Goal: Task Accomplishment & Management: Manage account settings

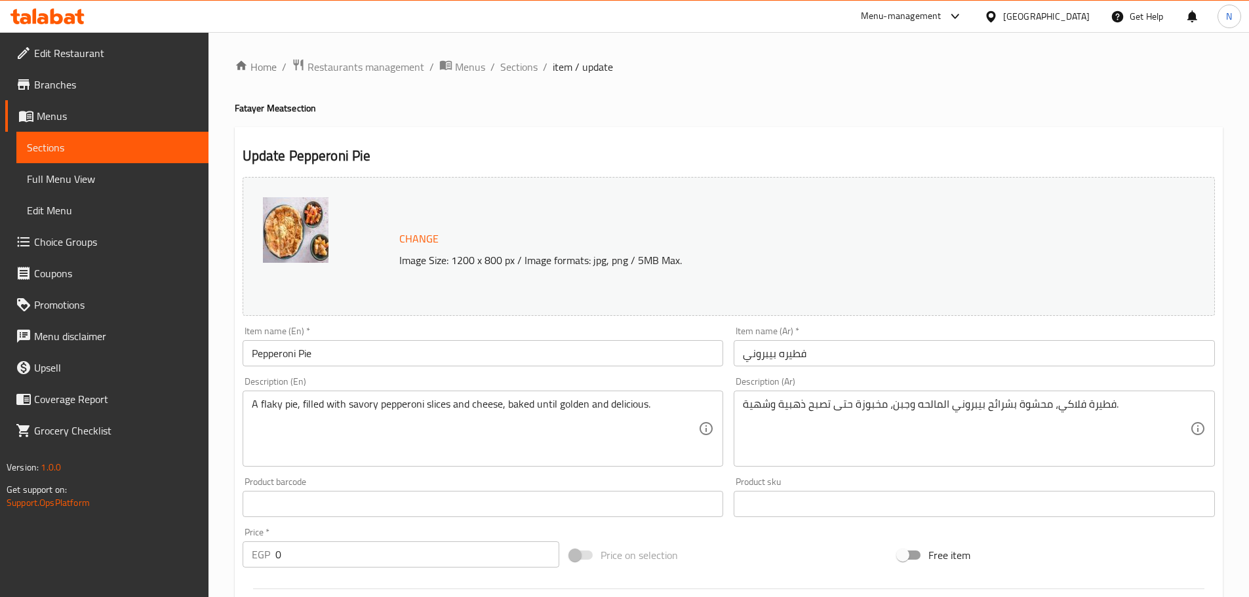
click at [1003, 22] on div at bounding box center [993, 16] width 19 height 14
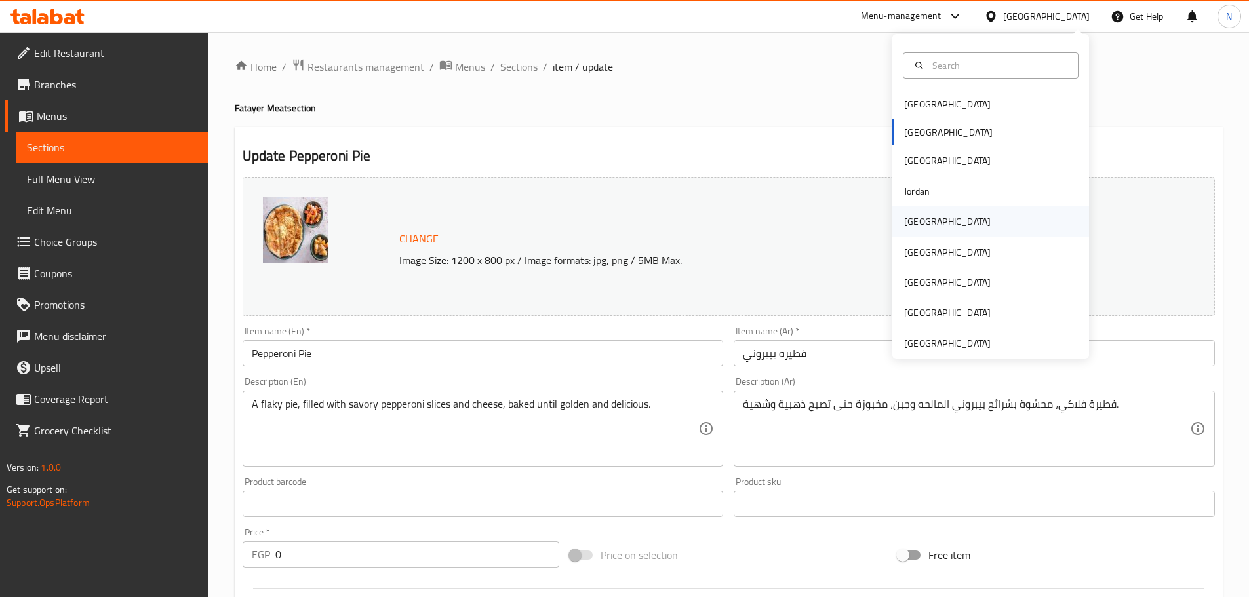
click at [938, 212] on div "[GEOGRAPHIC_DATA]" at bounding box center [990, 222] width 197 height 30
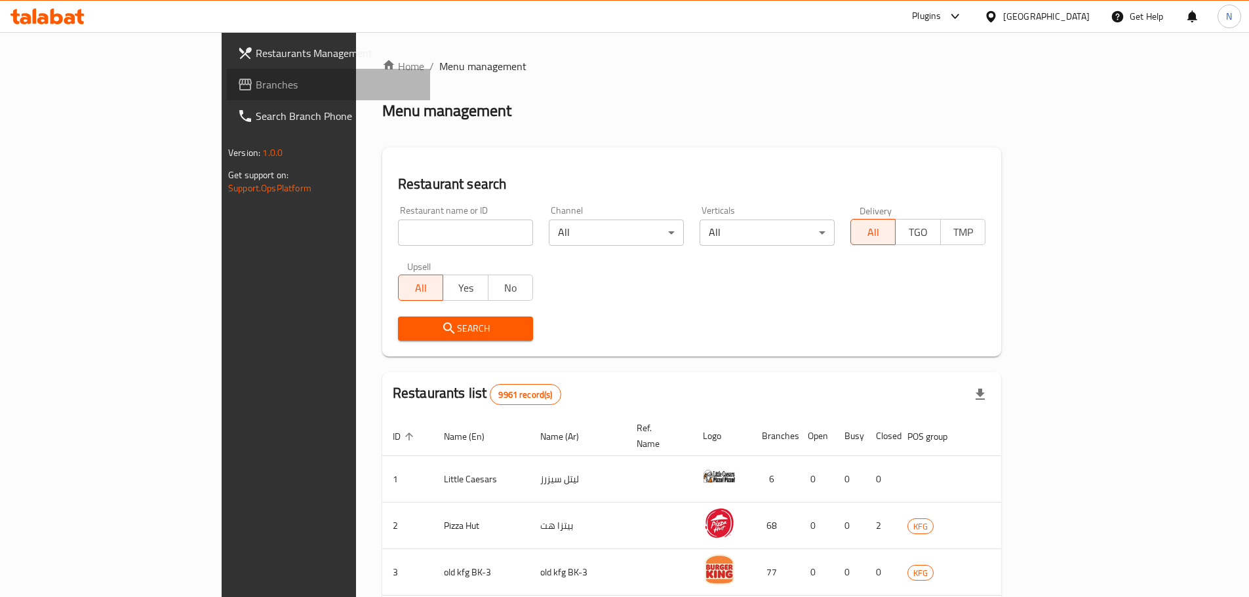
click at [256, 82] on span "Branches" at bounding box center [338, 85] width 164 height 16
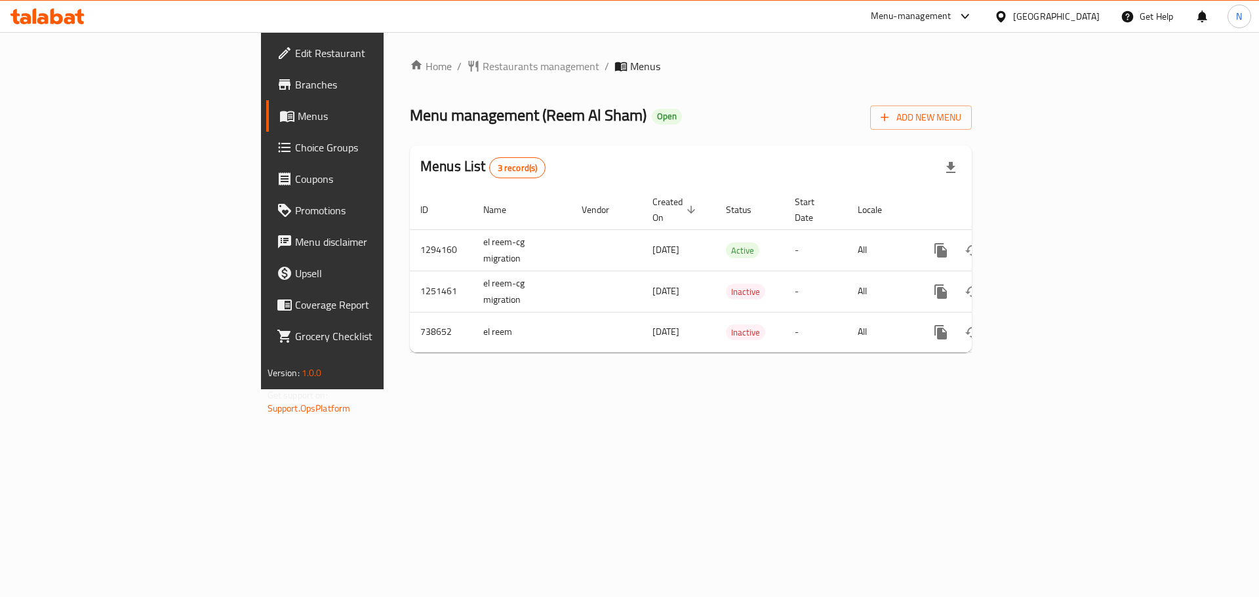
click at [1013, 15] on div at bounding box center [1003, 16] width 19 height 14
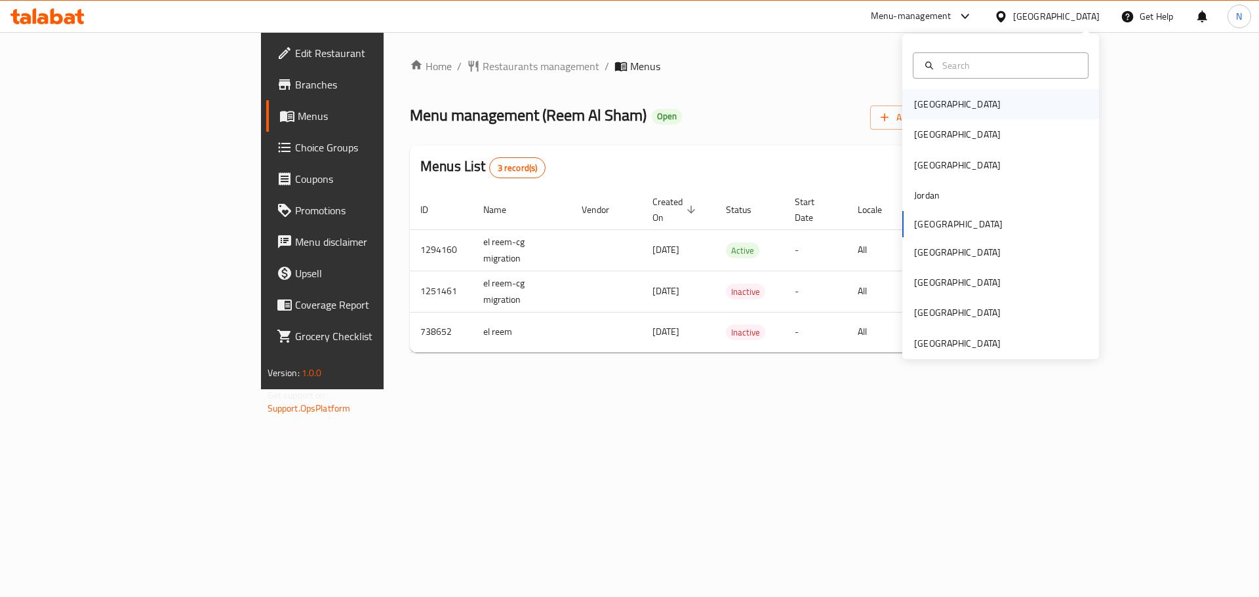
click at [938, 106] on div "[GEOGRAPHIC_DATA]" at bounding box center [957, 104] width 108 height 30
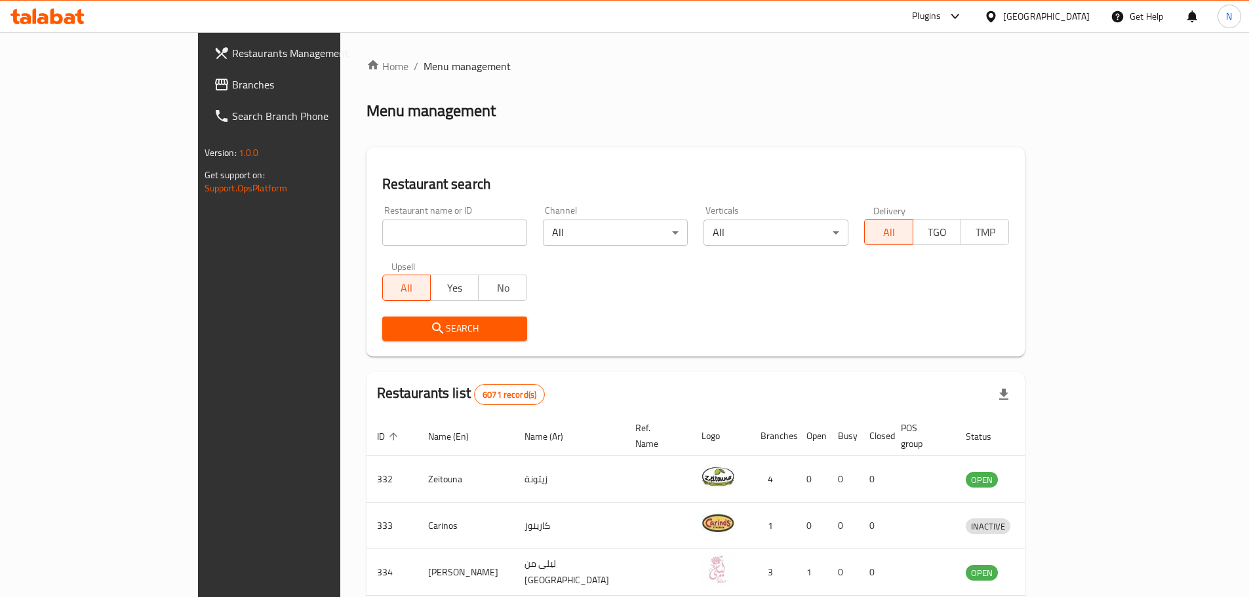
click at [203, 92] on link "Branches" at bounding box center [304, 84] width 203 height 31
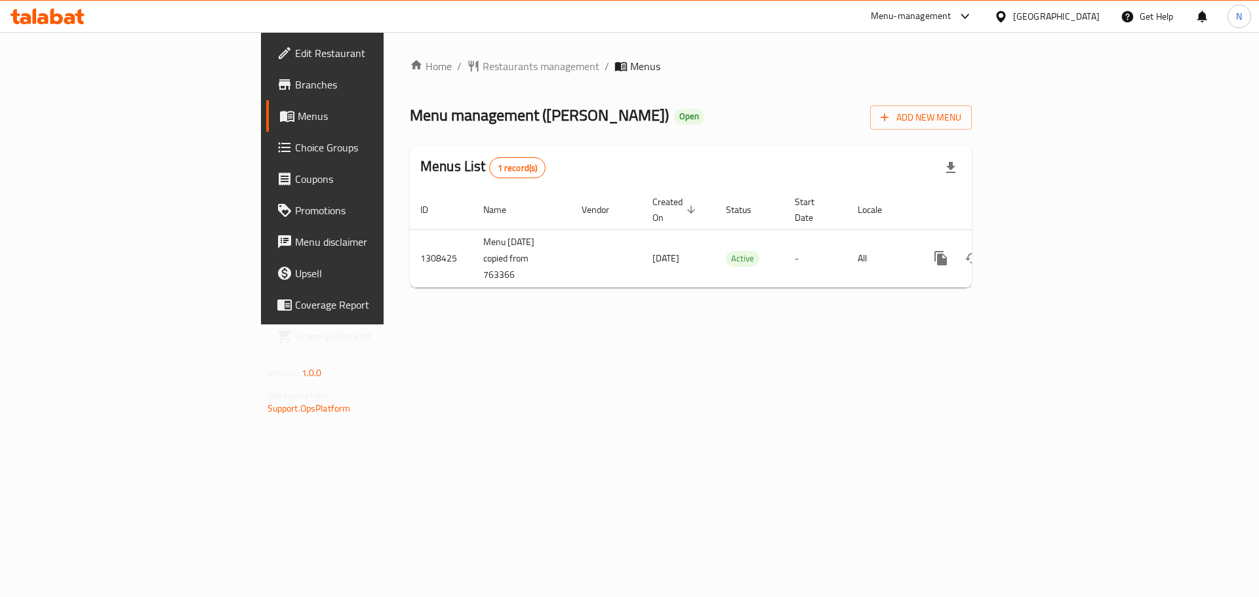
click at [1092, 14] on div "[GEOGRAPHIC_DATA]" at bounding box center [1056, 16] width 87 height 14
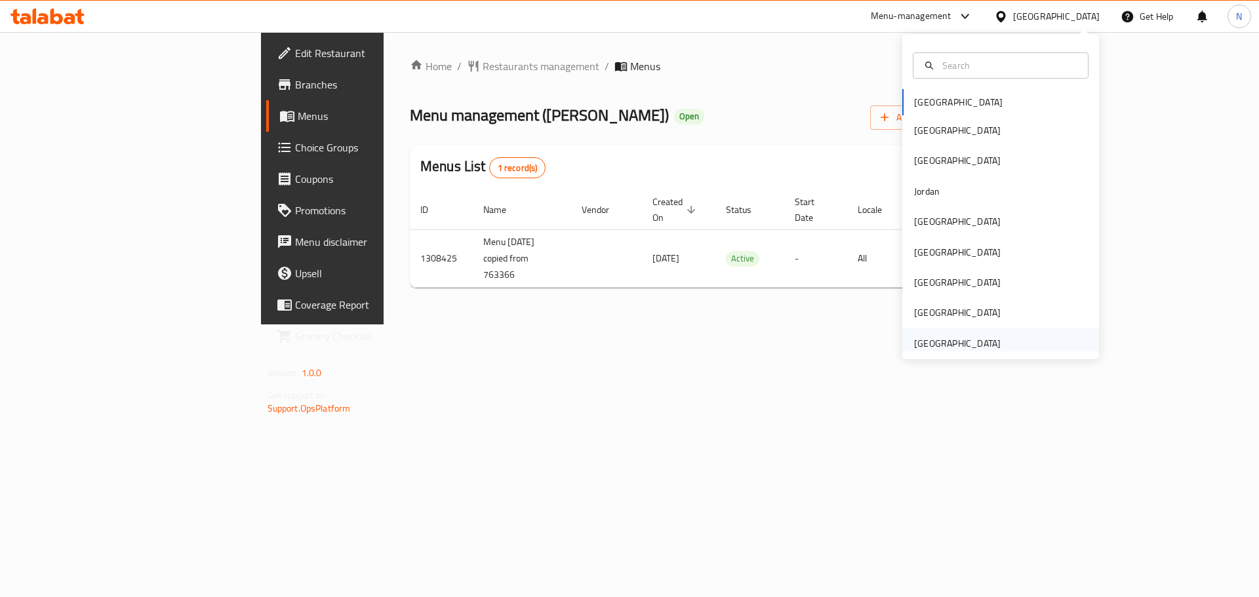
click at [922, 342] on div "[GEOGRAPHIC_DATA]" at bounding box center [957, 343] width 87 height 14
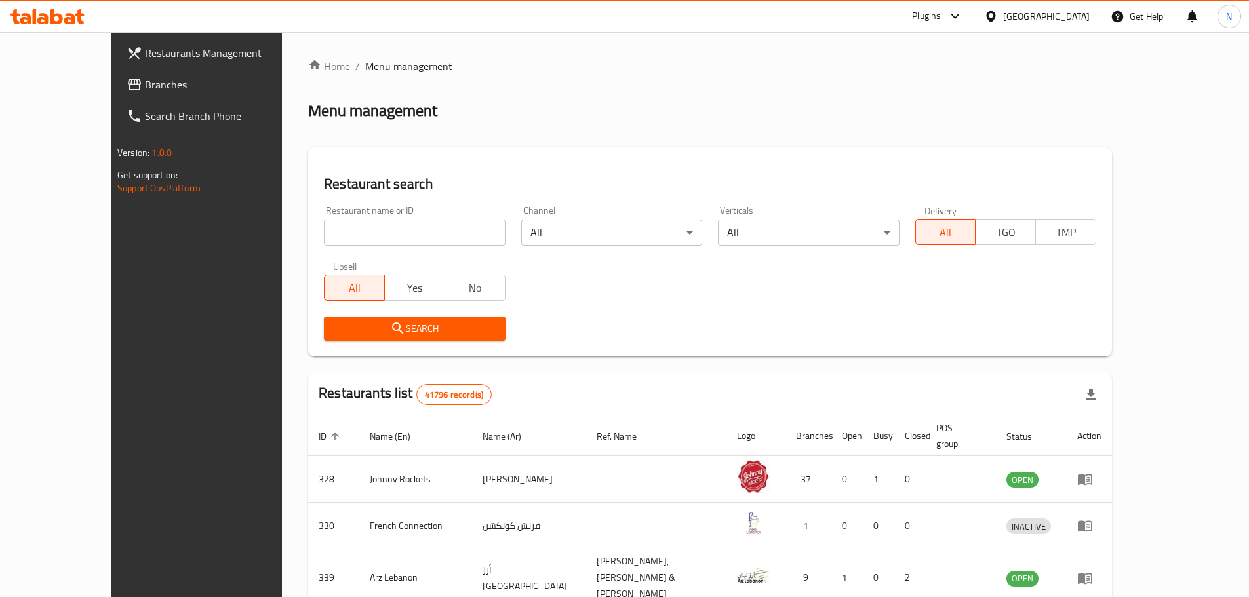
click at [145, 81] on span "Branches" at bounding box center [227, 85] width 164 height 16
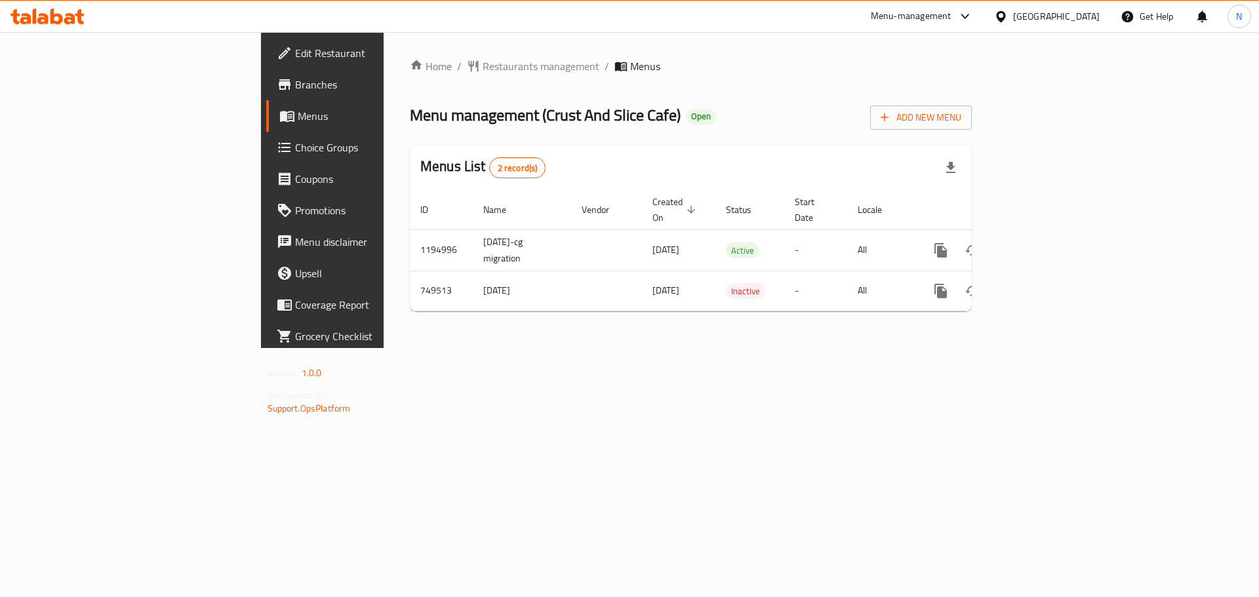
click at [295, 51] on span "Edit Restaurant" at bounding box center [378, 53] width 166 height 16
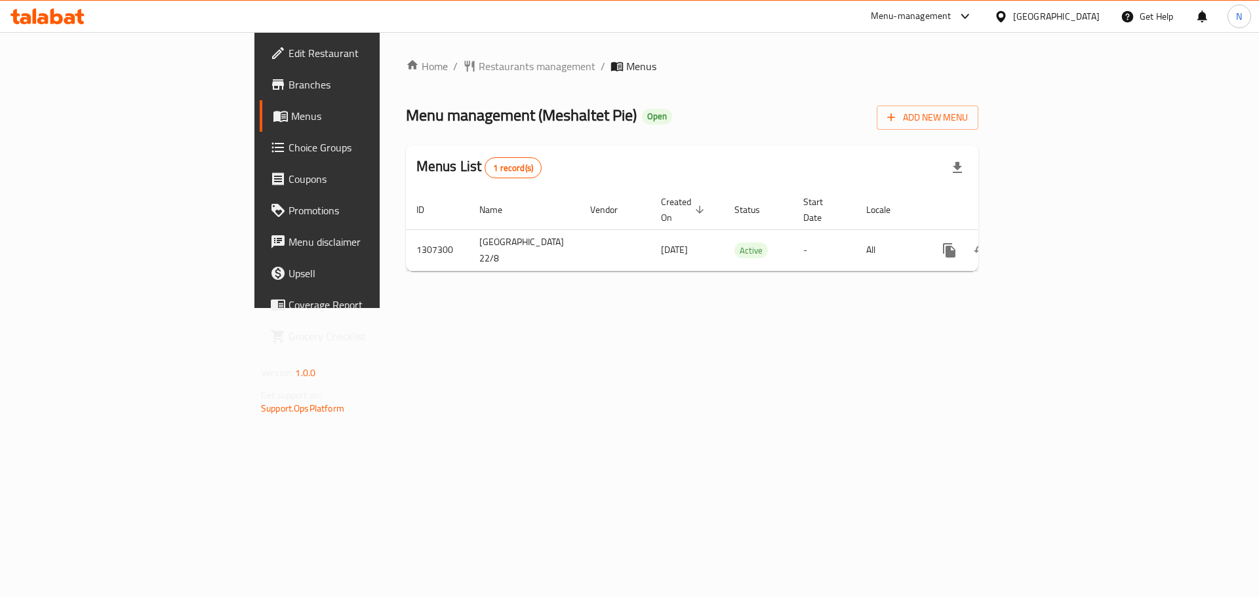
click at [1054, 10] on div "[GEOGRAPHIC_DATA]" at bounding box center [1056, 16] width 87 height 14
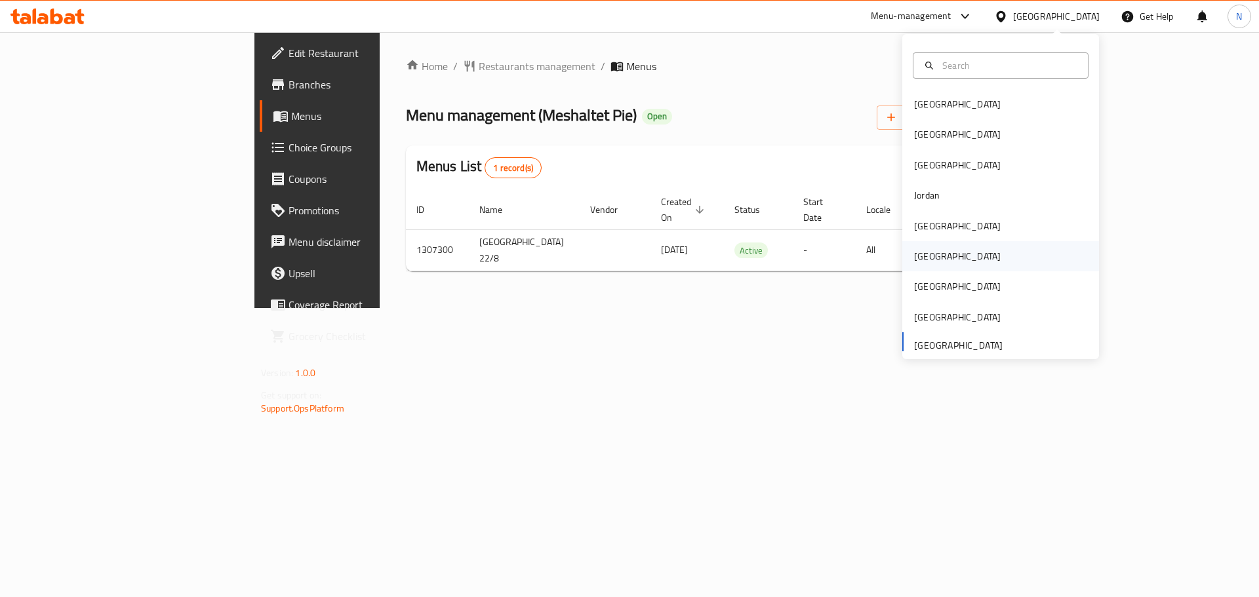
click at [934, 247] on div "[GEOGRAPHIC_DATA]" at bounding box center [957, 256] width 108 height 30
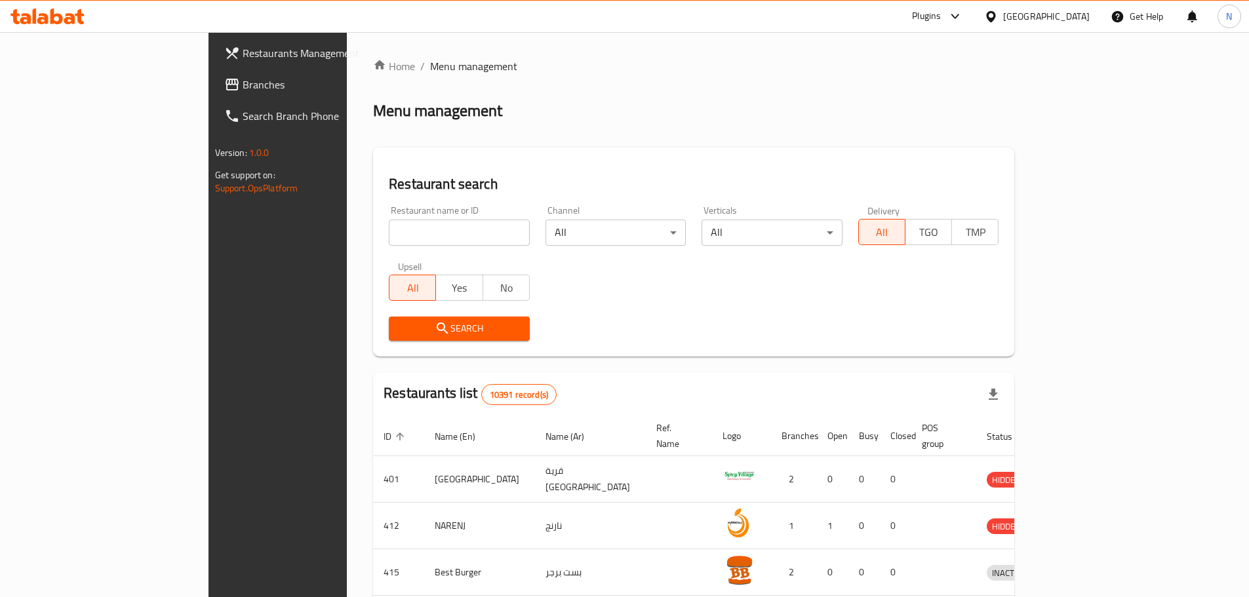
click at [243, 92] on span "Branches" at bounding box center [325, 85] width 164 height 16
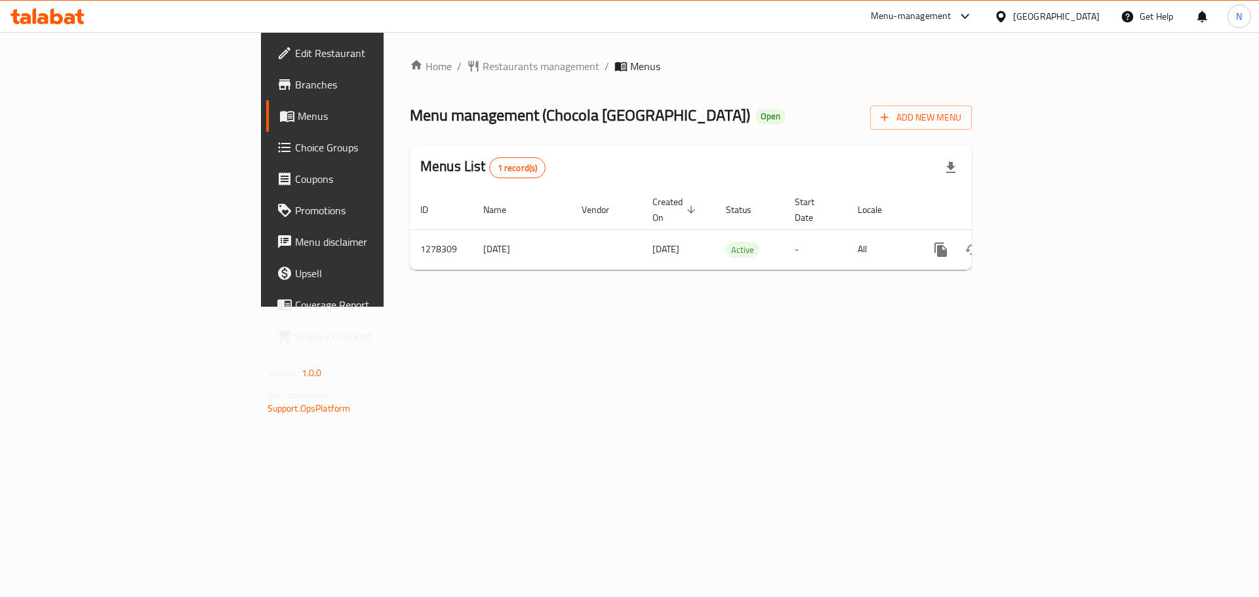
click at [1008, 16] on icon at bounding box center [1001, 17] width 14 height 14
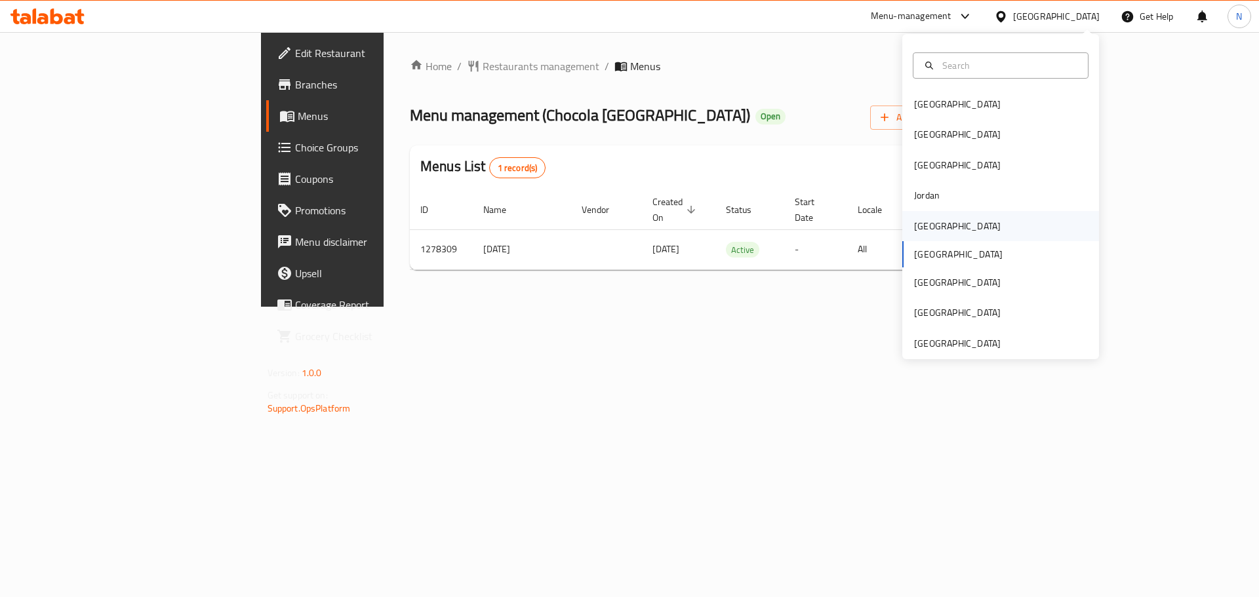
click at [929, 233] on div "[GEOGRAPHIC_DATA]" at bounding box center [957, 226] width 87 height 14
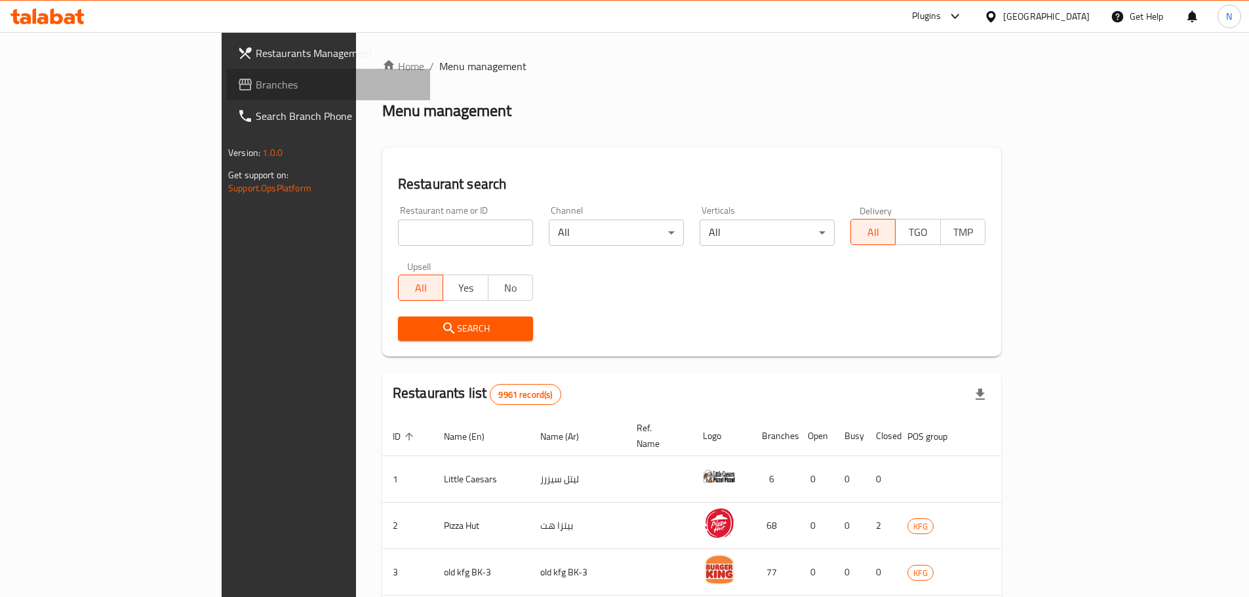
click at [256, 83] on span "Branches" at bounding box center [338, 85] width 164 height 16
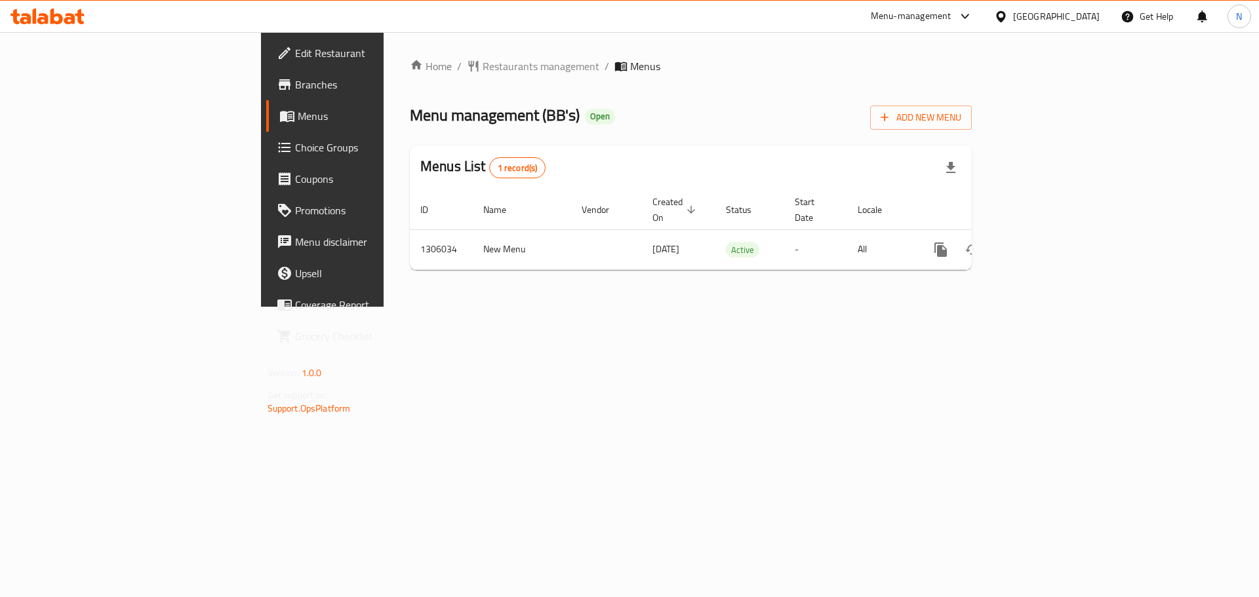
click at [1072, 12] on div "[GEOGRAPHIC_DATA]" at bounding box center [1056, 16] width 87 height 14
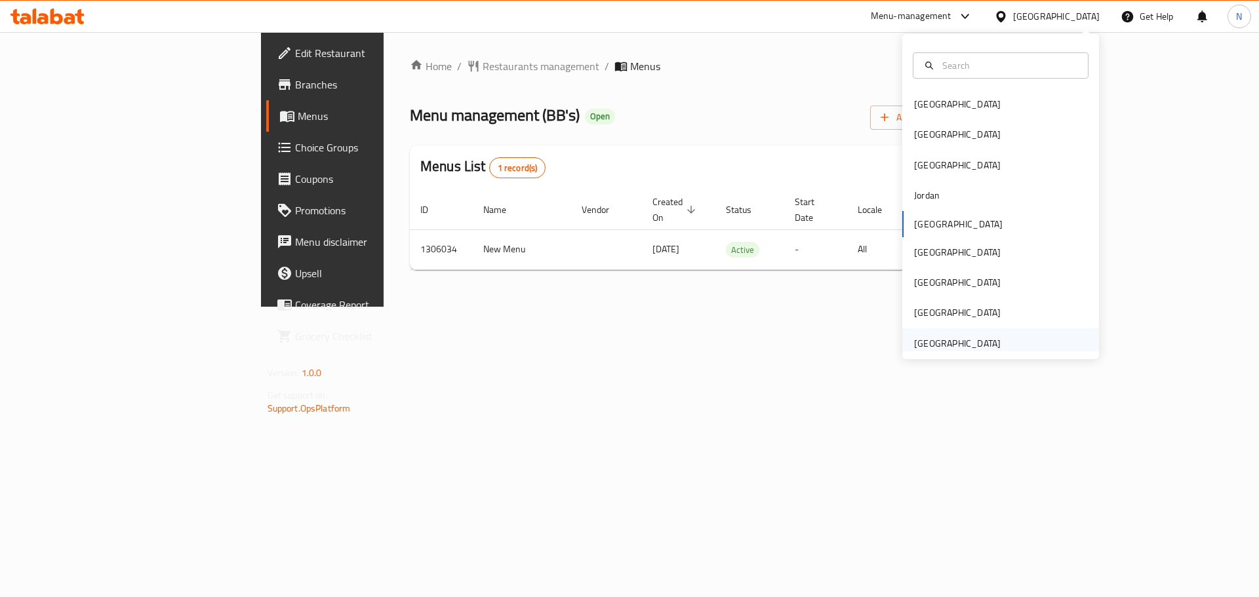
click at [941, 340] on div "[GEOGRAPHIC_DATA]" at bounding box center [957, 343] width 87 height 14
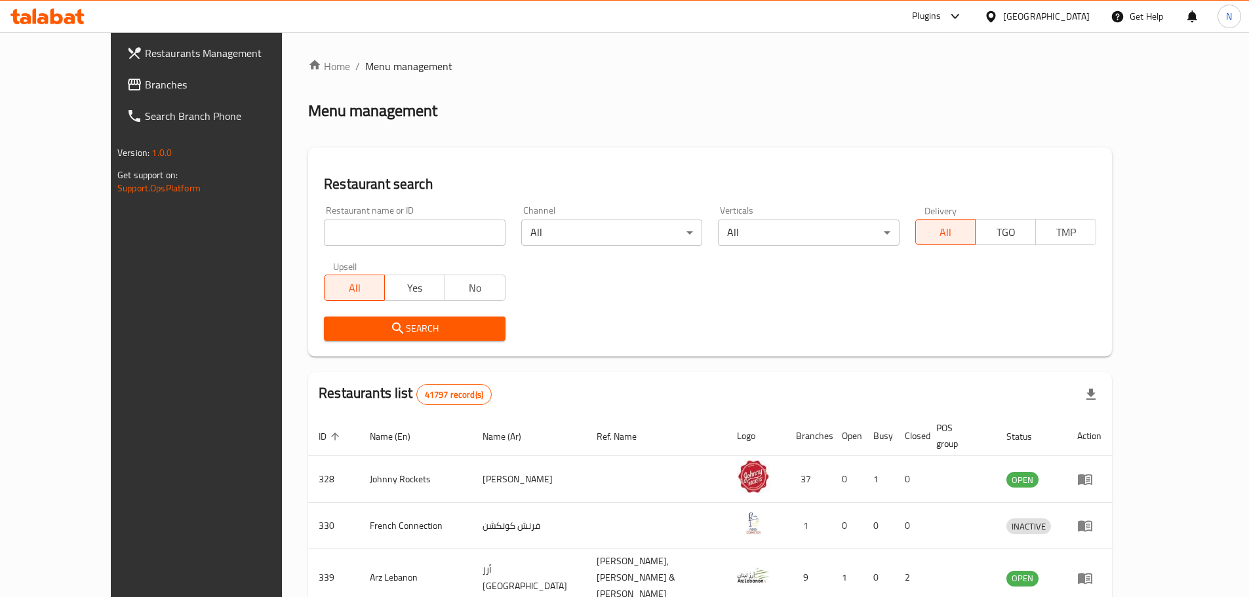
click at [145, 87] on span "Branches" at bounding box center [227, 85] width 164 height 16
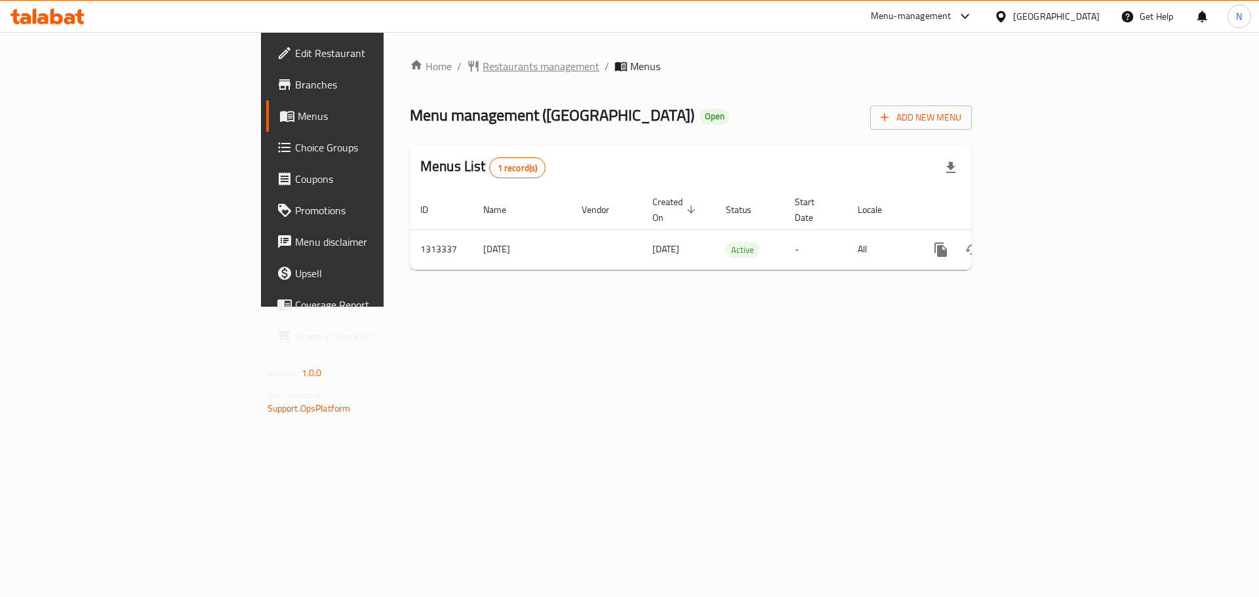
click at [483, 69] on span "Restaurants management" at bounding box center [541, 66] width 117 height 16
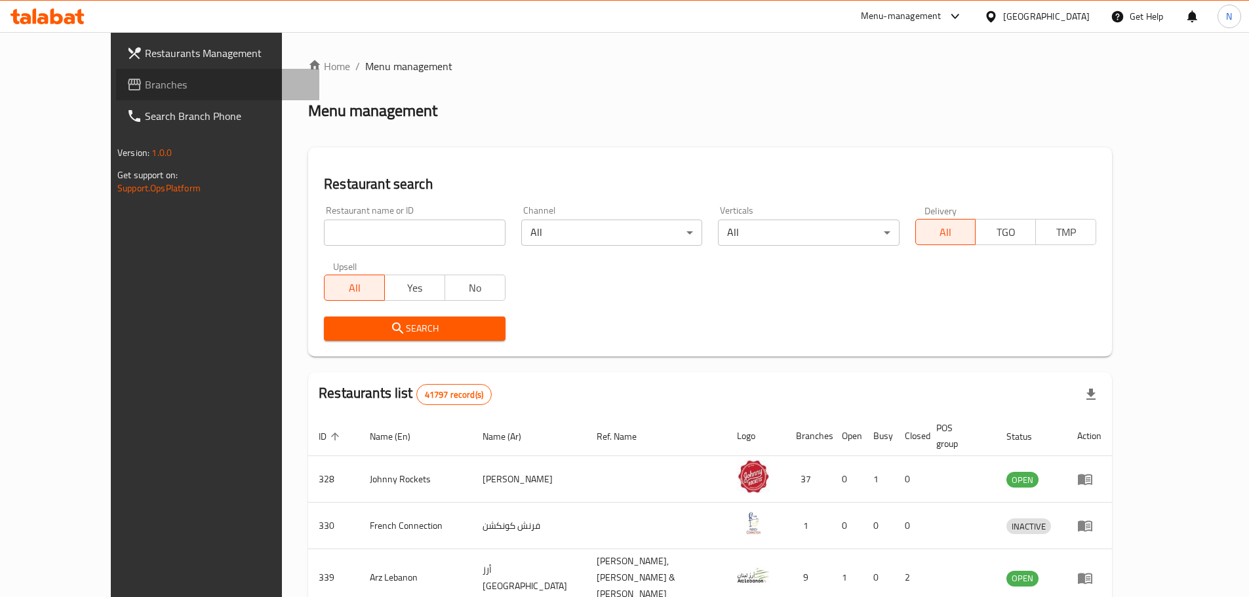
click at [145, 92] on span "Branches" at bounding box center [227, 85] width 164 height 16
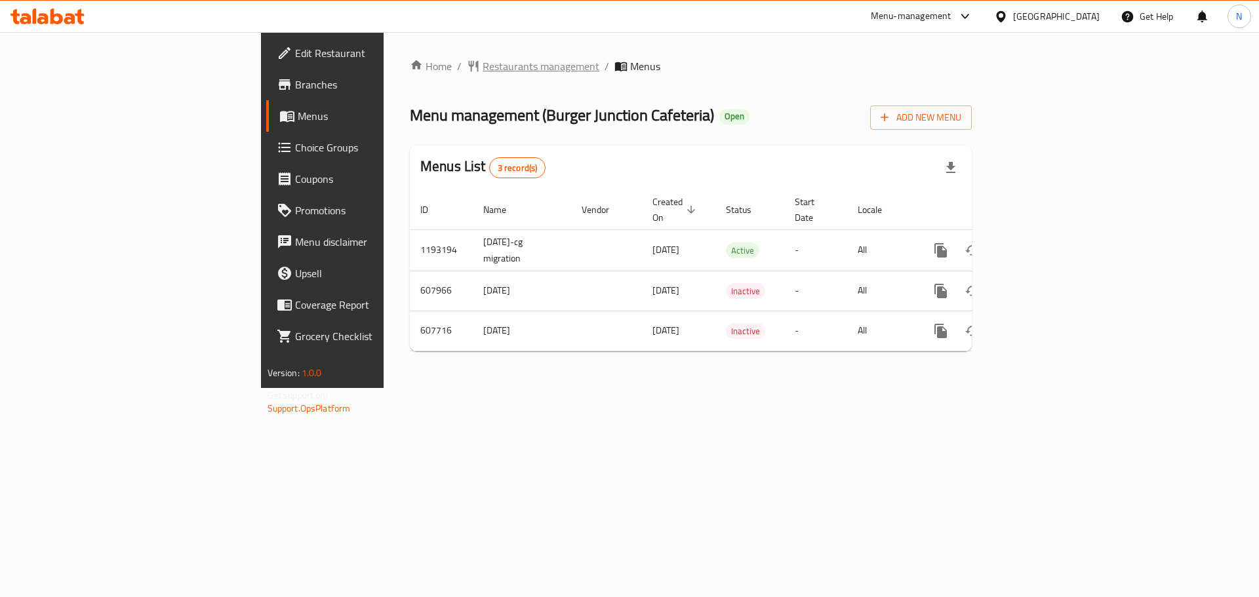
click at [483, 69] on span "Restaurants management" at bounding box center [541, 66] width 117 height 16
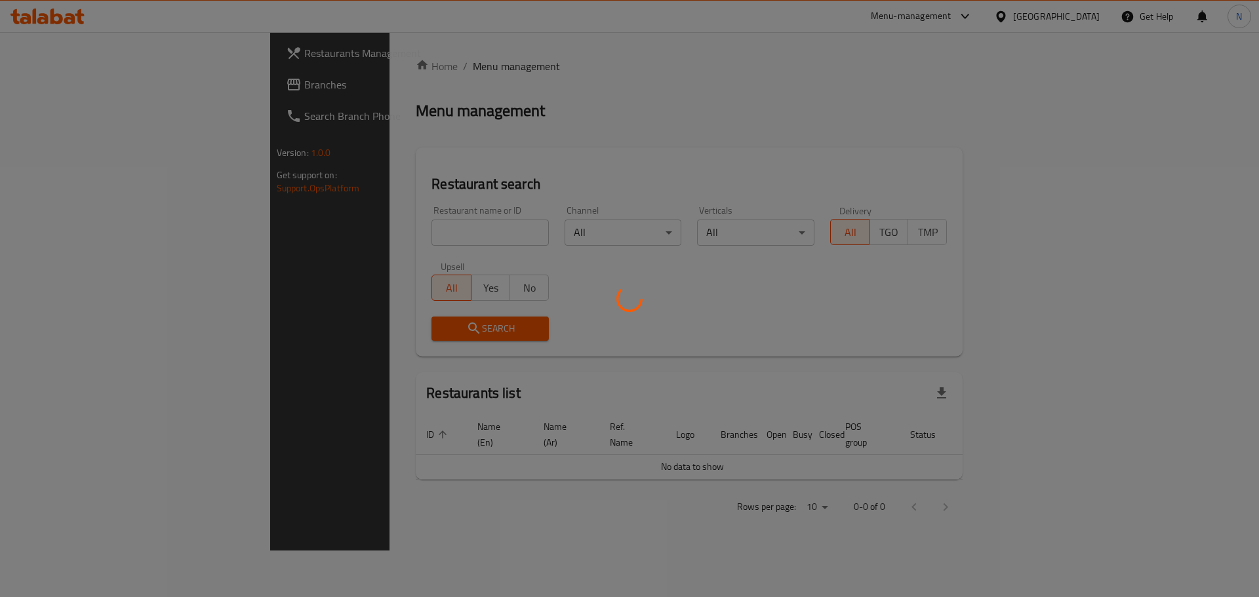
click at [33, 89] on div at bounding box center [629, 298] width 1259 height 597
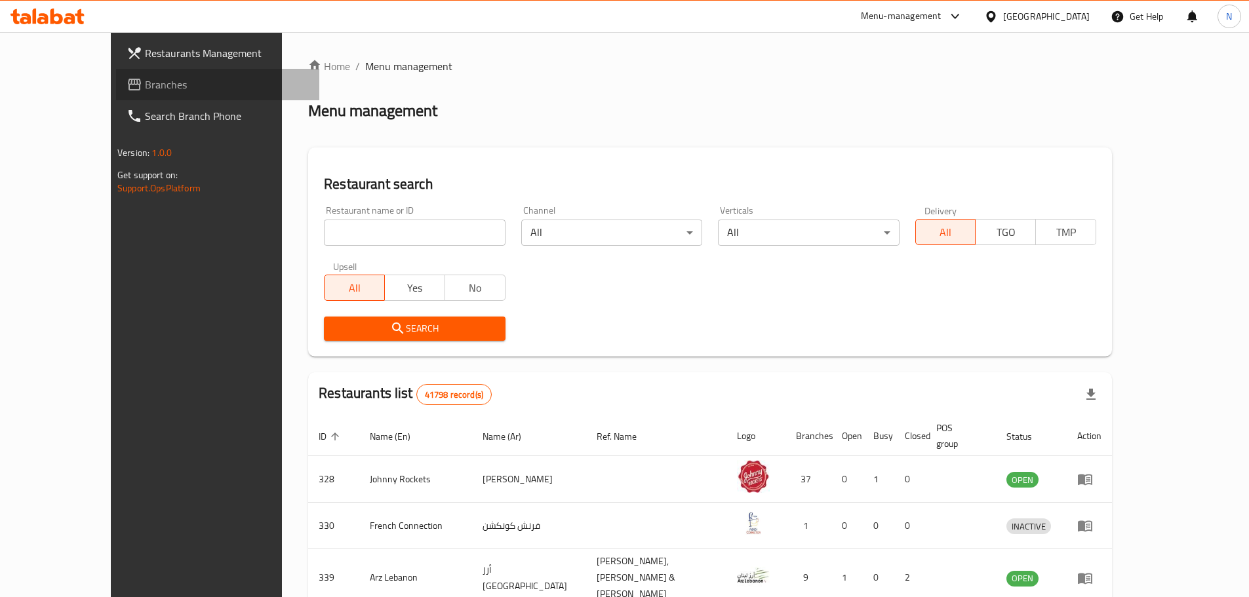
click at [127, 89] on span at bounding box center [136, 85] width 18 height 16
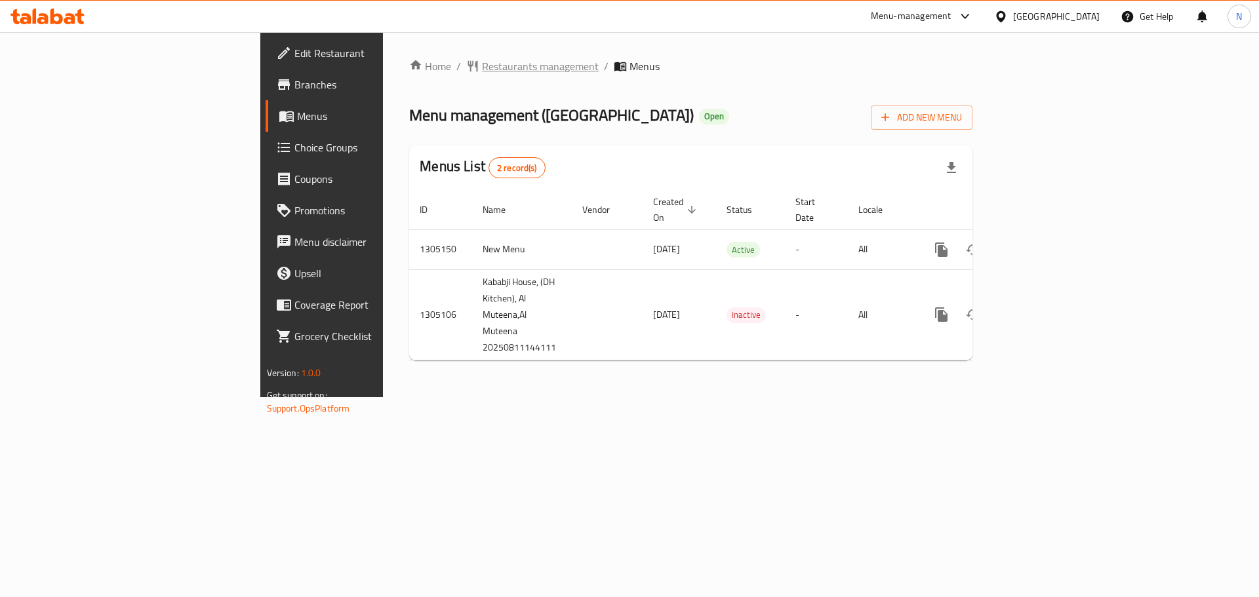
click at [482, 69] on span "Restaurants management" at bounding box center [540, 66] width 117 height 16
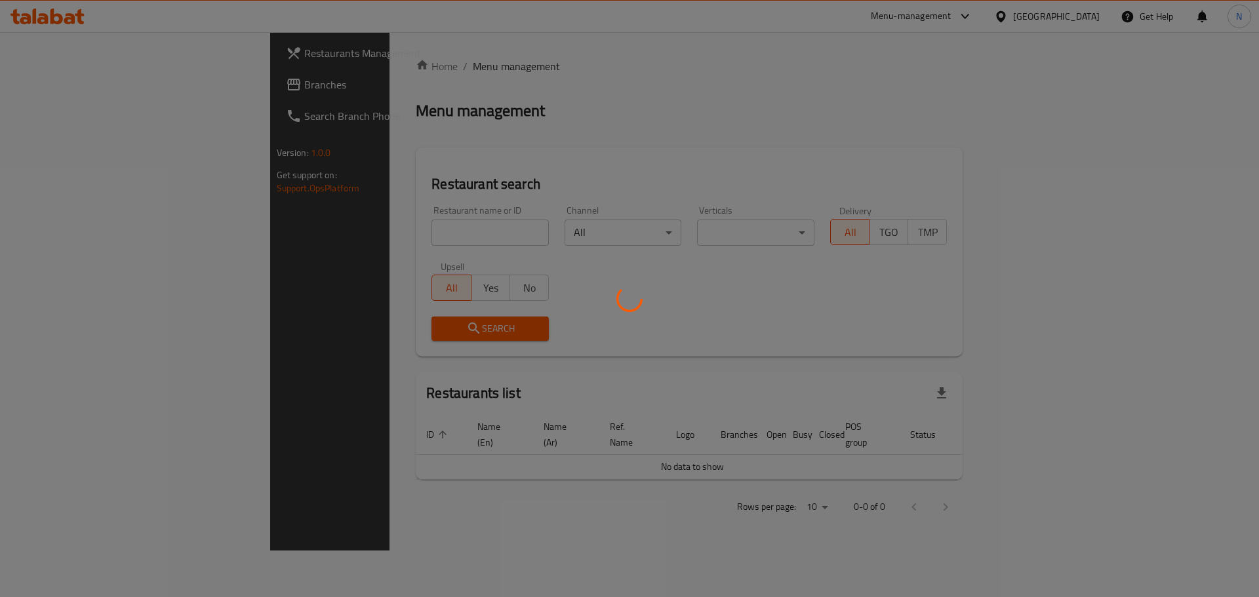
click at [43, 85] on div at bounding box center [629, 298] width 1259 height 597
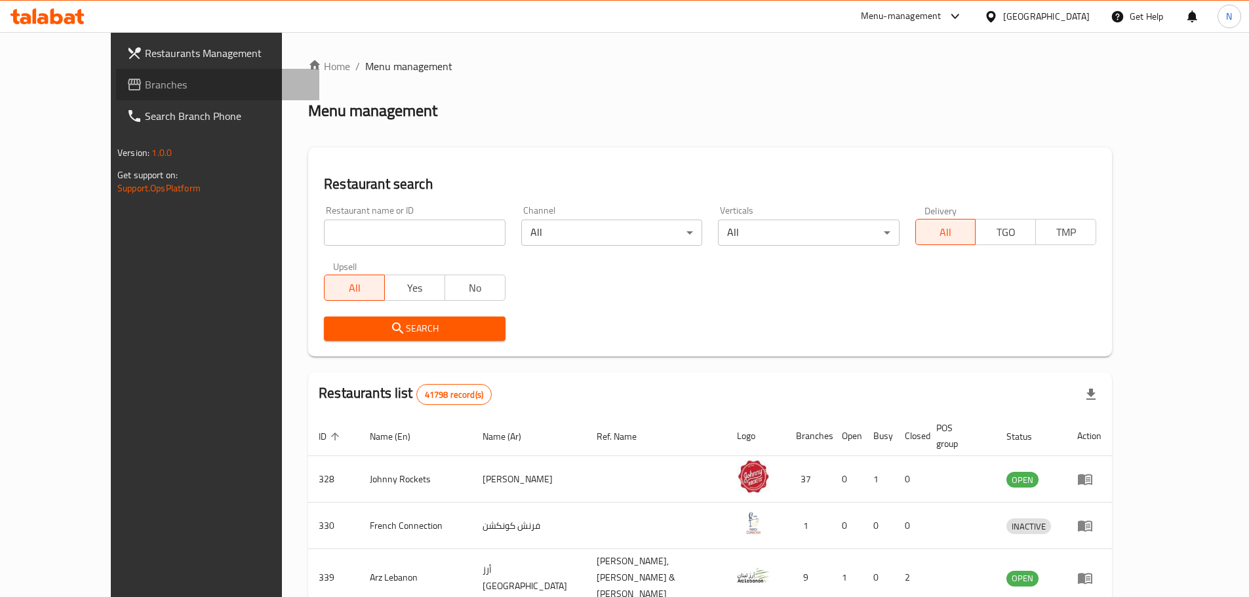
click at [145, 85] on span "Branches" at bounding box center [227, 85] width 164 height 16
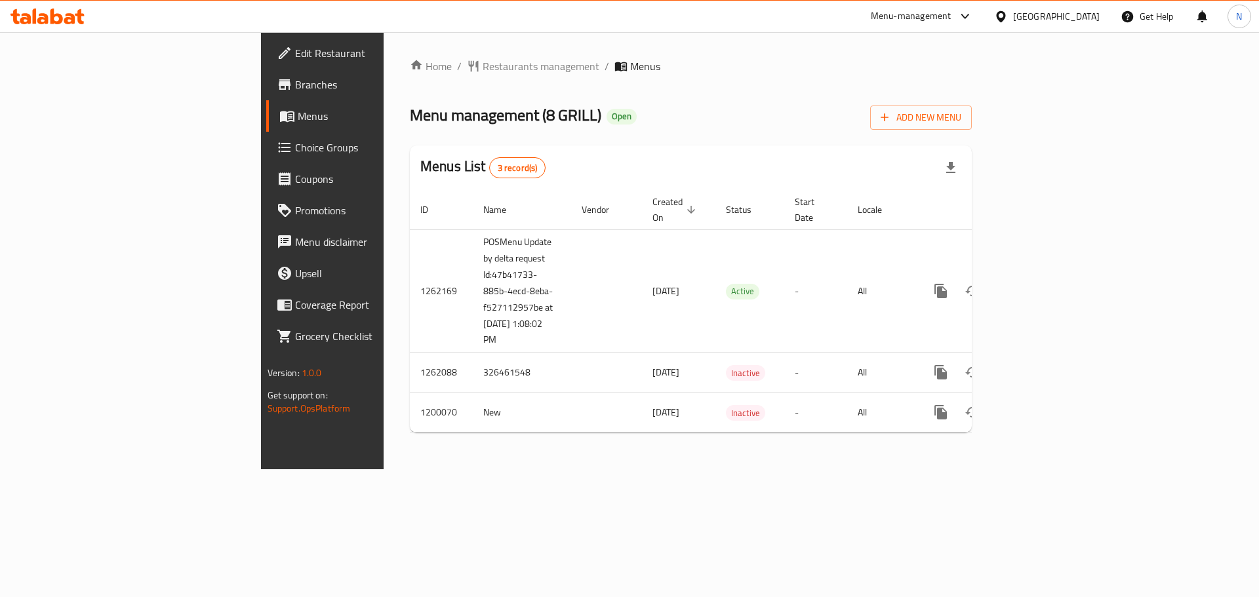
click at [1065, 23] on div "[GEOGRAPHIC_DATA]" at bounding box center [1056, 16] width 87 height 14
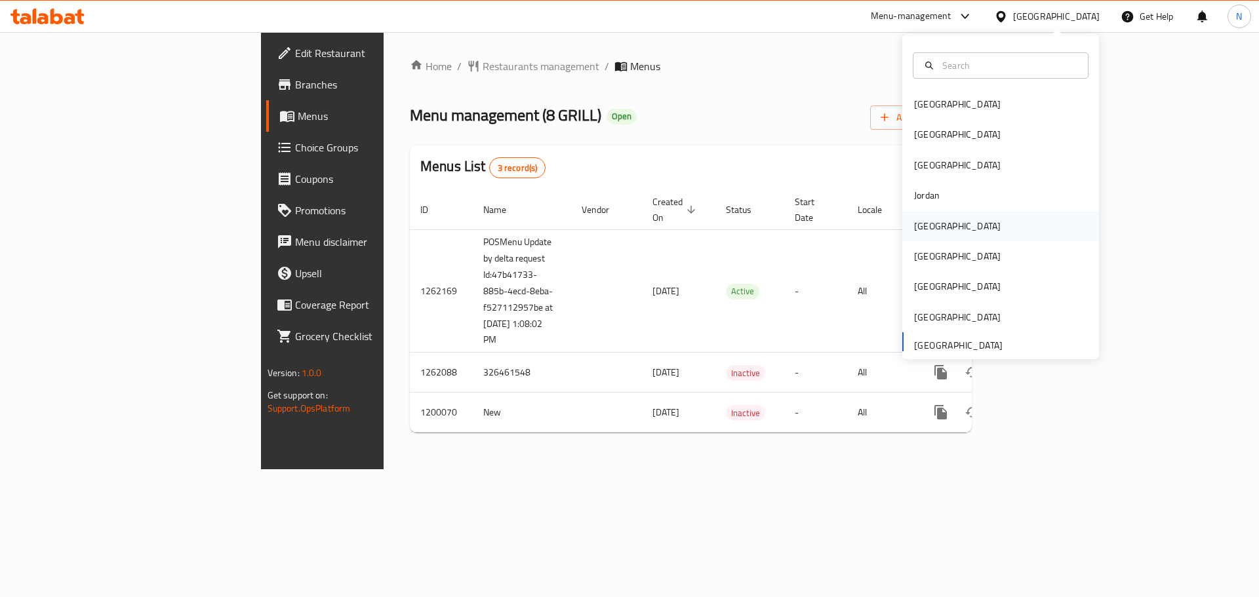
click at [933, 222] on div "[GEOGRAPHIC_DATA]" at bounding box center [957, 226] width 108 height 30
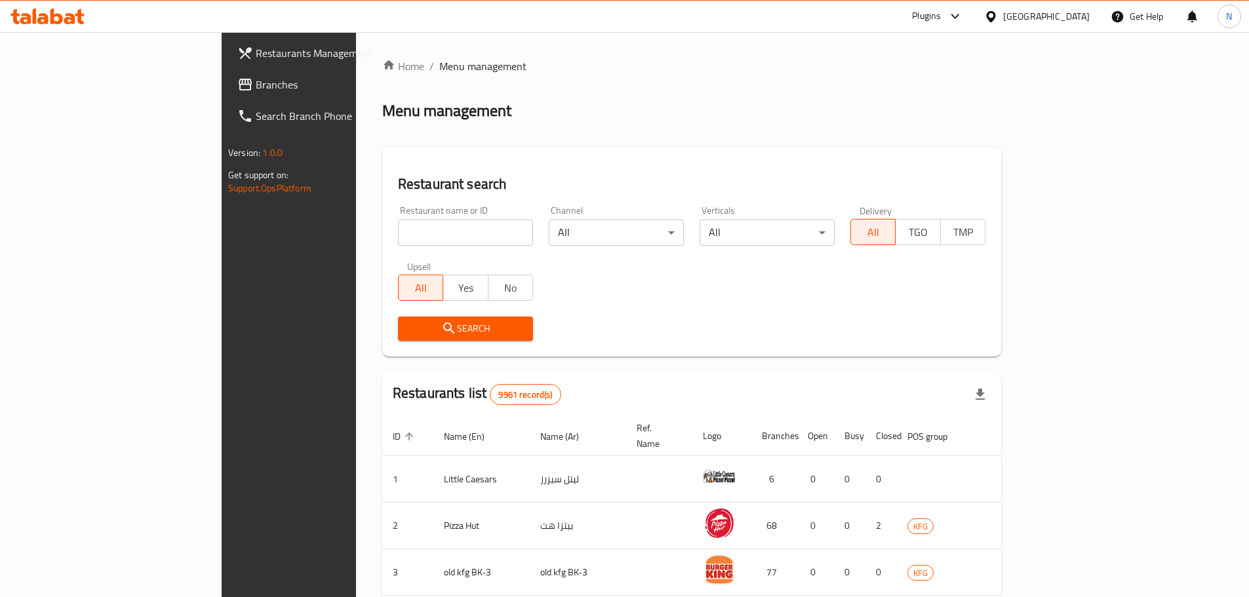
click at [256, 78] on span "Branches" at bounding box center [338, 85] width 164 height 16
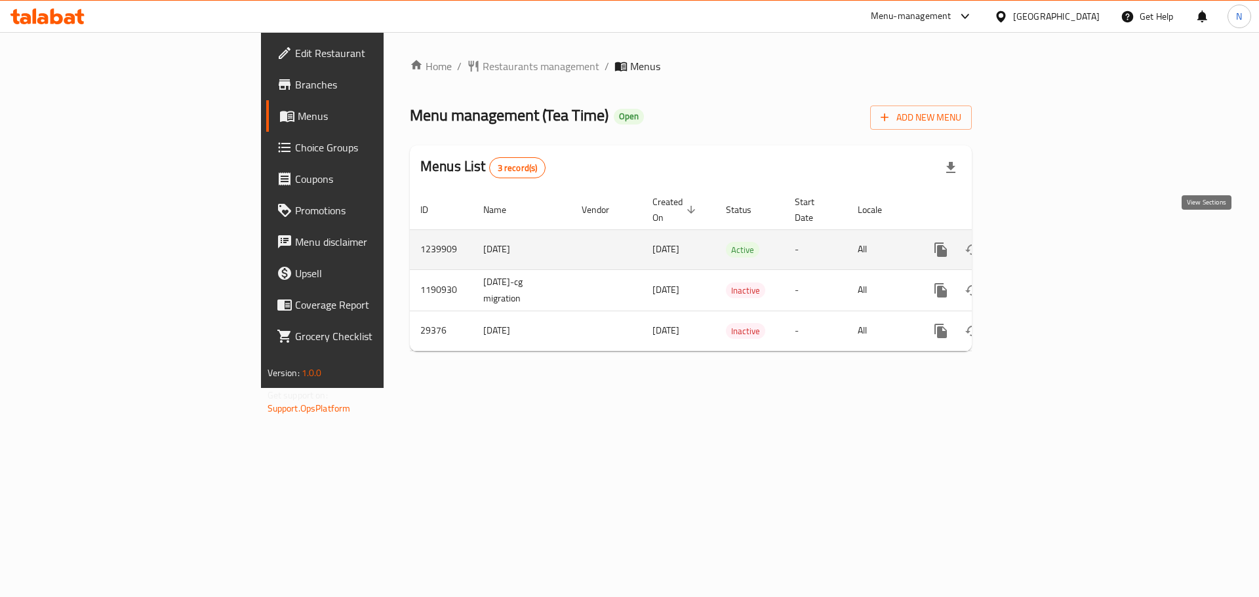
click at [1043, 242] on icon "enhanced table" at bounding box center [1035, 250] width 16 height 16
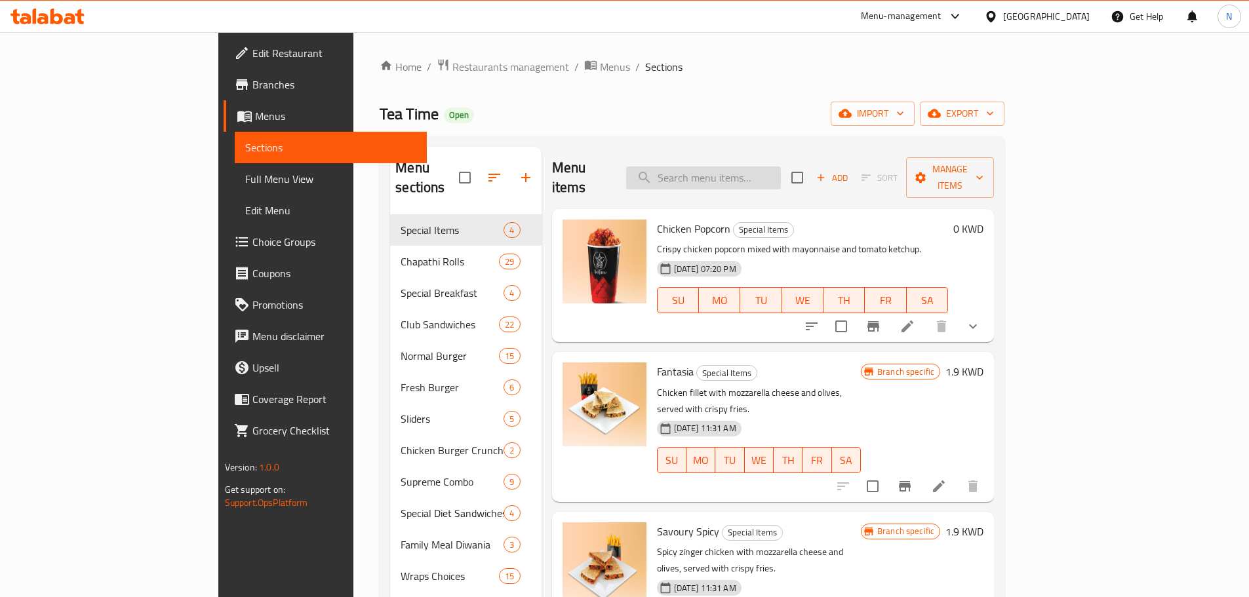
click at [742, 174] on input "search" at bounding box center [703, 178] width 155 height 23
paste input "Tea Time Sausage And Egg Muffin"
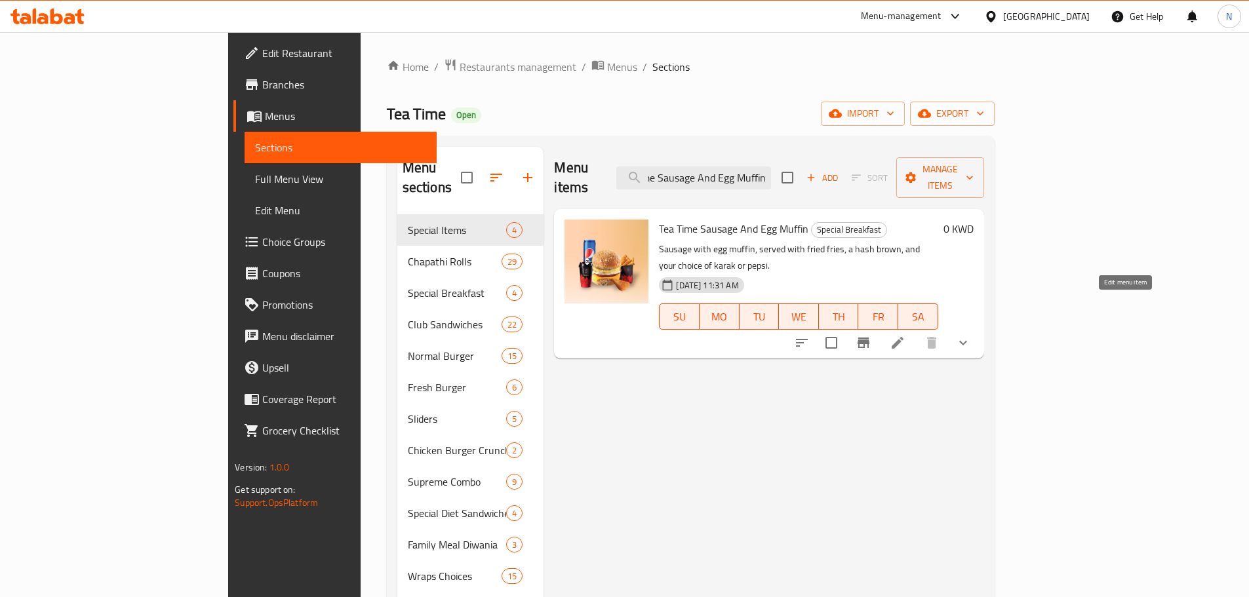
type input "Tea Time Sausage And Egg Muffin"
click at [905, 335] on icon at bounding box center [898, 343] width 16 height 16
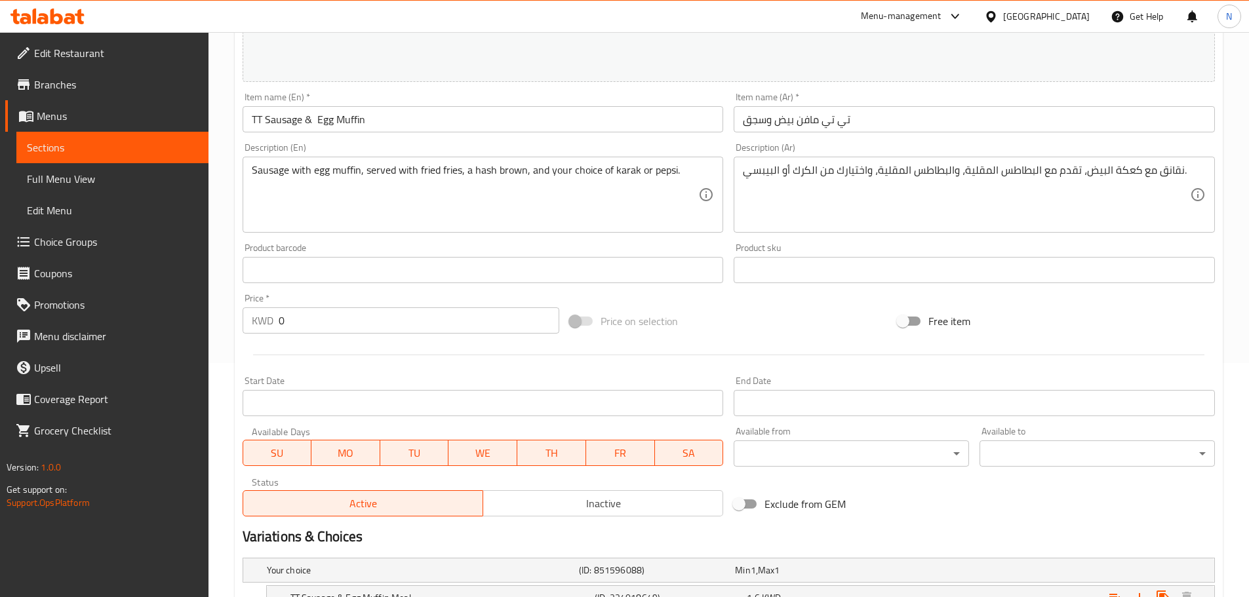
scroll to position [378, 0]
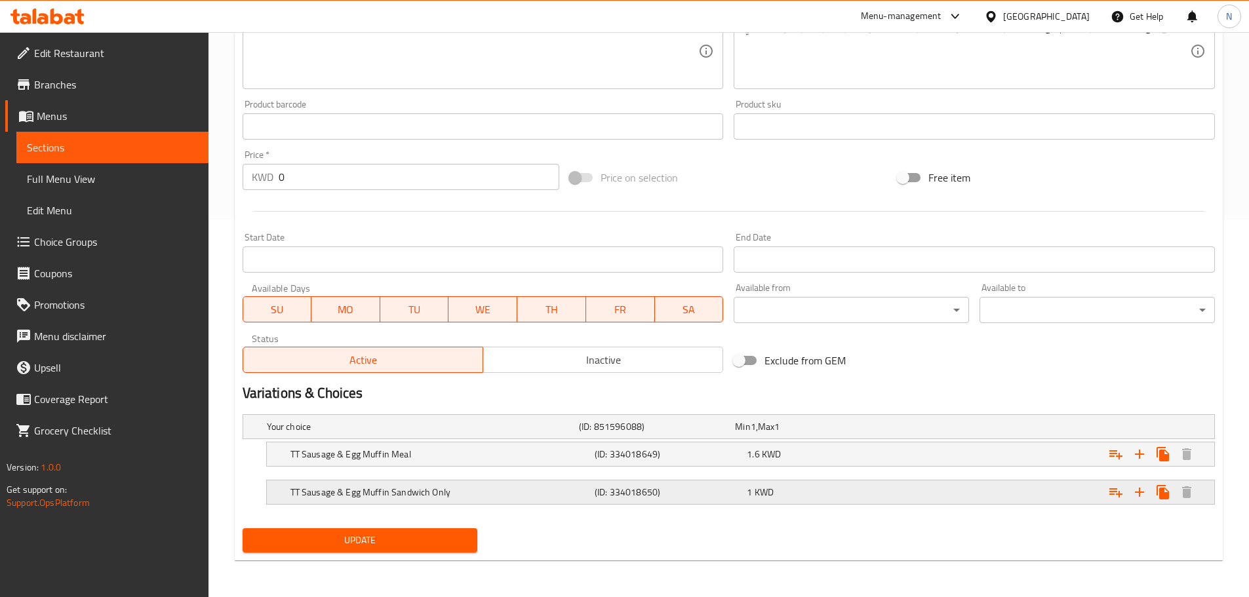
click at [747, 495] on span "1" at bounding box center [749, 492] width 5 height 17
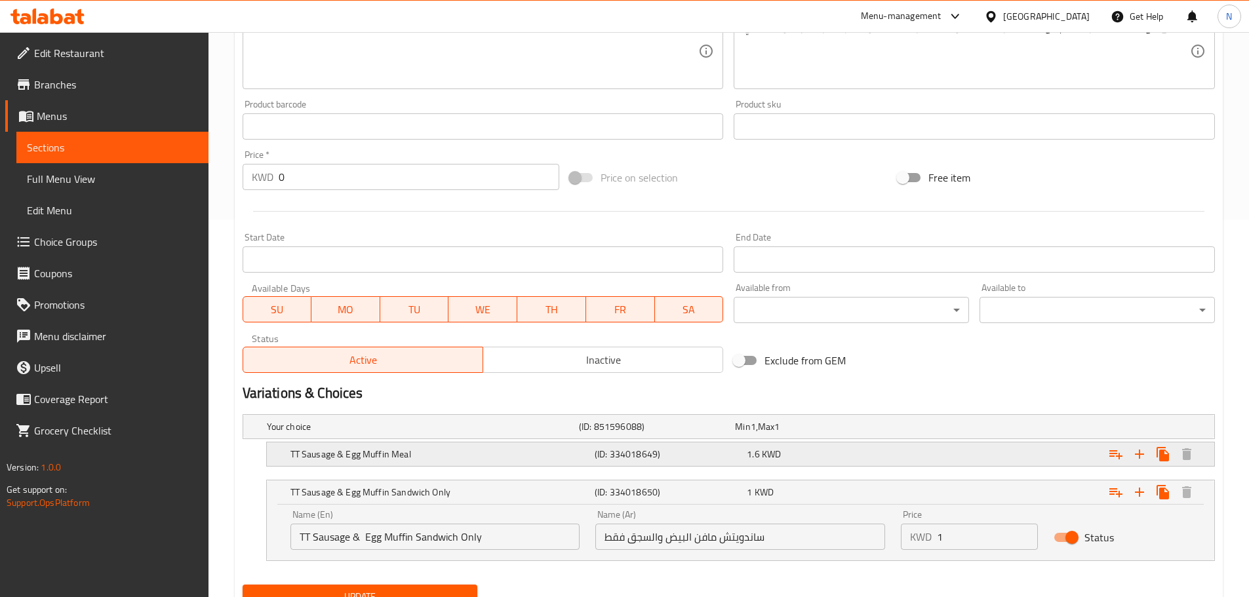
click at [757, 456] on span "1.6" at bounding box center [753, 454] width 12 height 17
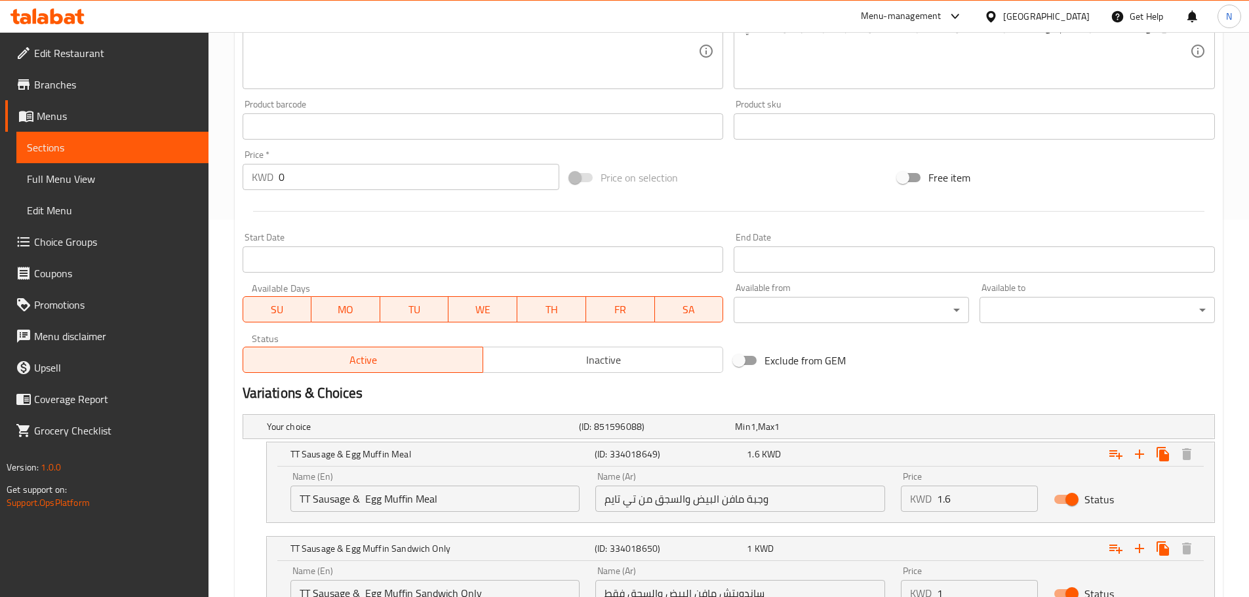
scroll to position [490, 0]
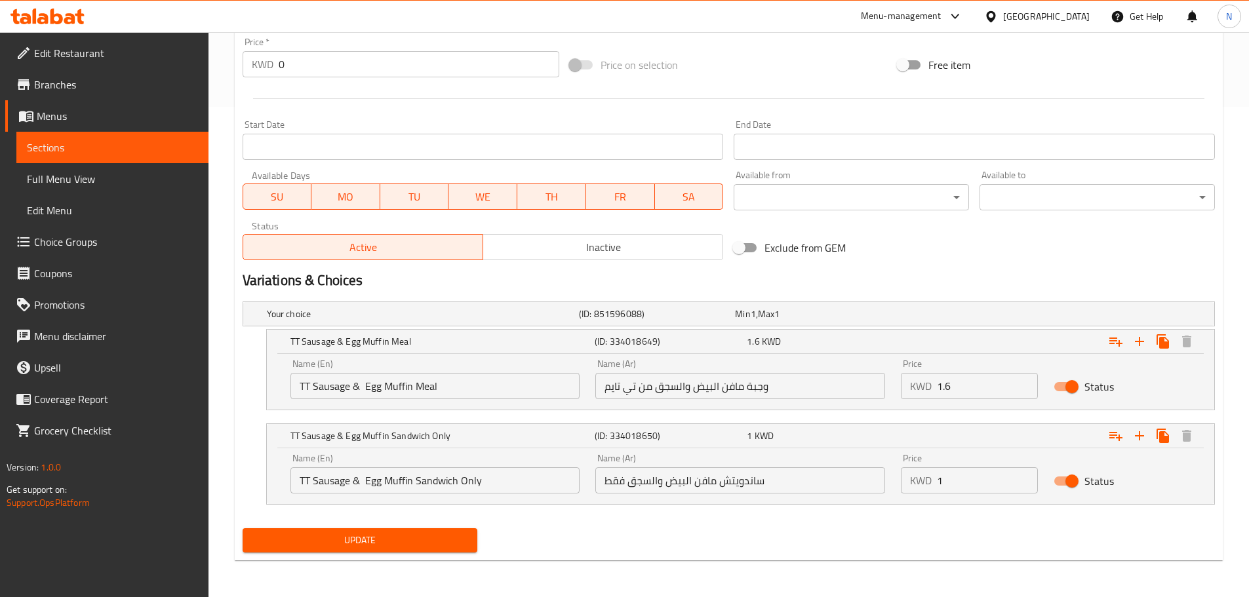
click at [707, 391] on input "وجبة مافن البيض والسجق من تي تايم" at bounding box center [740, 386] width 290 height 26
type input "تي تي وجبة مافن بيض وسجق"
click at [707, 479] on input "ساندويتش مافن البيض والسجق فقط" at bounding box center [740, 480] width 290 height 26
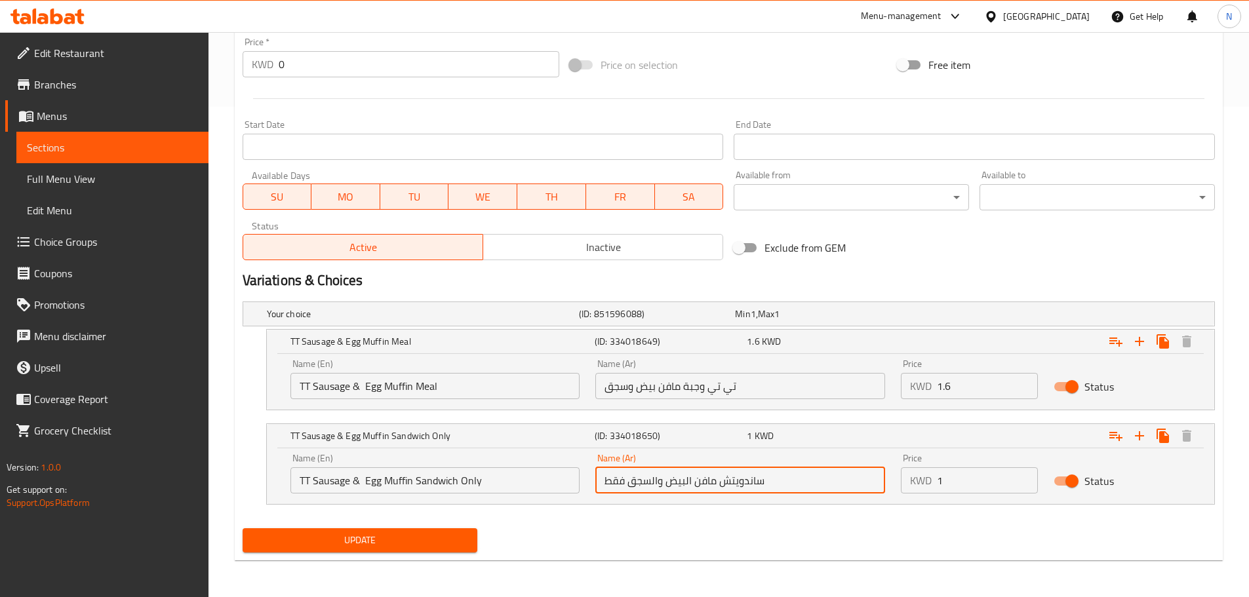
click at [707, 479] on input "ساندويتش مافن البيض والسجق فقط" at bounding box center [740, 480] width 290 height 26
type input "تي تي ساندوتش مافن بيض وسجق فقط"
click at [395, 542] on span "Update" at bounding box center [360, 540] width 214 height 16
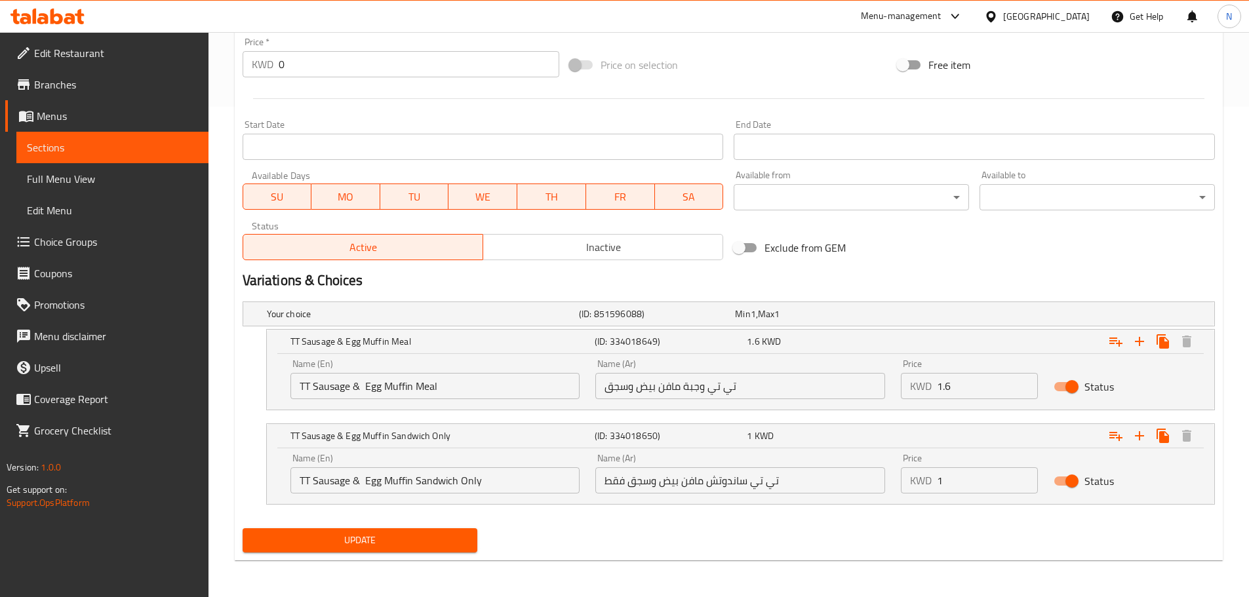
click at [1065, 16] on div "[GEOGRAPHIC_DATA]" at bounding box center [1046, 16] width 87 height 14
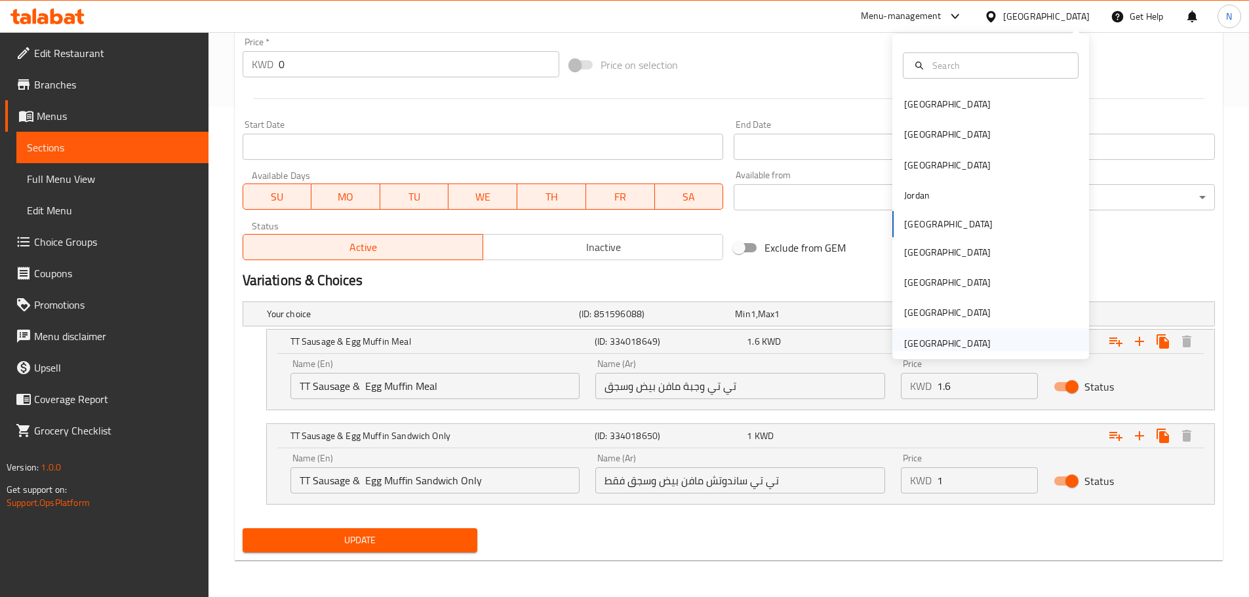
click at [993, 338] on div "[GEOGRAPHIC_DATA]" at bounding box center [990, 343] width 197 height 30
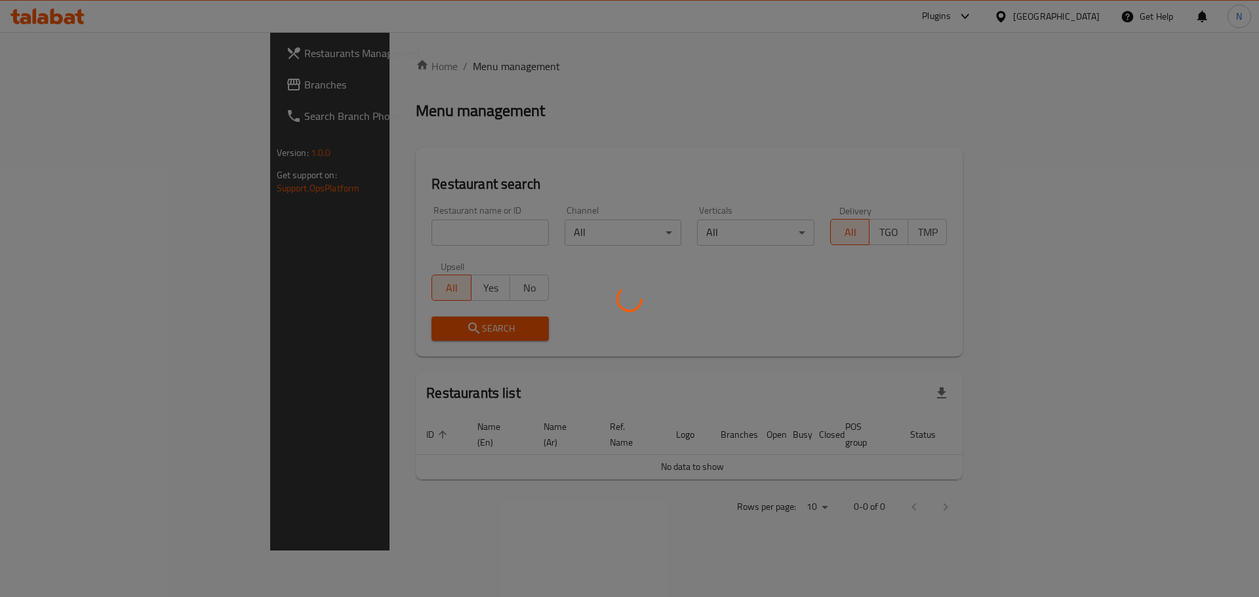
click at [101, 88] on div at bounding box center [629, 298] width 1259 height 597
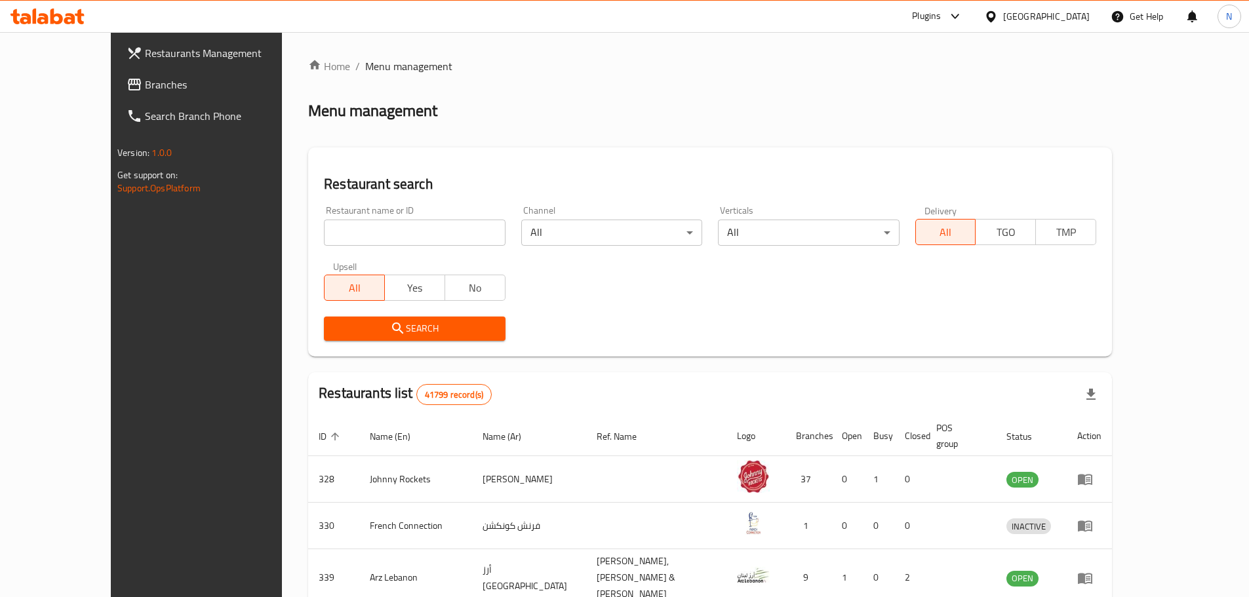
click at [145, 88] on span "Branches" at bounding box center [227, 85] width 164 height 16
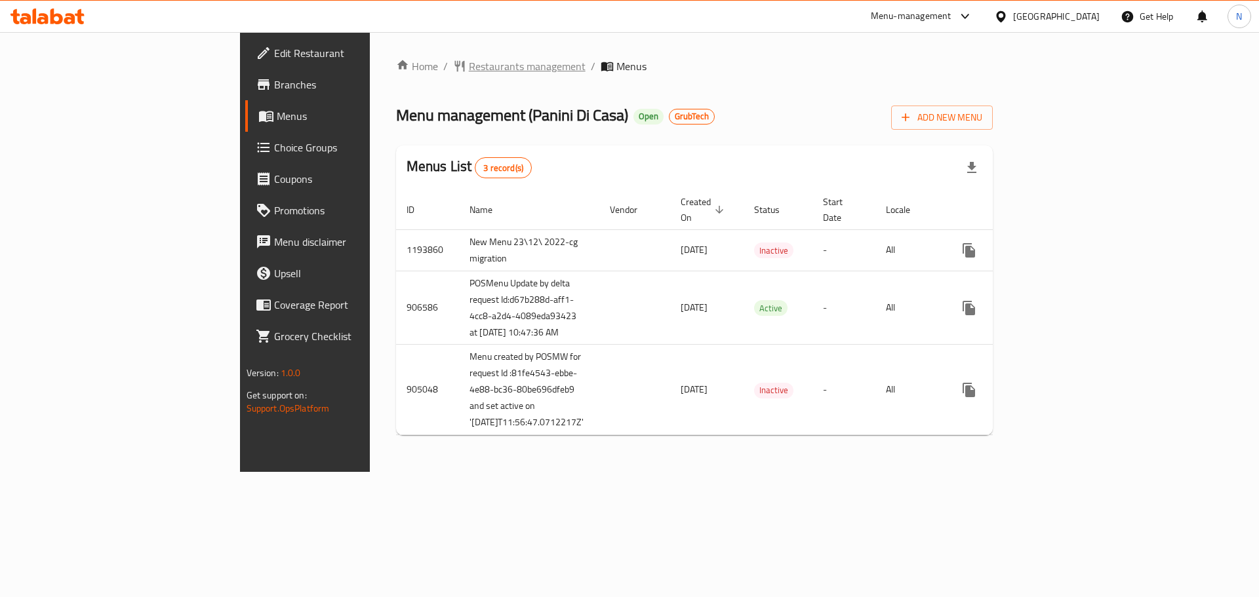
click at [469, 60] on span "Restaurants management" at bounding box center [527, 66] width 117 height 16
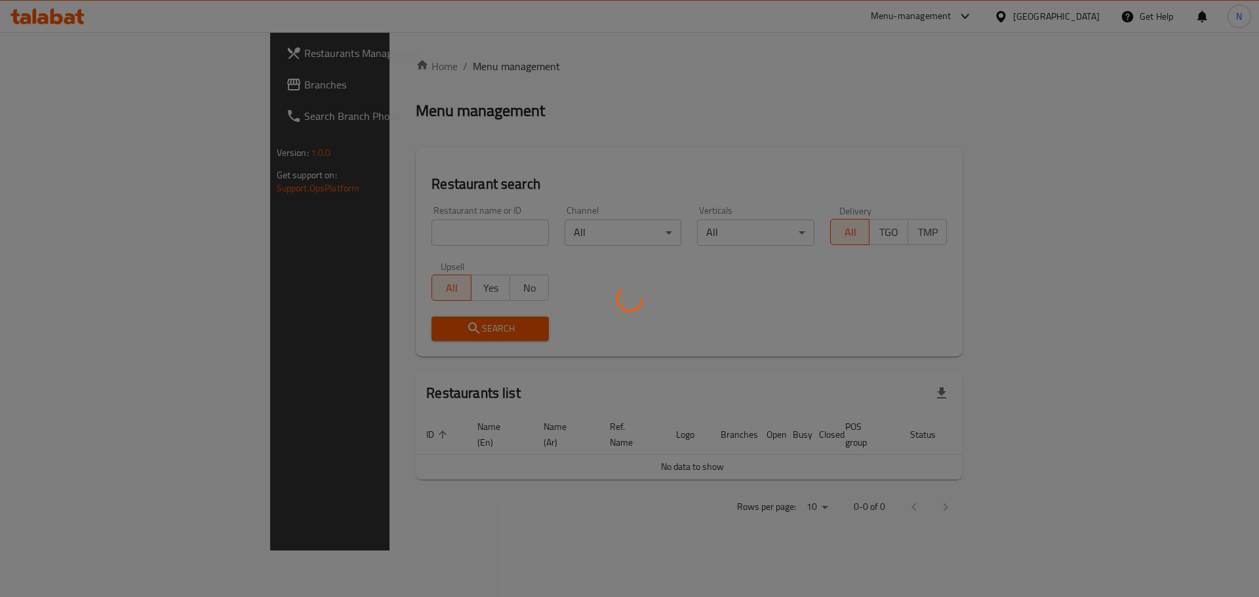
click at [71, 90] on div at bounding box center [629, 298] width 1259 height 597
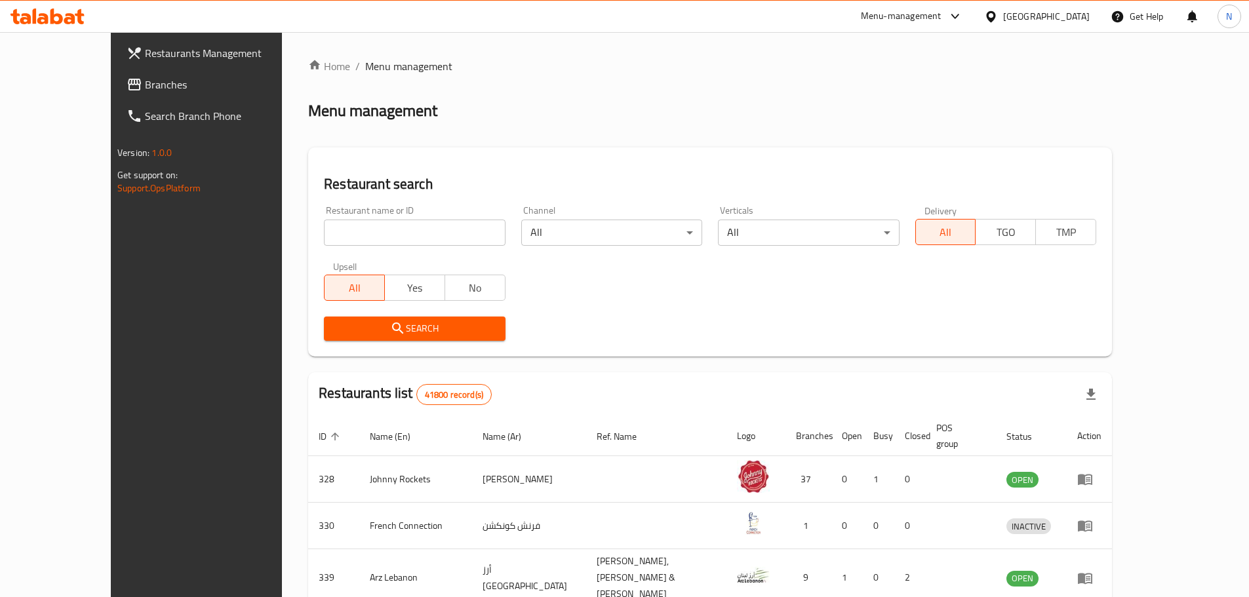
click at [145, 90] on span "Branches" at bounding box center [227, 85] width 164 height 16
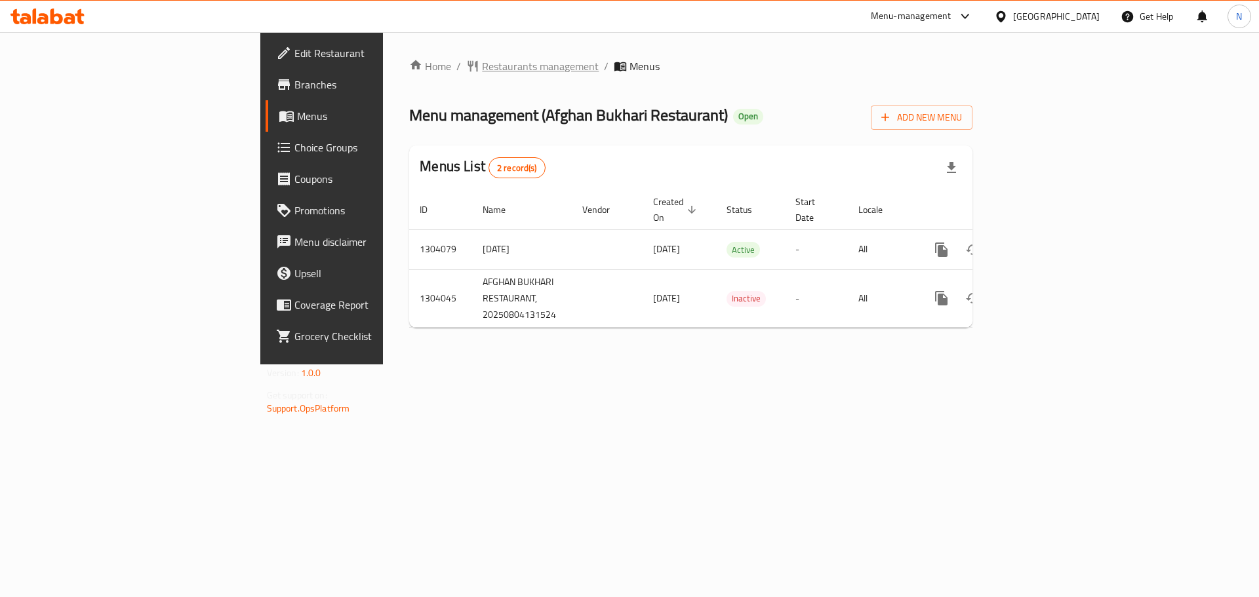
click at [482, 60] on span "Restaurants management" at bounding box center [540, 66] width 117 height 16
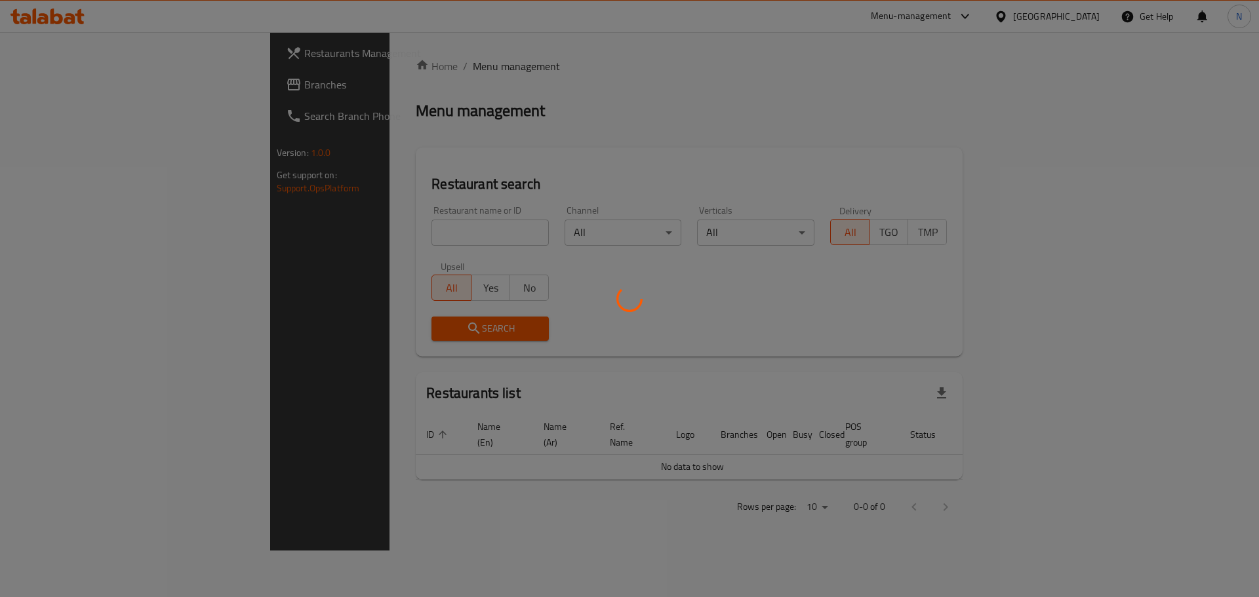
click at [64, 79] on div at bounding box center [629, 298] width 1259 height 597
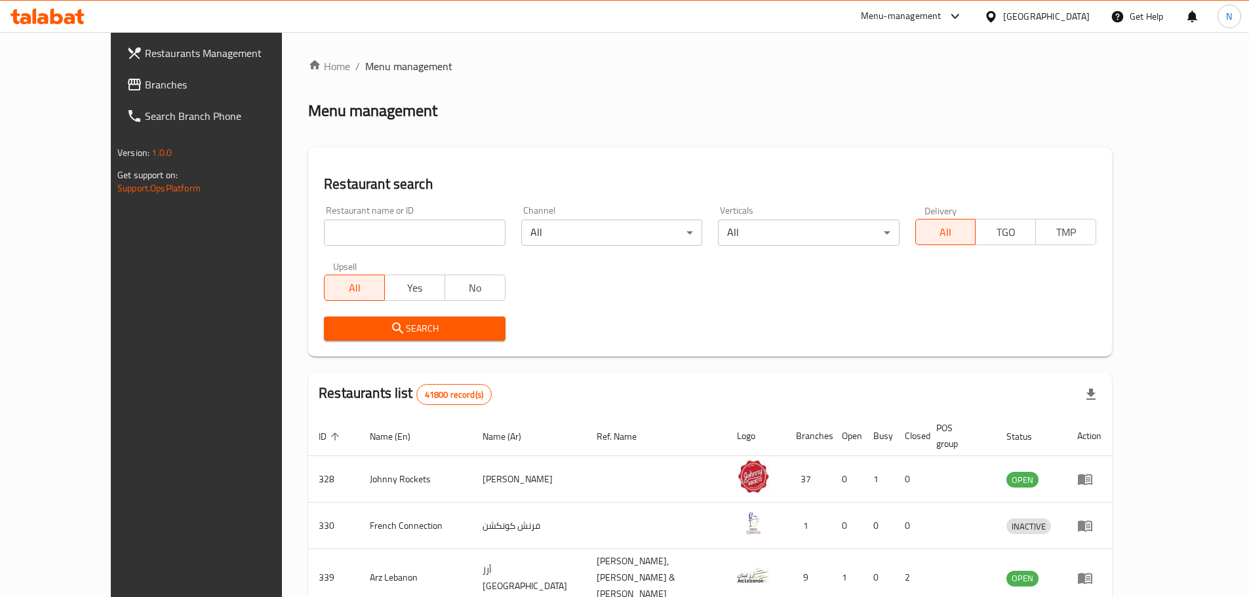
click at [145, 79] on span "Branches" at bounding box center [227, 85] width 164 height 16
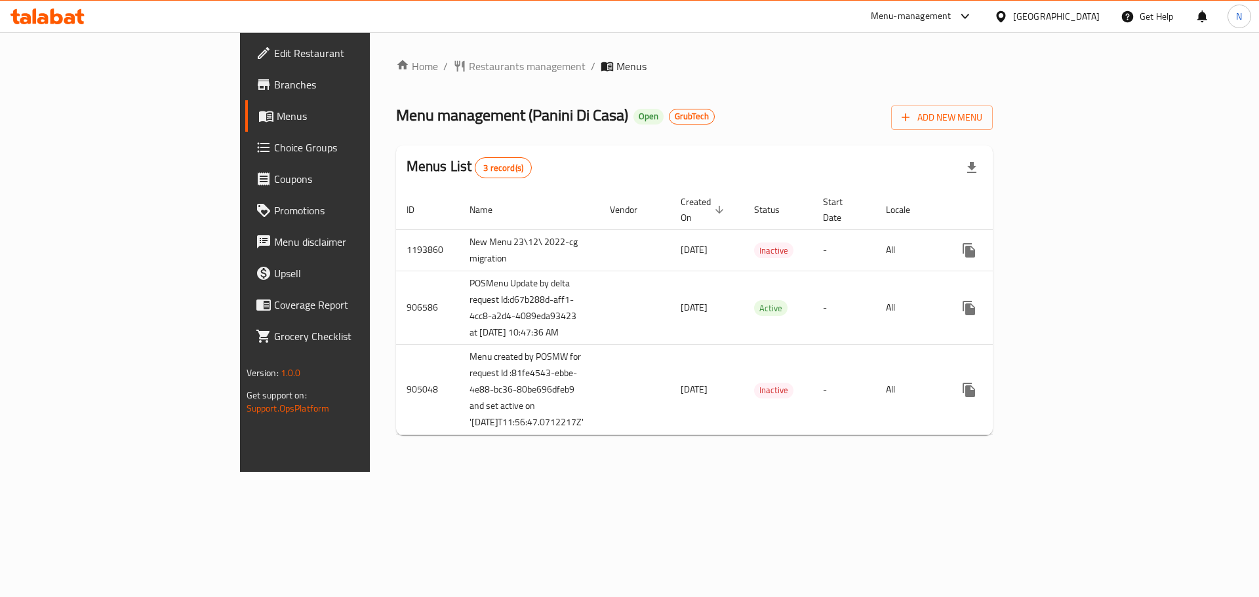
click at [1065, 12] on div "[GEOGRAPHIC_DATA]" at bounding box center [1056, 16] width 87 height 14
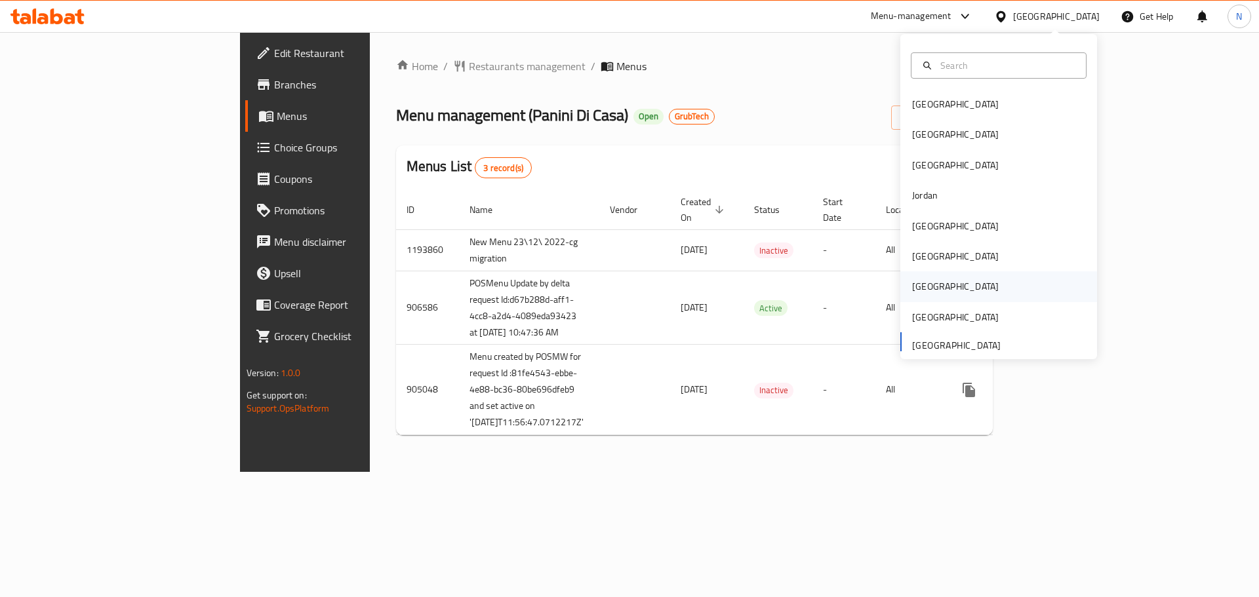
click at [926, 285] on div "Qatar" at bounding box center [955, 286] width 108 height 30
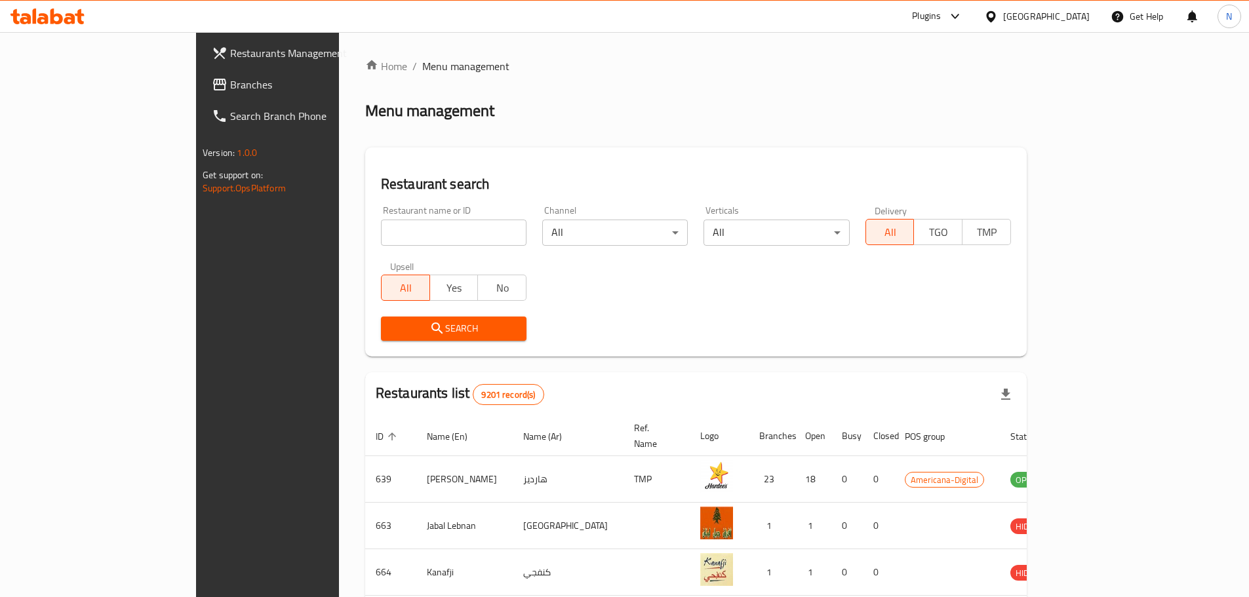
click at [230, 81] on span "Branches" at bounding box center [312, 85] width 164 height 16
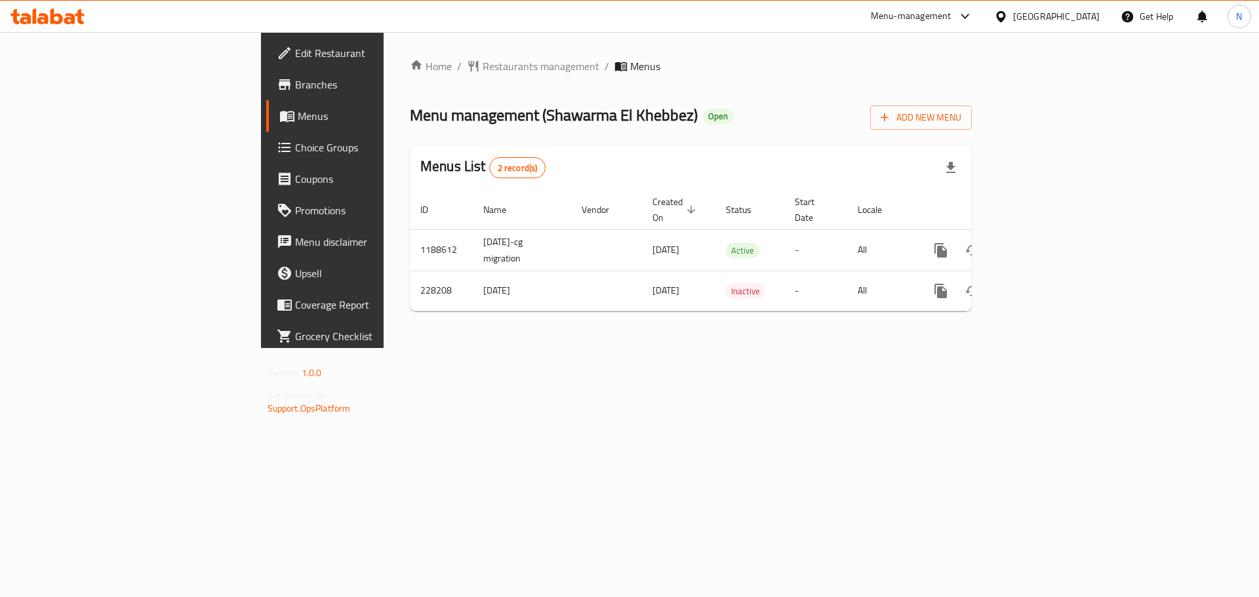
click at [295, 146] on span "Choice Groups" at bounding box center [378, 148] width 166 height 16
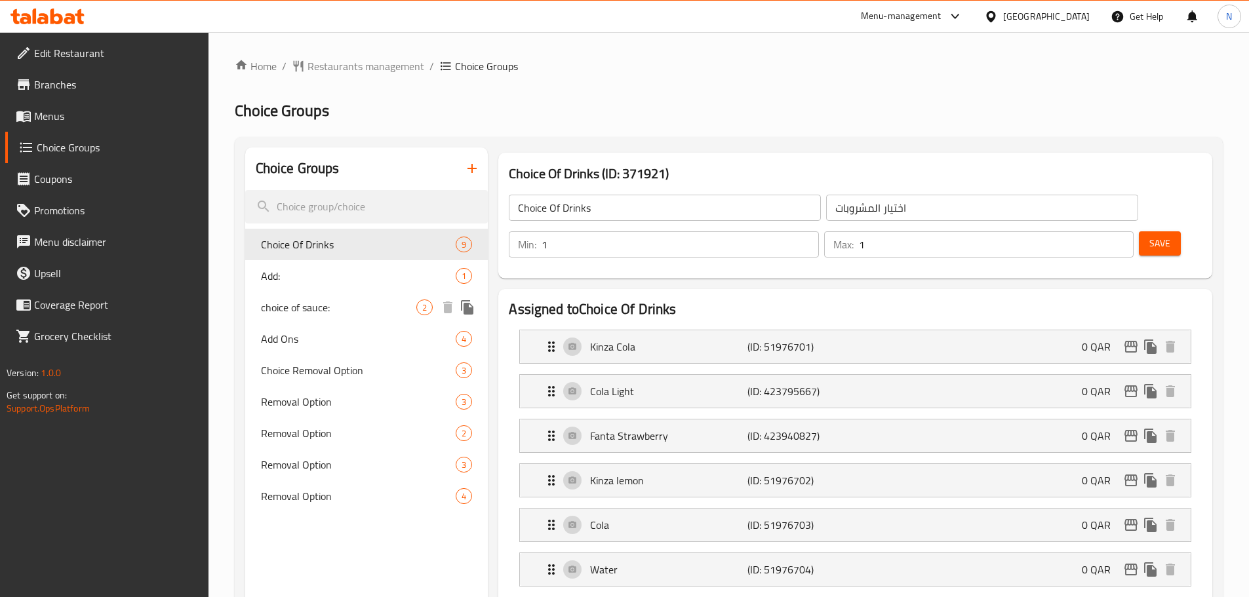
click at [328, 307] on span "choice of sauce:" at bounding box center [339, 308] width 156 height 16
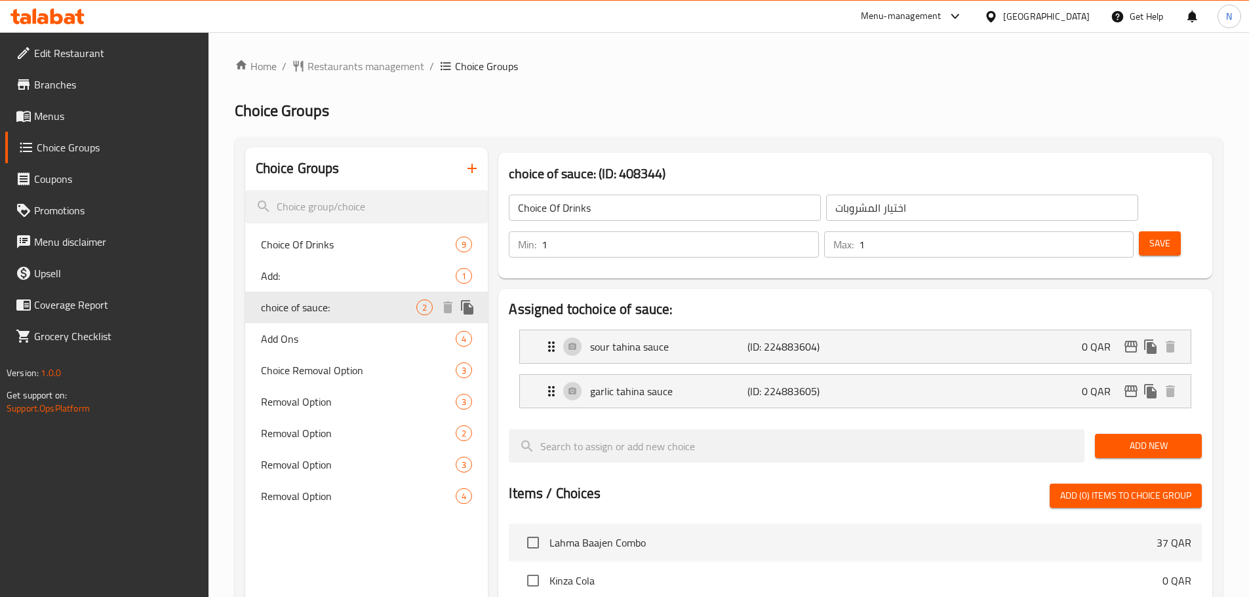
type input "choice of sauce:"
type input "اختيار الصلصة:"
type input "0"
type input "2"
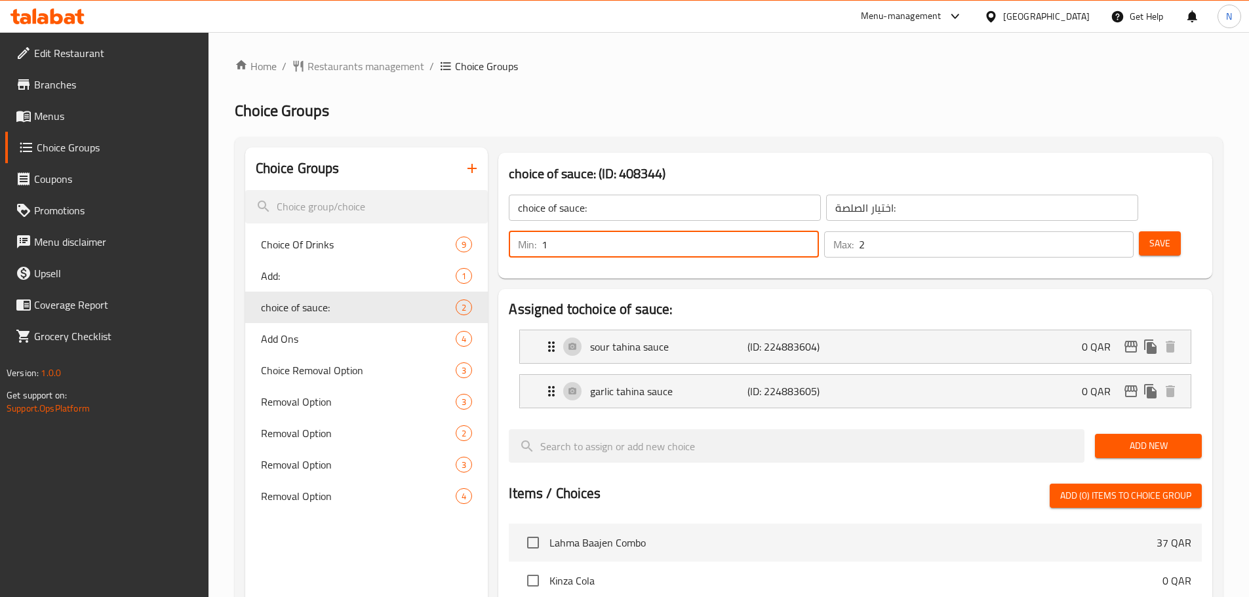
type input "1"
click at [818, 231] on input "1" at bounding box center [680, 244] width 277 height 26
type input "1"
click at [1097, 231] on input "1" at bounding box center [996, 244] width 275 height 26
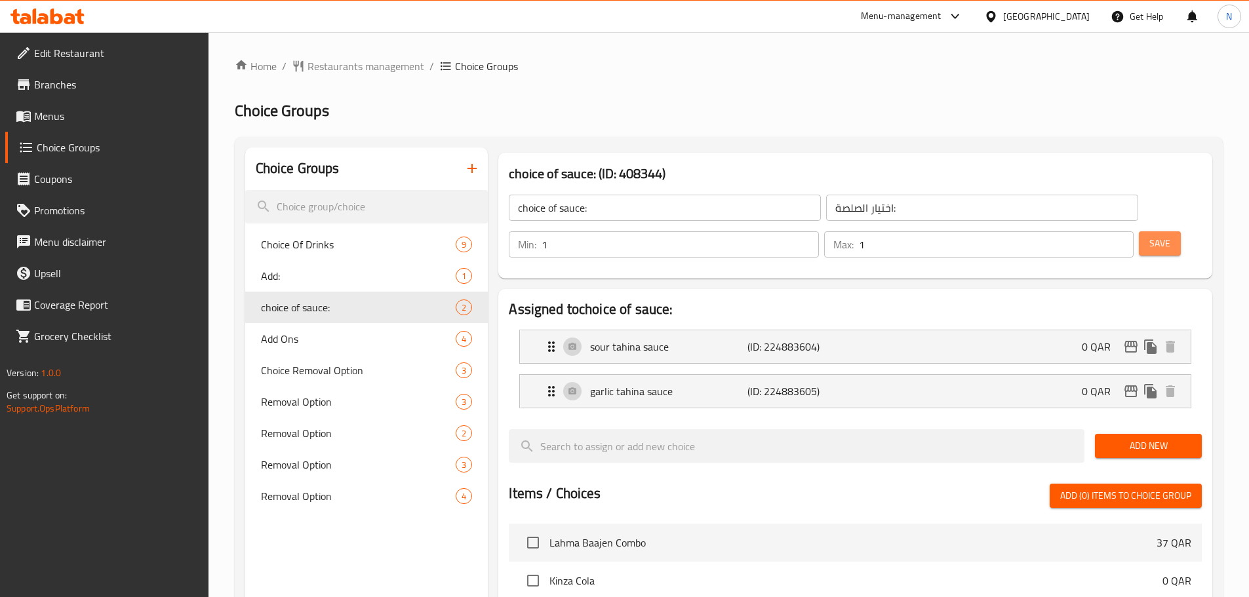
click at [1139, 231] on button "Save" at bounding box center [1160, 243] width 42 height 24
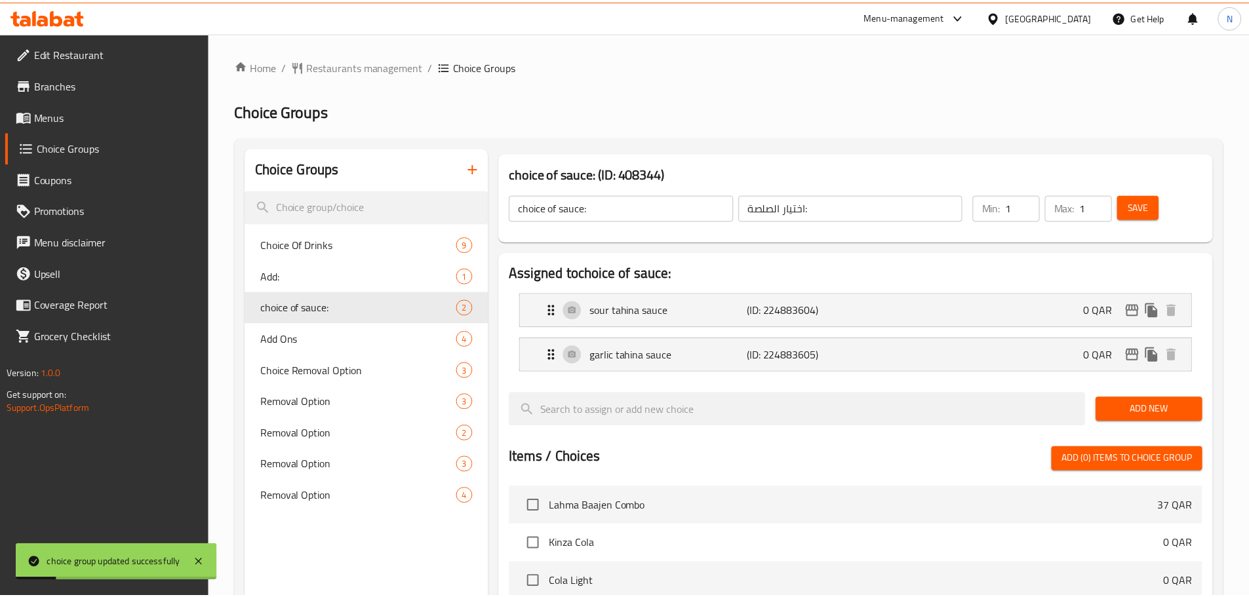
scroll to position [387, 0]
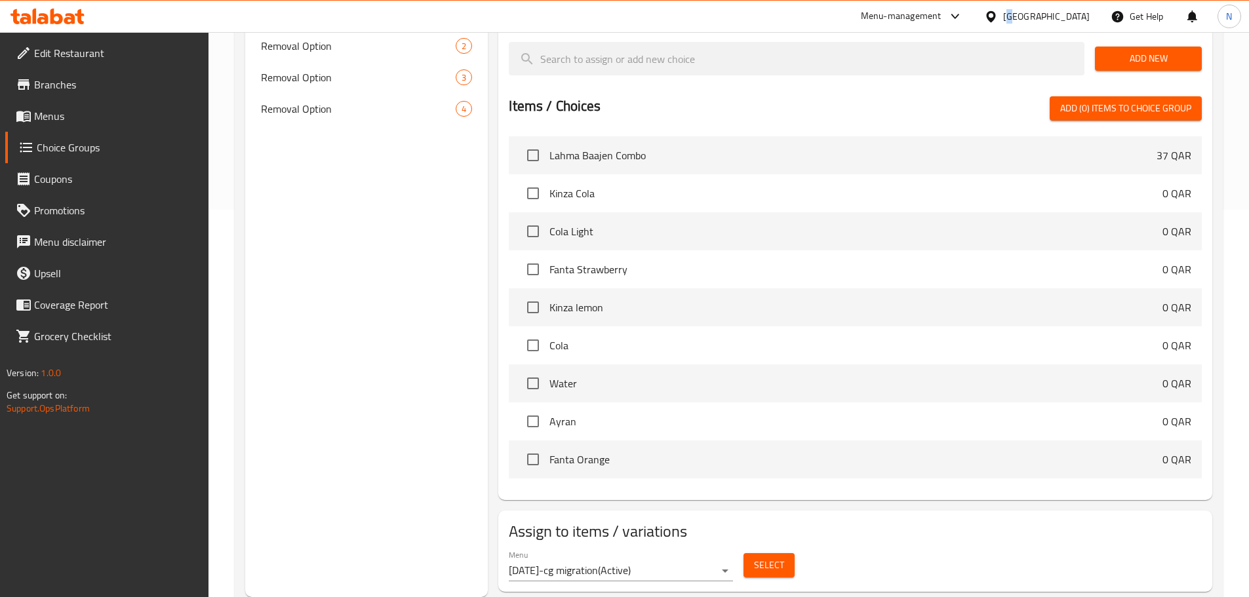
click at [1076, 23] on div "[GEOGRAPHIC_DATA]" at bounding box center [1046, 16] width 87 height 14
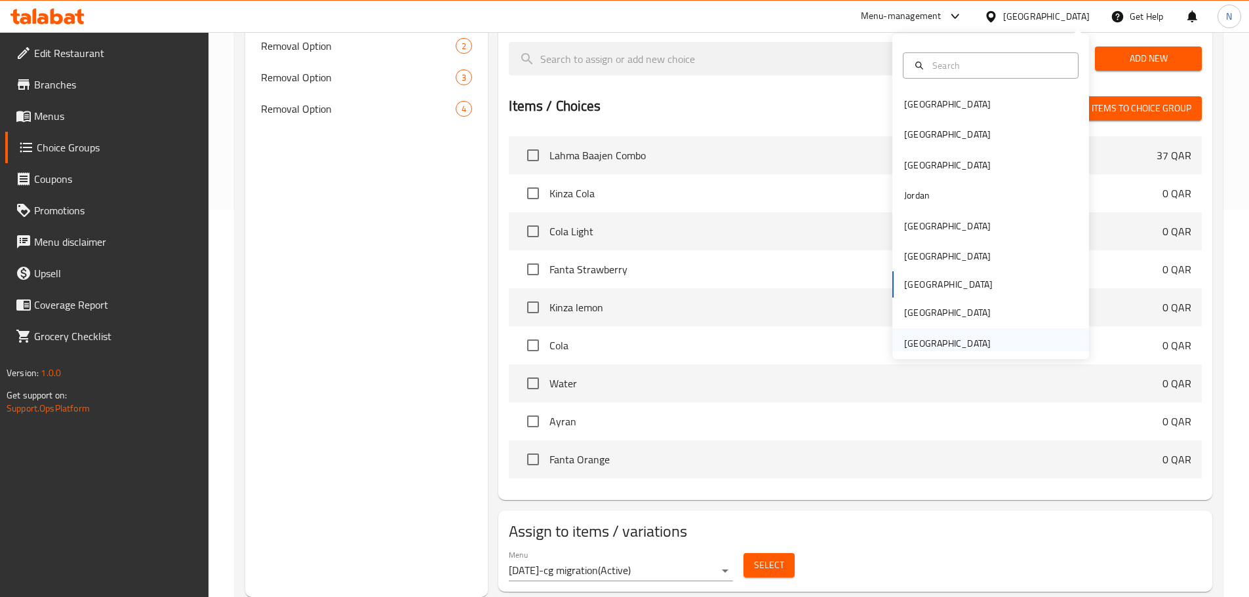
click at [952, 350] on div "[GEOGRAPHIC_DATA]" at bounding box center [947, 343] width 87 height 14
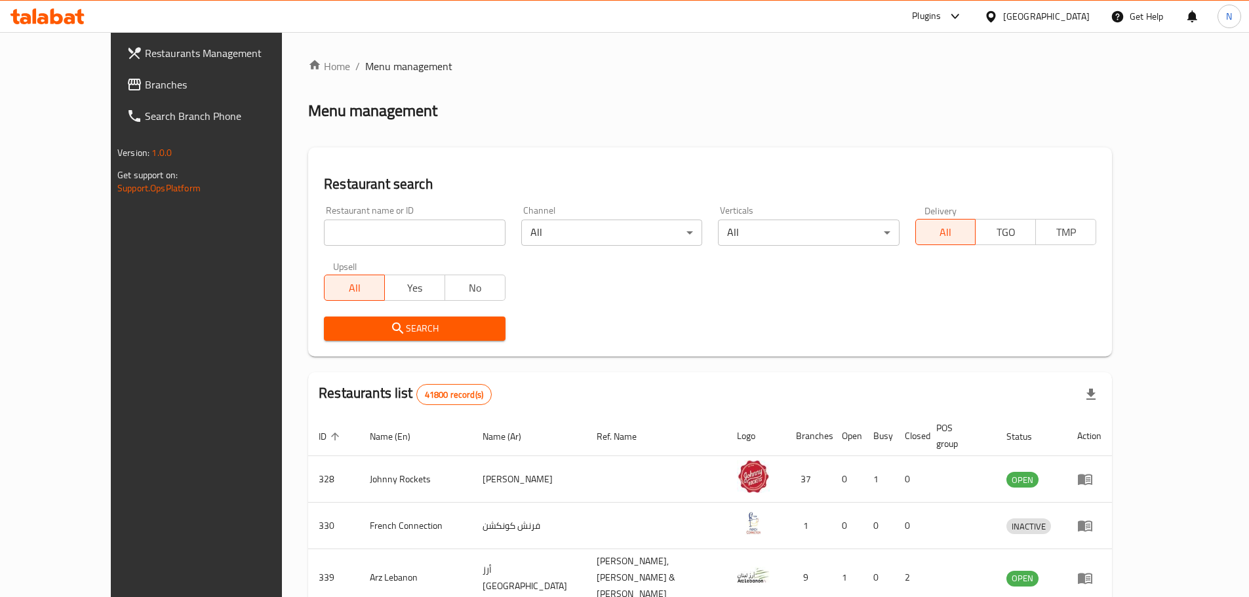
click at [145, 81] on span "Branches" at bounding box center [227, 85] width 164 height 16
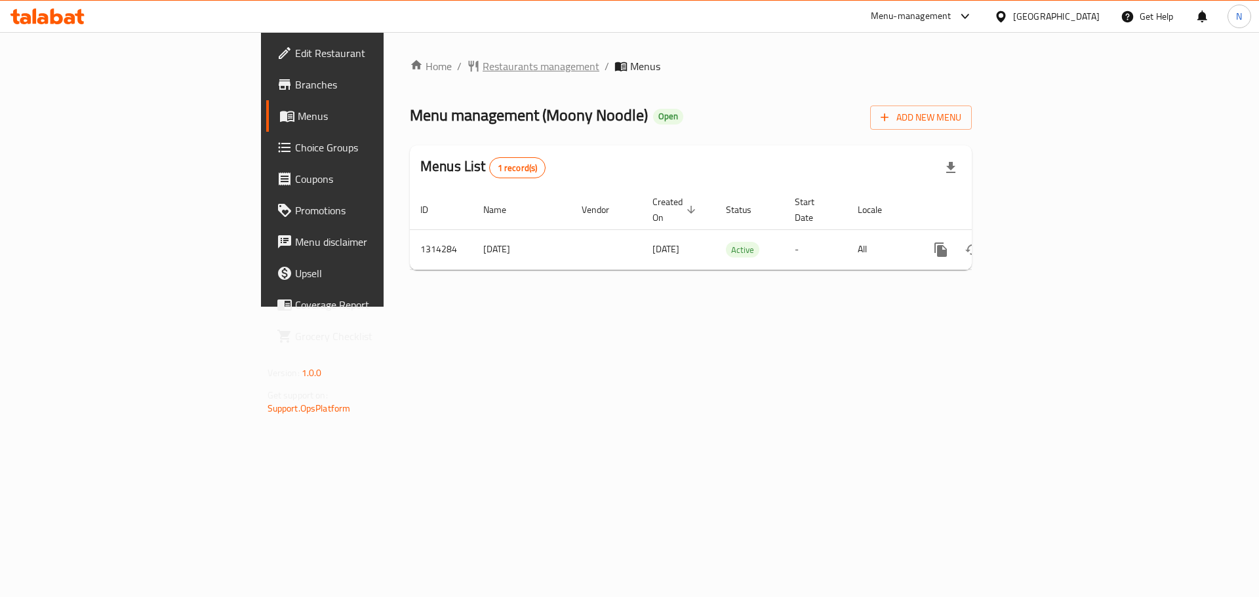
click at [483, 68] on span "Restaurants management" at bounding box center [541, 66] width 117 height 16
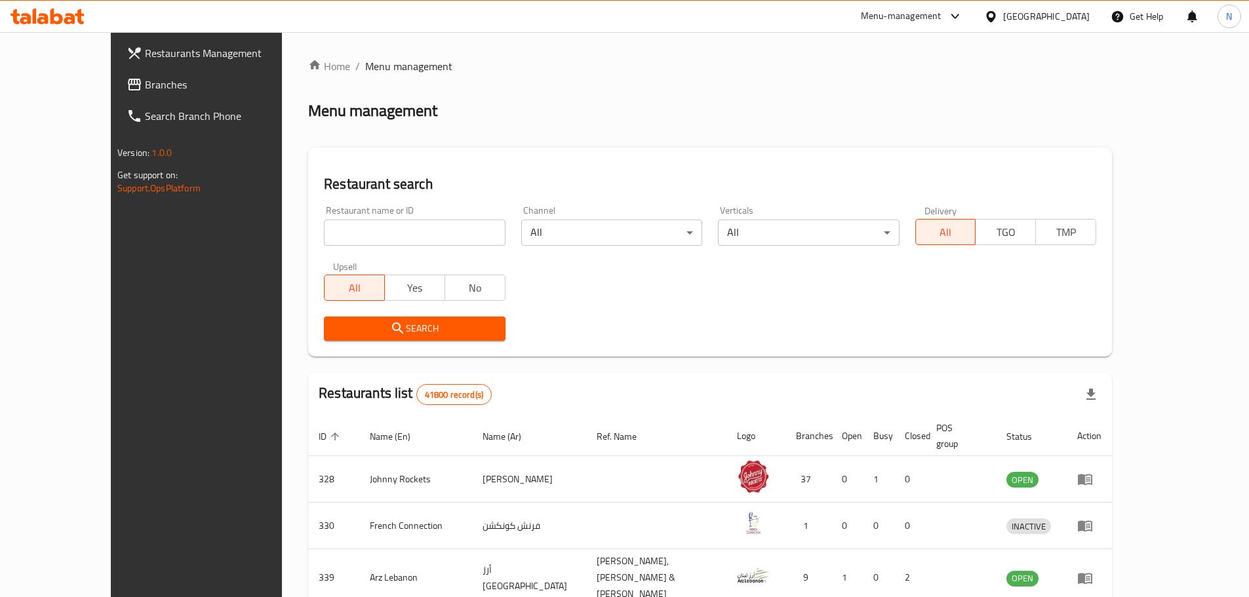
click at [145, 81] on span "Branches" at bounding box center [227, 85] width 164 height 16
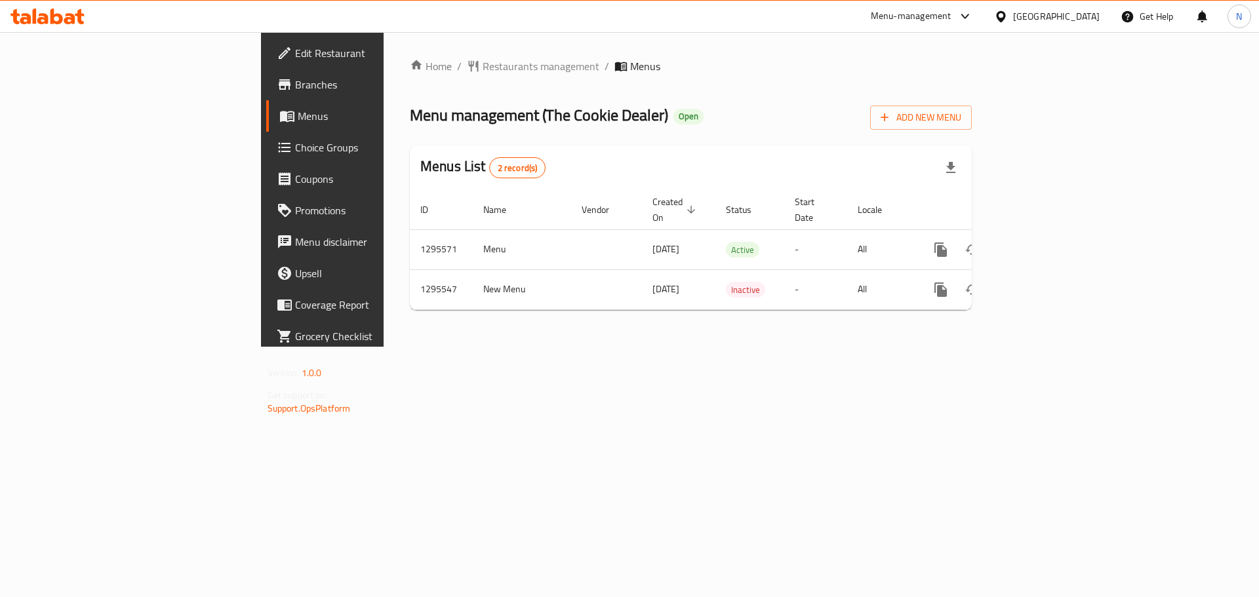
click at [1042, 25] on div "[GEOGRAPHIC_DATA]" at bounding box center [1046, 16] width 127 height 31
click at [1042, 18] on div "[GEOGRAPHIC_DATA]" at bounding box center [1056, 16] width 87 height 14
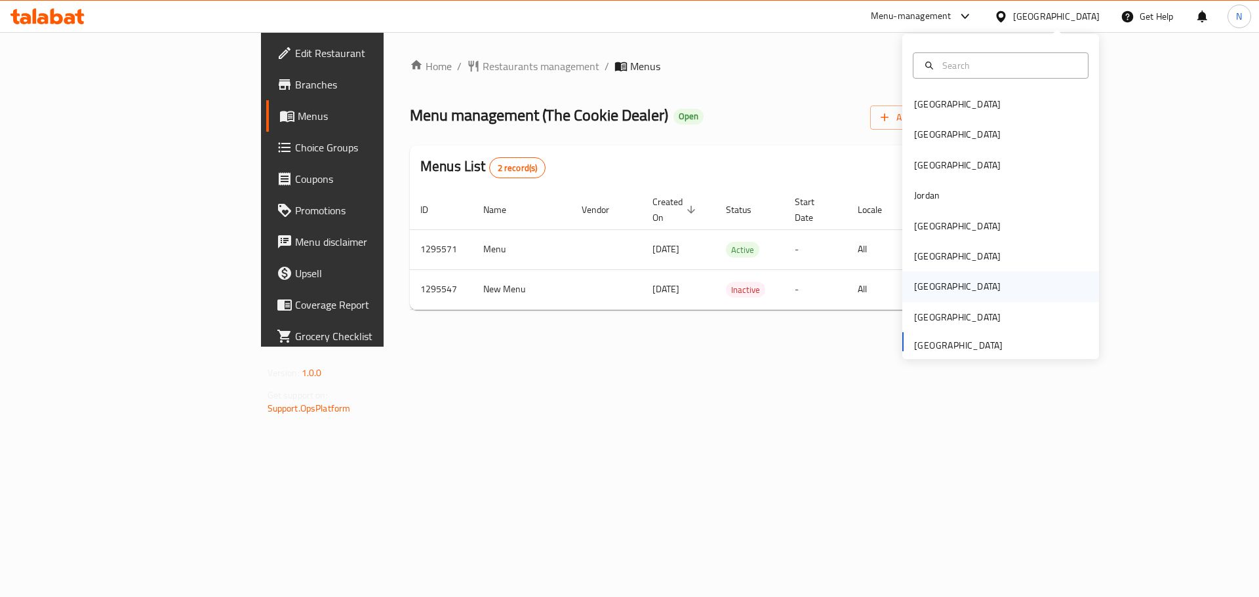
click at [943, 280] on div "[GEOGRAPHIC_DATA]" at bounding box center [1000, 286] width 197 height 30
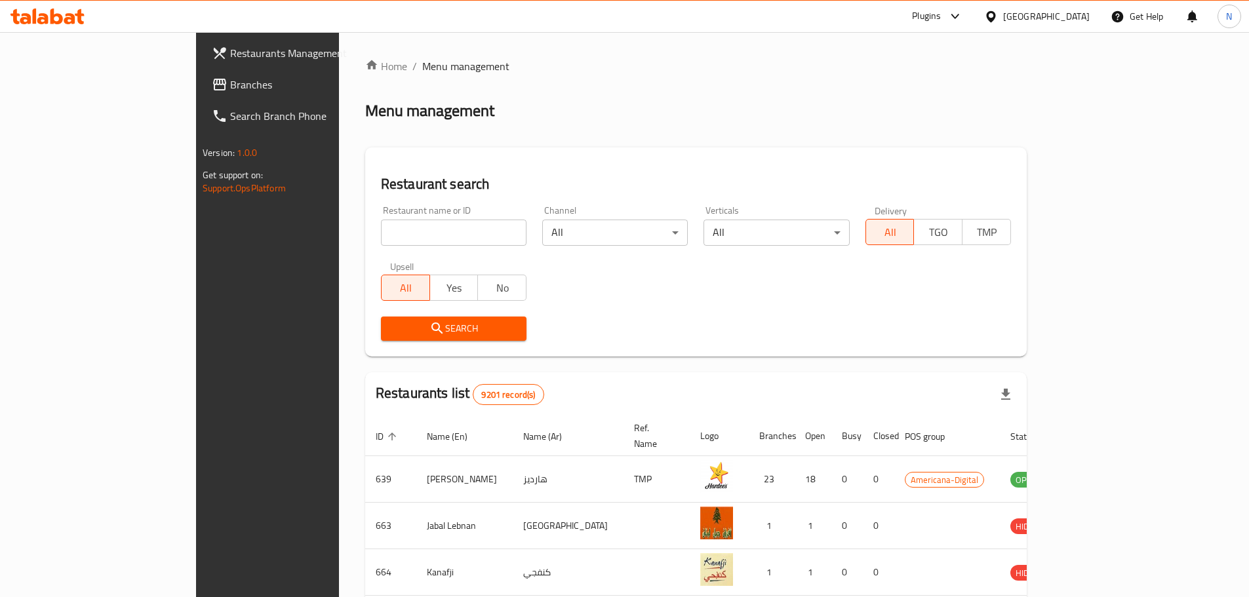
click at [230, 81] on span "Branches" at bounding box center [312, 85] width 164 height 16
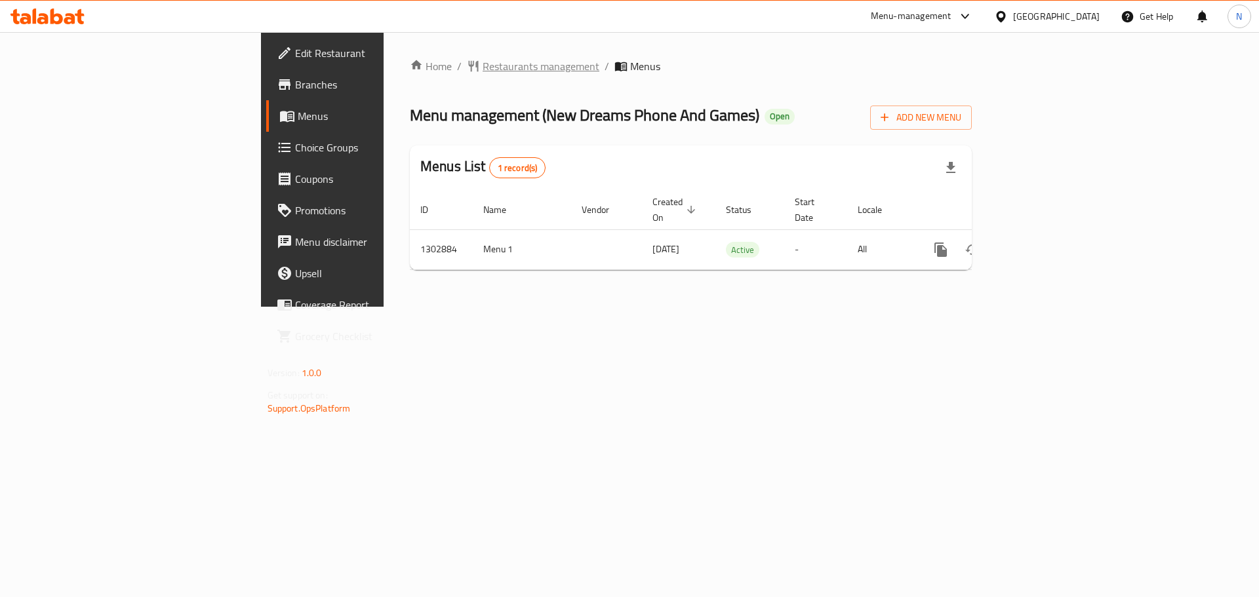
click at [483, 74] on span "Restaurants management" at bounding box center [541, 66] width 117 height 16
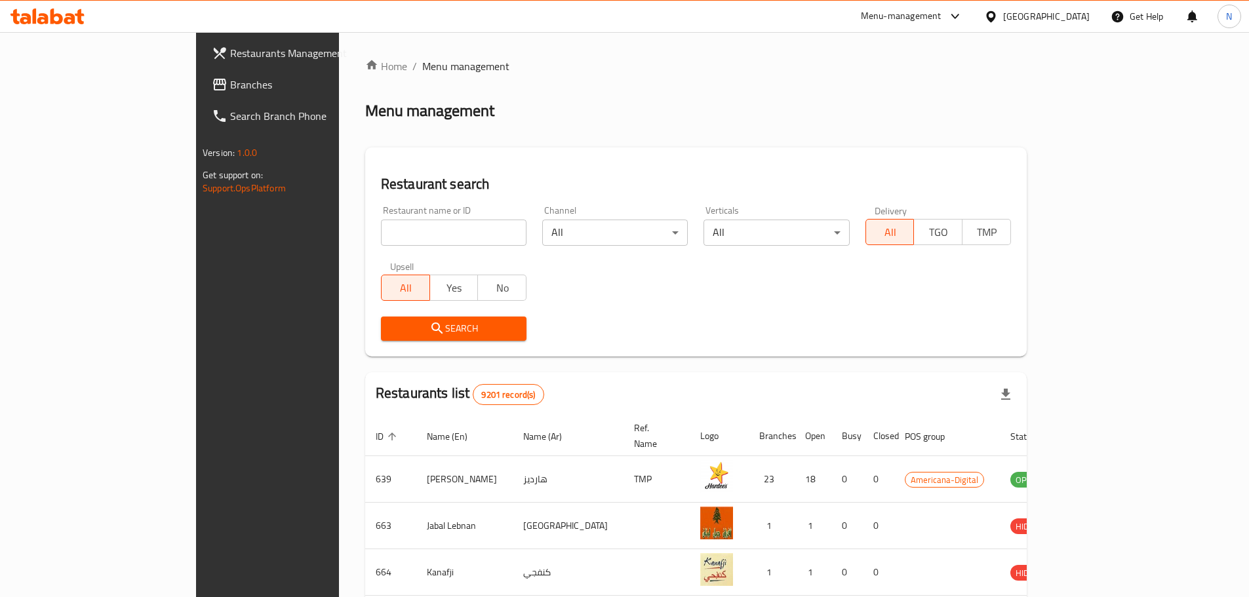
click at [49, 90] on div at bounding box center [624, 298] width 1249 height 597
click at [230, 90] on span "Branches" at bounding box center [312, 85] width 164 height 16
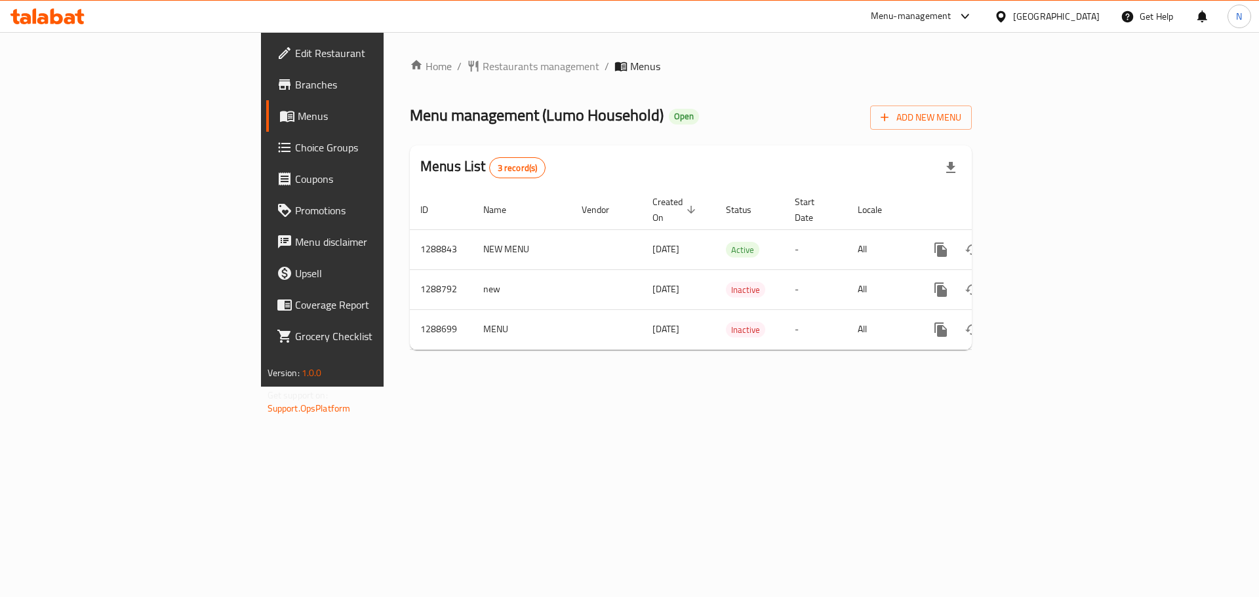
click at [295, 57] on span "Edit Restaurant" at bounding box center [378, 53] width 166 height 16
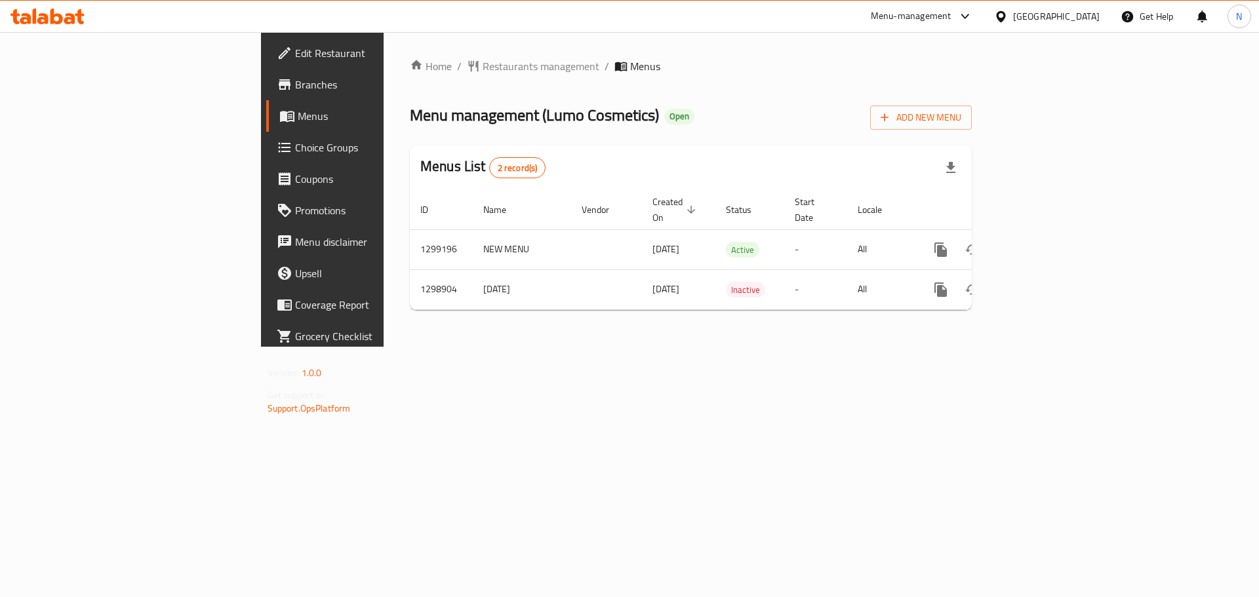
click at [1008, 11] on icon at bounding box center [1001, 17] width 14 height 14
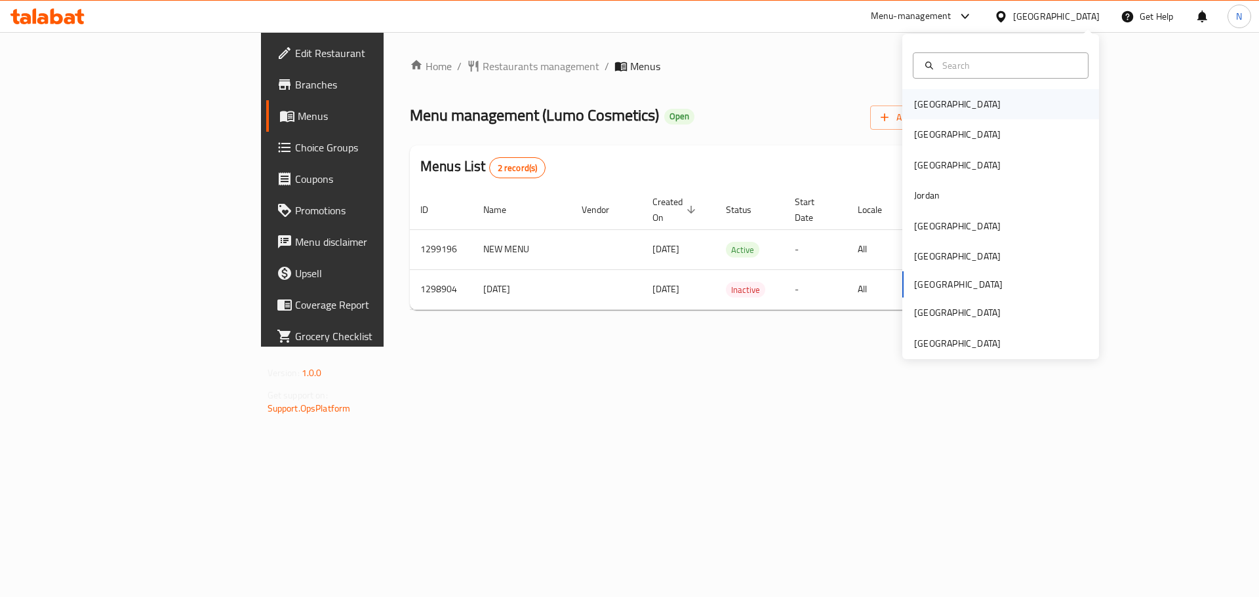
click at [943, 106] on div "[GEOGRAPHIC_DATA]" at bounding box center [957, 104] width 108 height 30
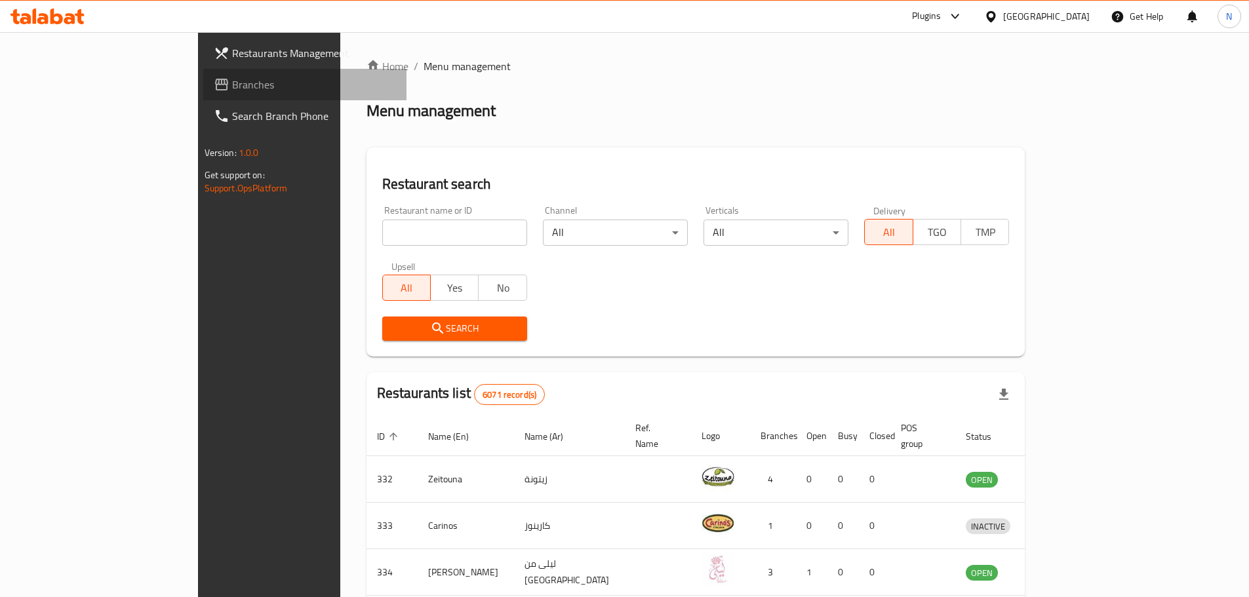
click at [232, 87] on span "Branches" at bounding box center [314, 85] width 164 height 16
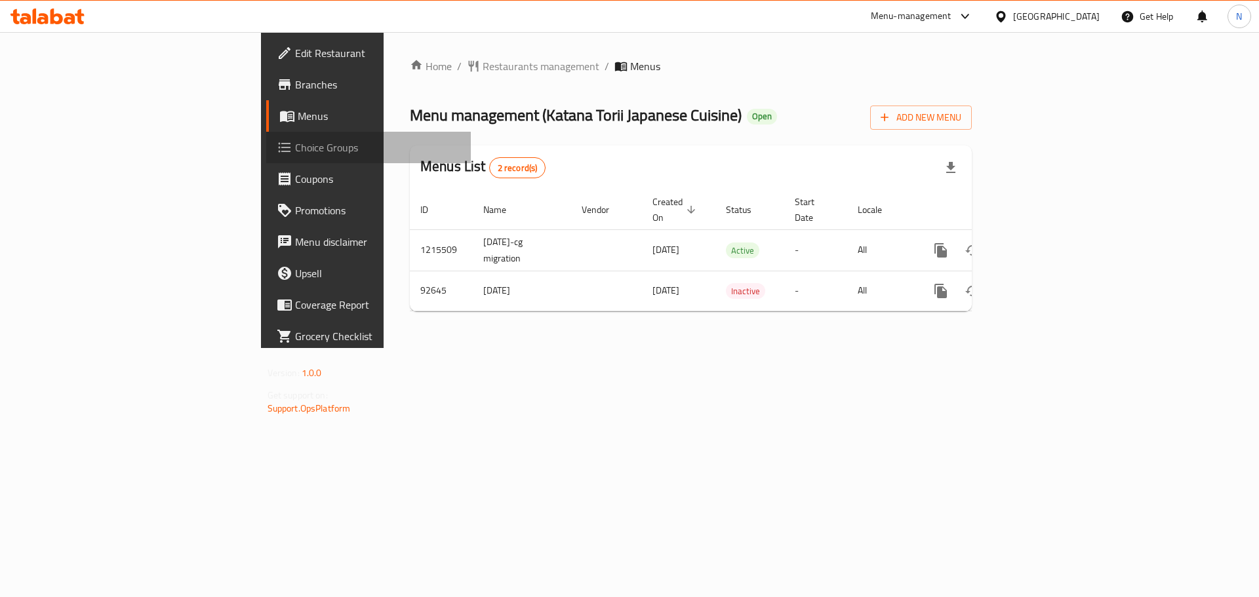
click at [295, 153] on span "Choice Groups" at bounding box center [378, 148] width 166 height 16
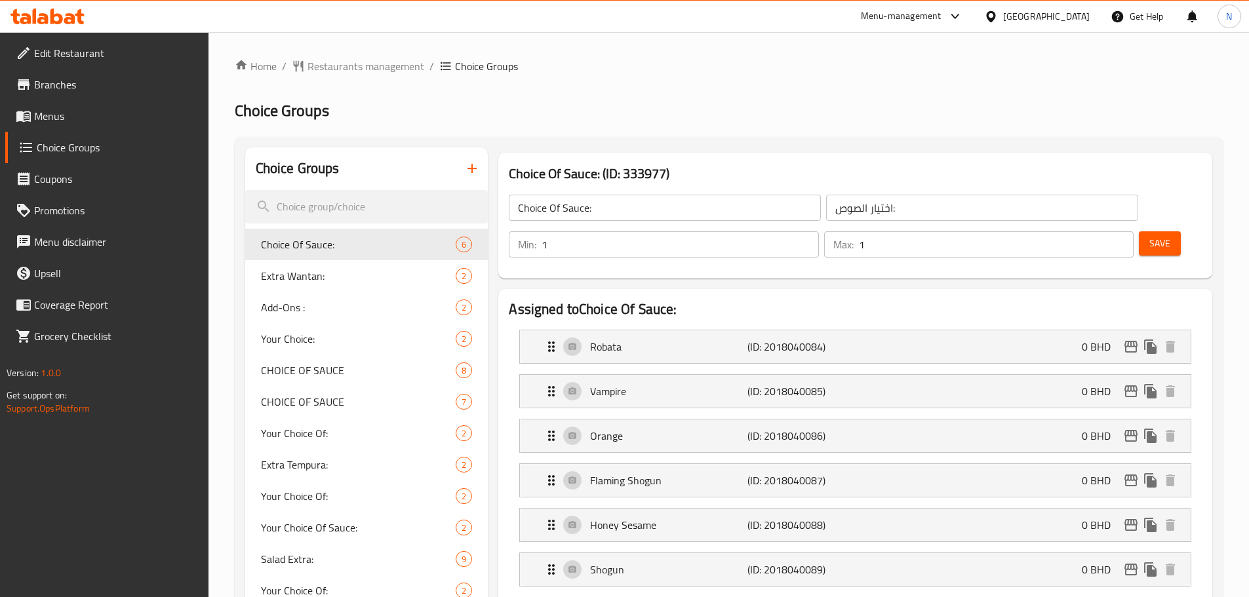
type input "1"
click at [818, 231] on input "1" at bounding box center [680, 244] width 277 height 26
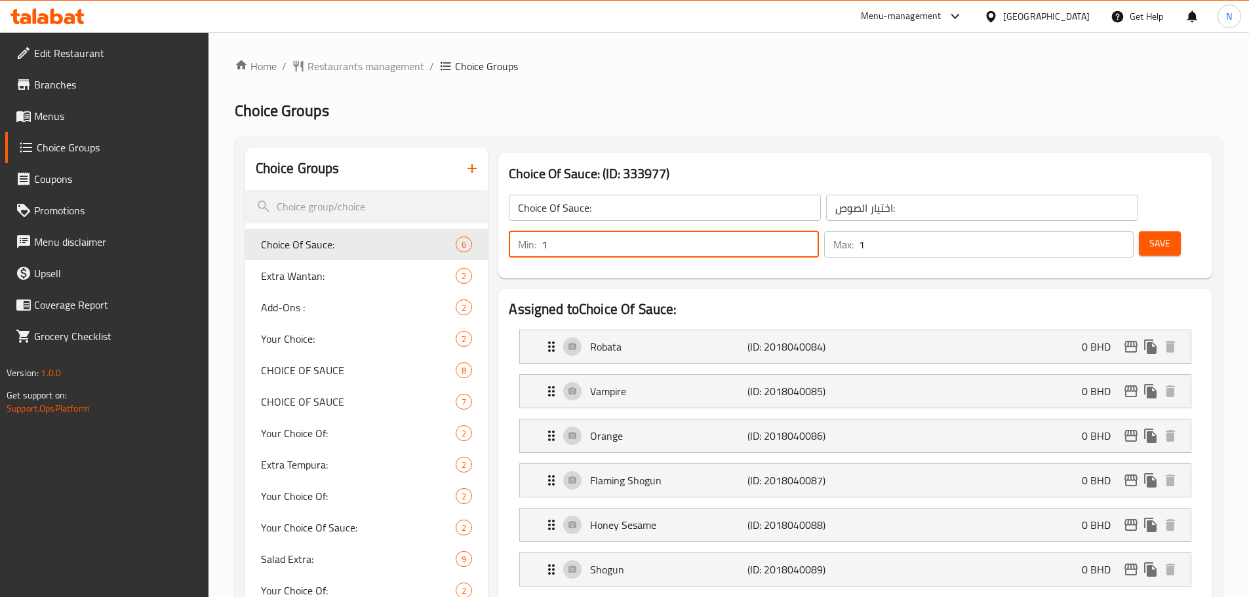
click at [1149, 235] on span "Save" at bounding box center [1159, 243] width 21 height 16
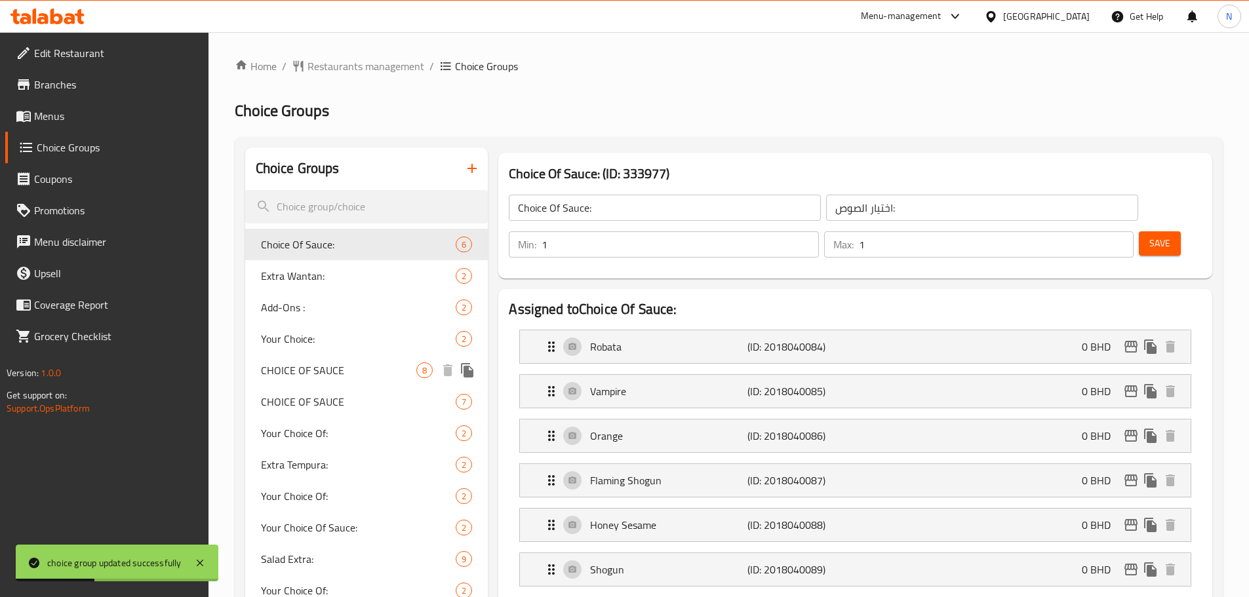
click at [377, 378] on span "CHOICE OF SAUCE" at bounding box center [339, 371] width 156 height 16
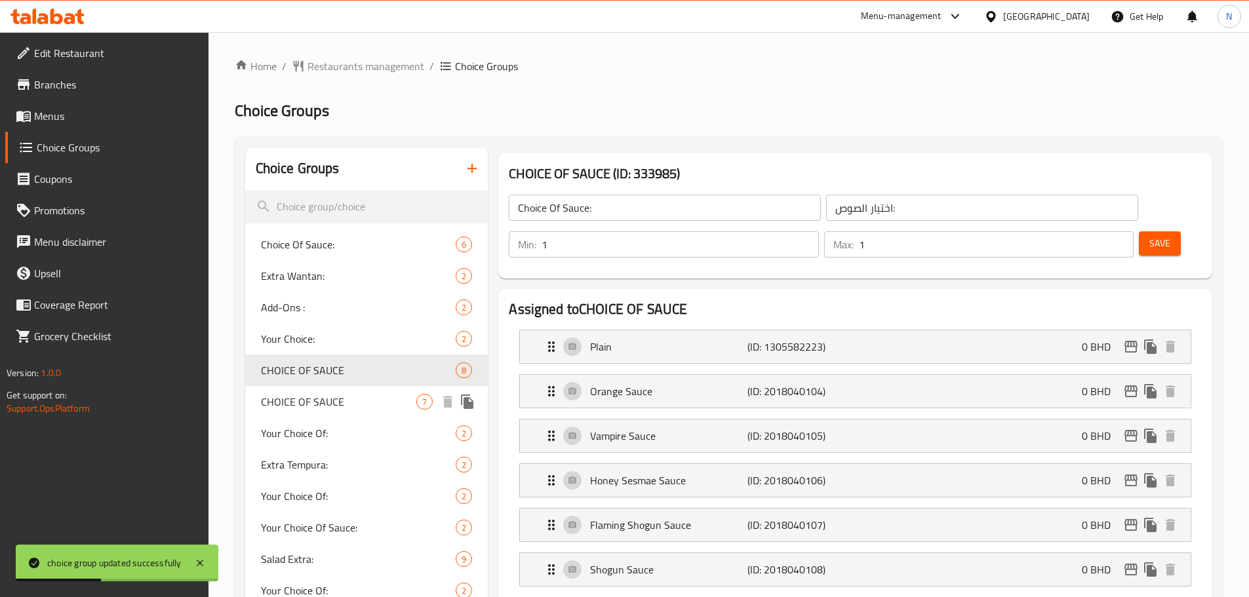
type input "CHOICE OF SAUCE"
type input "اختيار الصلصة"
click at [818, 231] on input "1" at bounding box center [680, 244] width 277 height 26
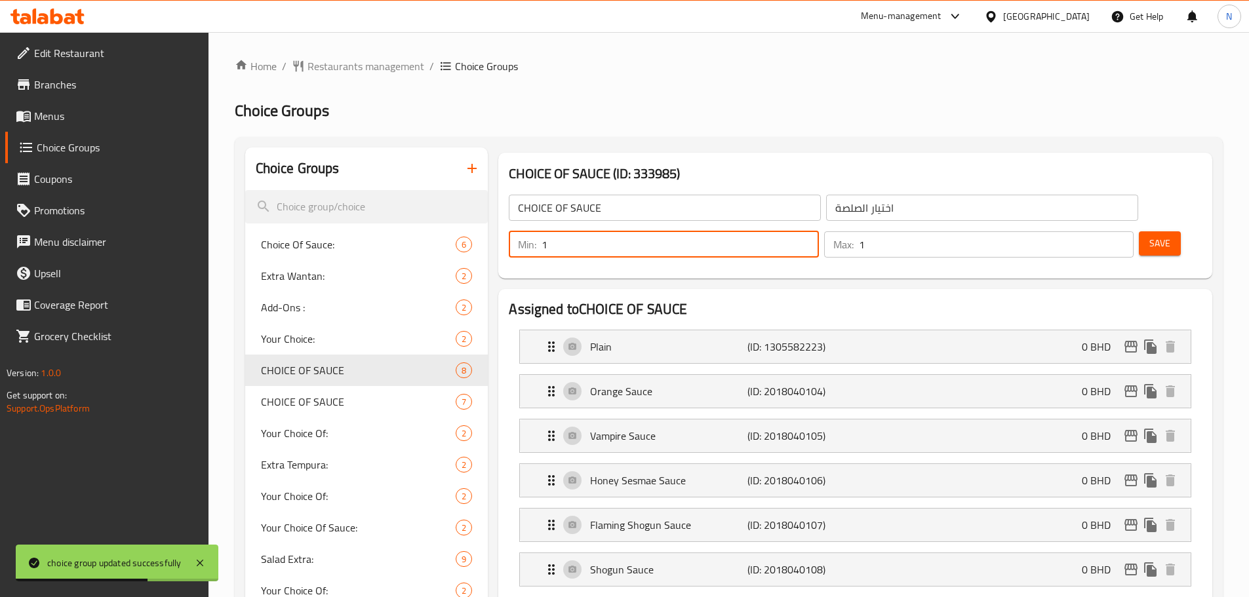
click at [1149, 235] on span "Save" at bounding box center [1159, 243] width 21 height 16
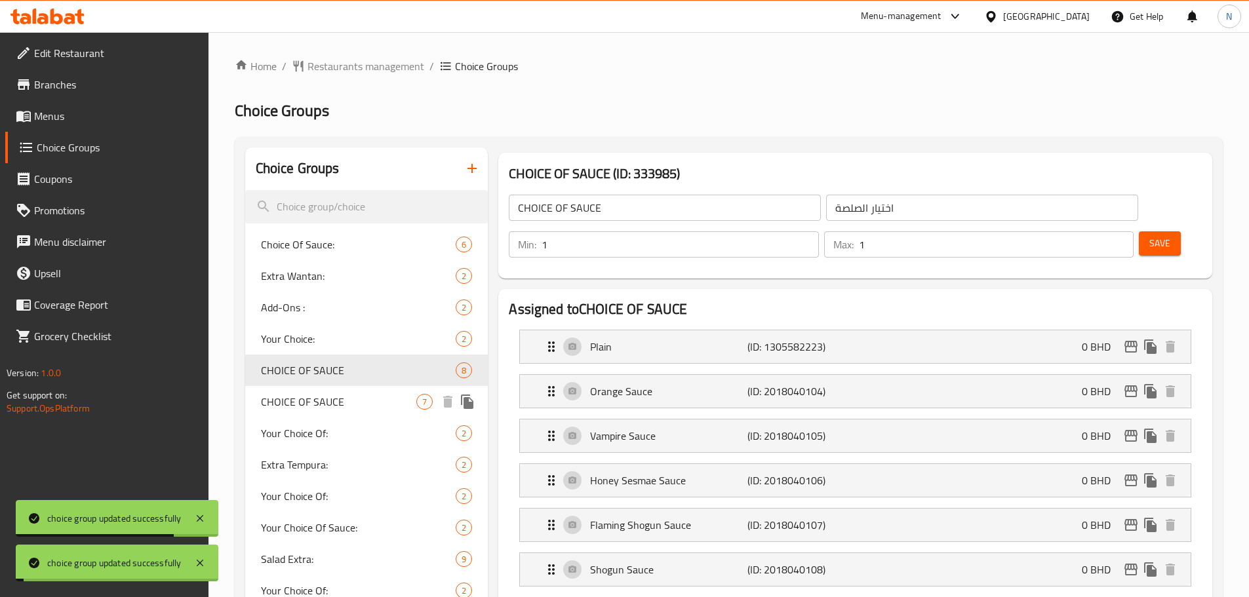
click at [343, 401] on span "CHOICE OF SAUCE" at bounding box center [339, 402] width 156 height 16
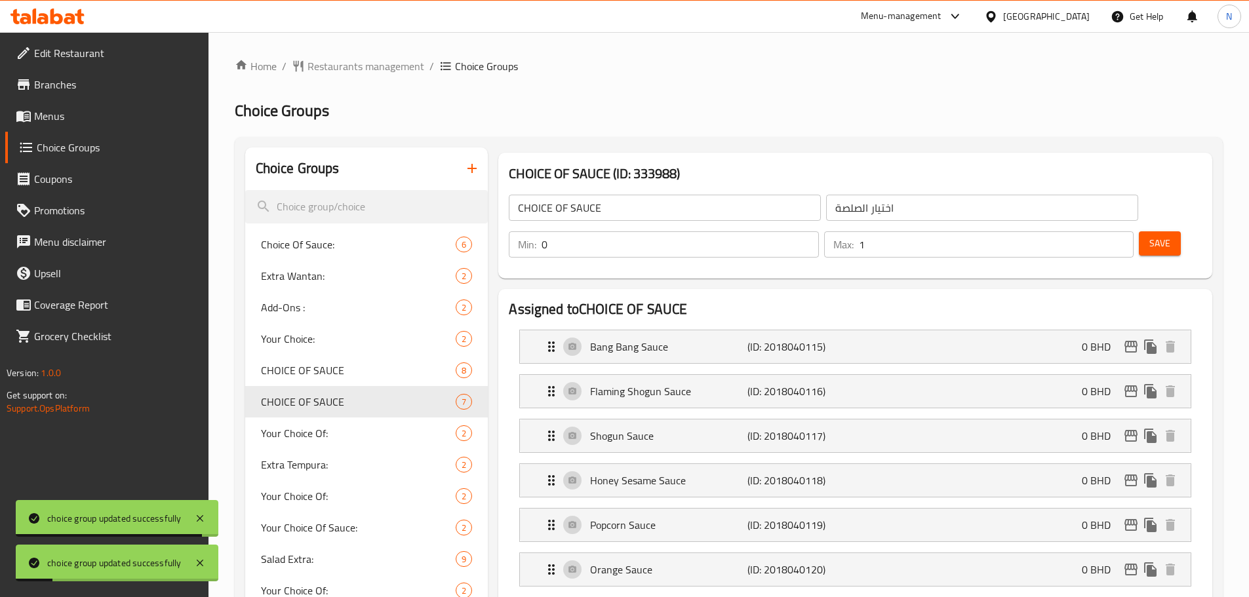
click at [818, 231] on input "0" at bounding box center [680, 244] width 277 height 26
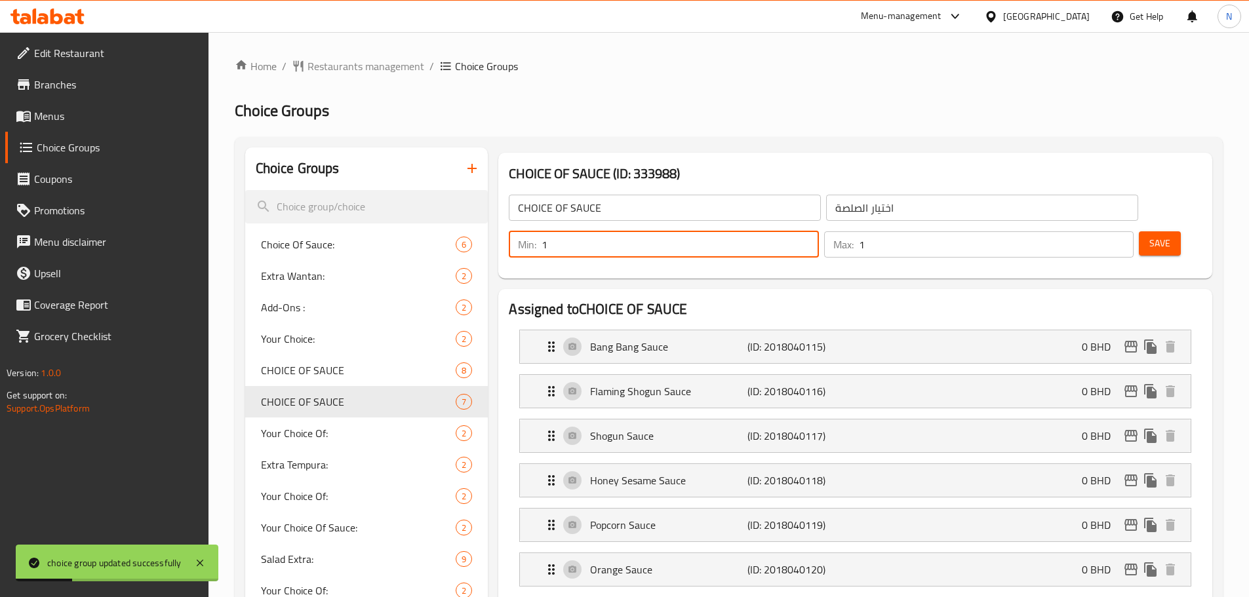
type input "1"
click at [818, 231] on input "1" at bounding box center [680, 244] width 277 height 26
click at [1139, 231] on button "Save" at bounding box center [1160, 243] width 42 height 24
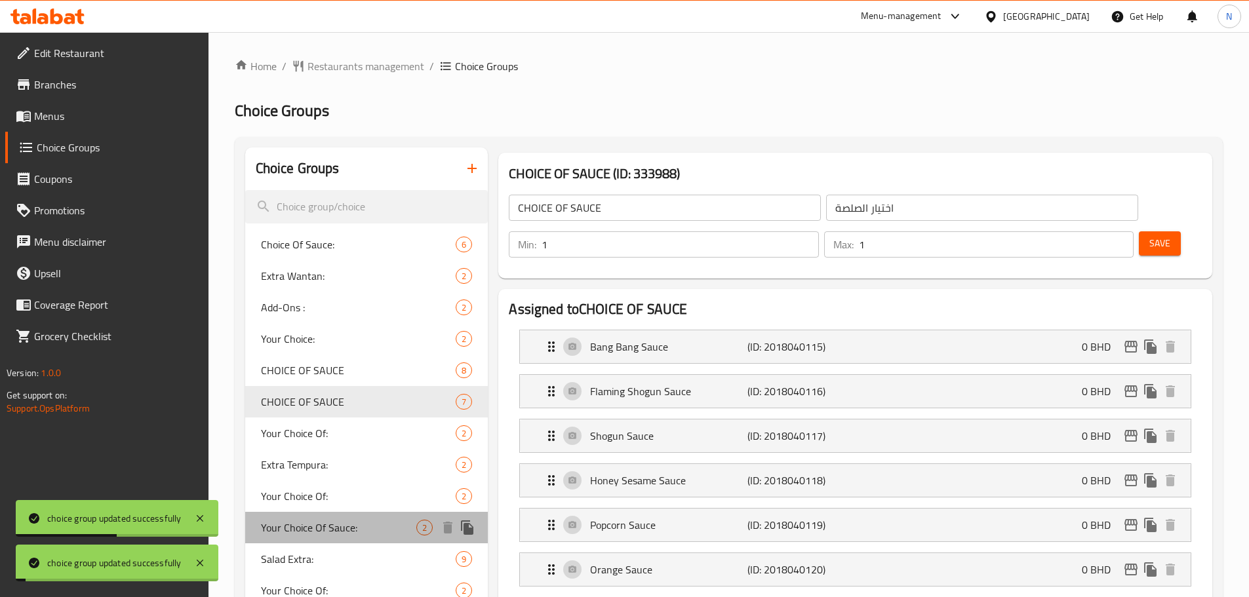
click at [340, 522] on span "Your Choice Of Sauce:" at bounding box center [339, 528] width 156 height 16
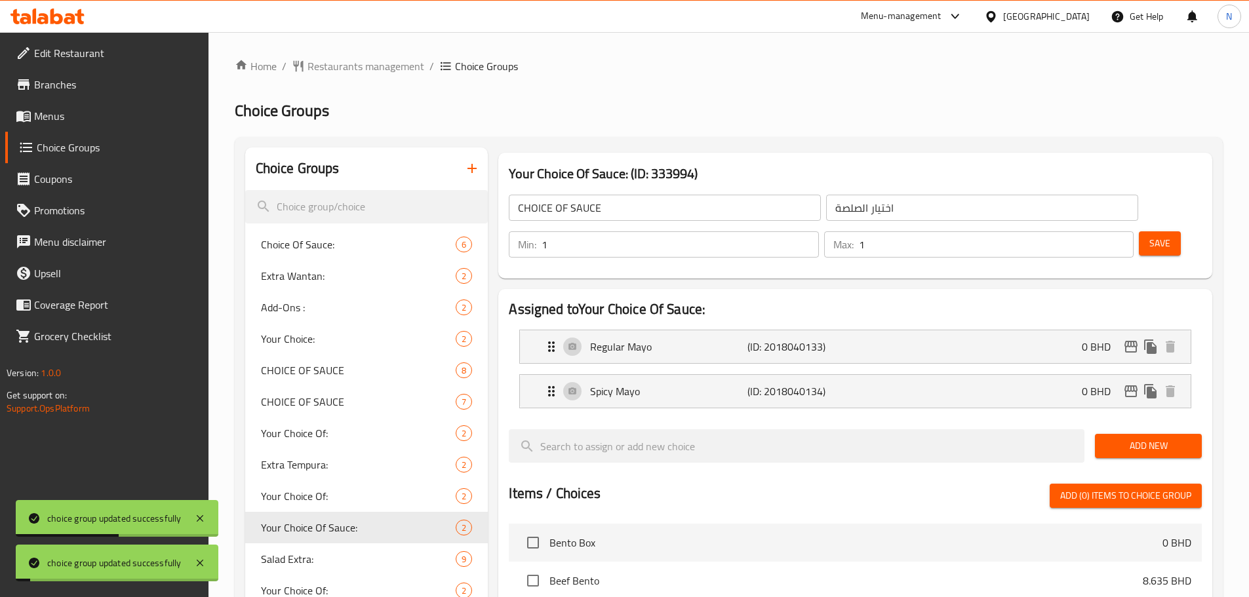
type input "Your Choice Of Sauce:"
type input "اختيارك من الصلصة:"
type input "1"
click at [818, 231] on input "1" at bounding box center [680, 244] width 277 height 26
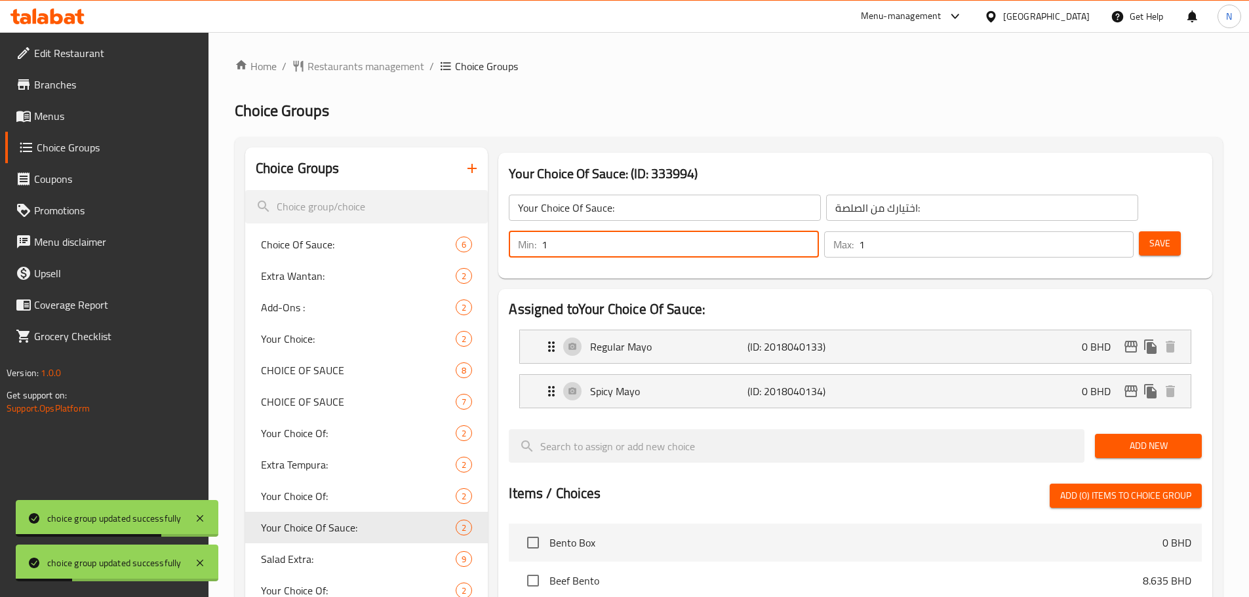
click at [1149, 235] on span "Save" at bounding box center [1159, 243] width 21 height 16
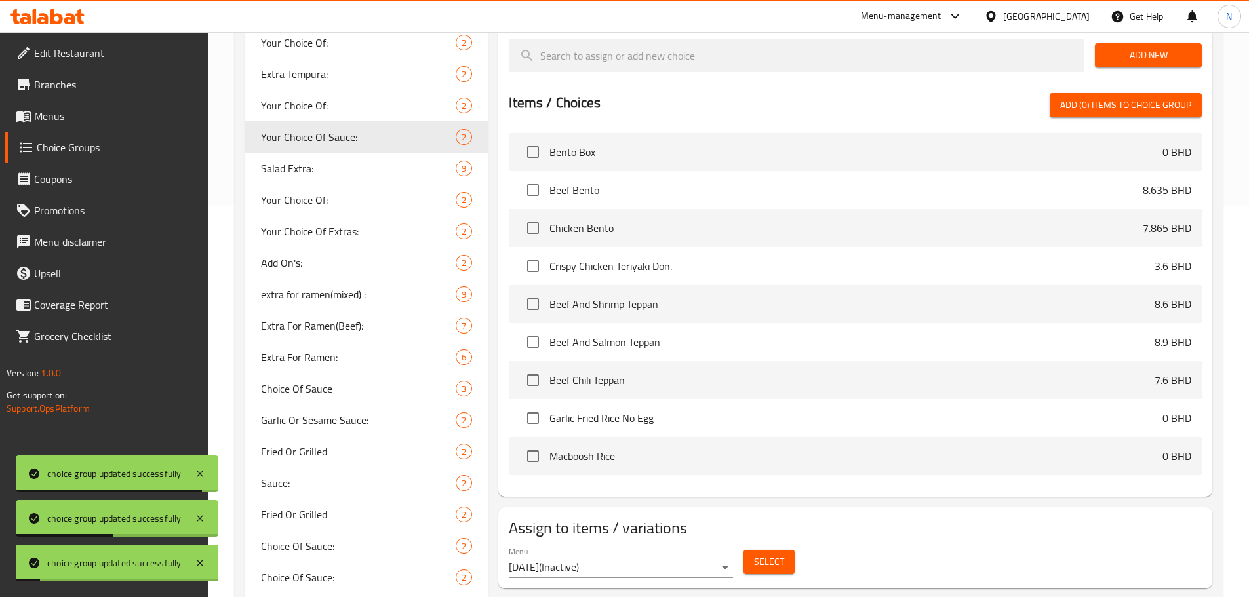
scroll to position [393, 0]
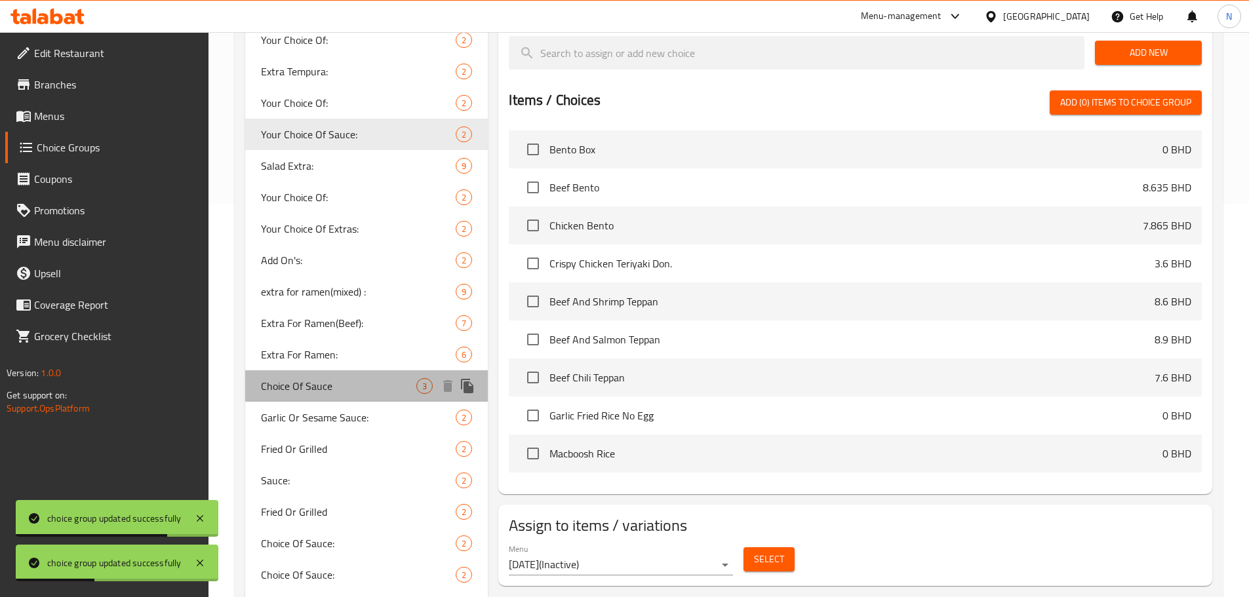
click at [342, 387] on span "Choice Of Sauce" at bounding box center [339, 386] width 156 height 16
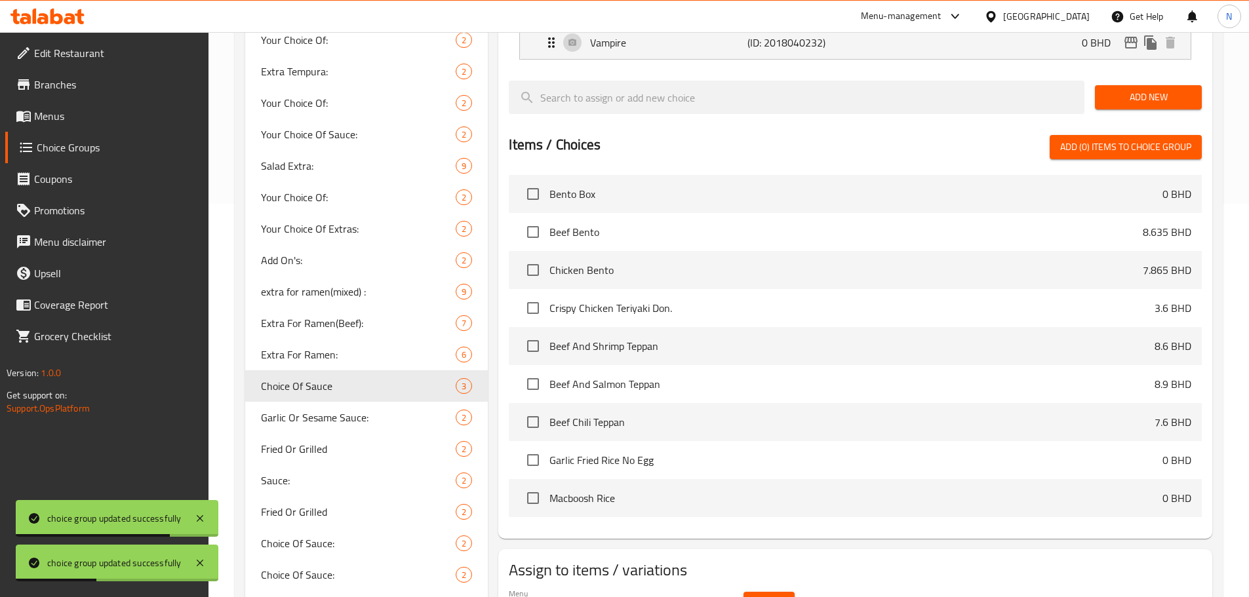
type input "Choice Of Sauce"
type input "إختيارك من الصوص"
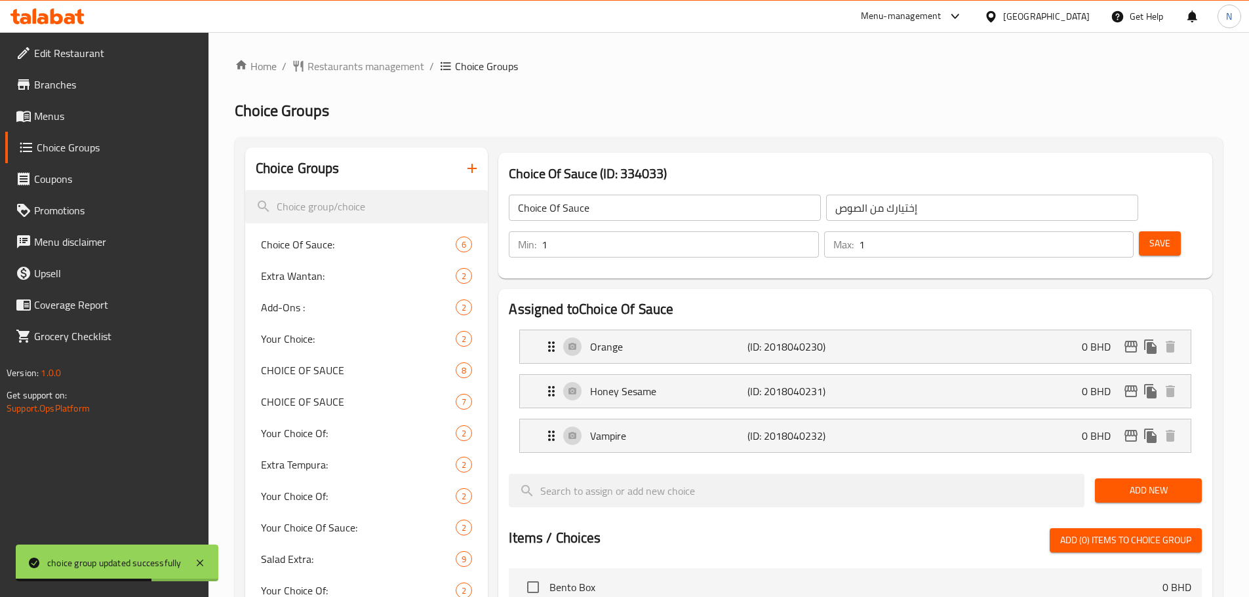
type input "1"
click at [818, 231] on input "1" at bounding box center [680, 244] width 277 height 26
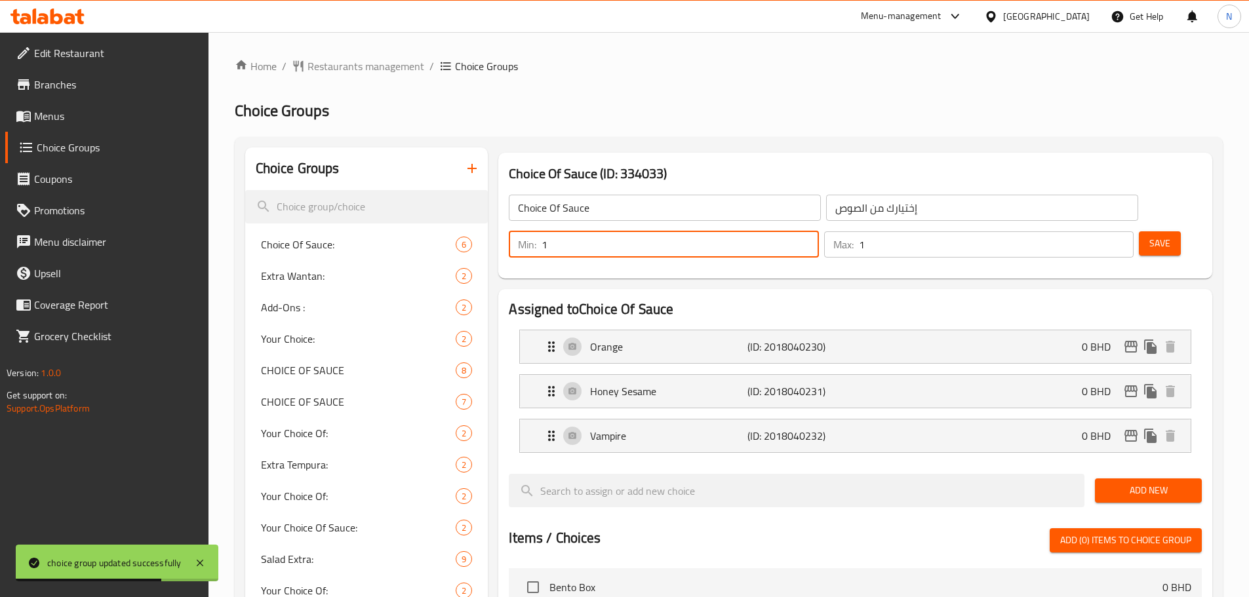
click at [1149, 235] on span "Save" at bounding box center [1159, 243] width 21 height 16
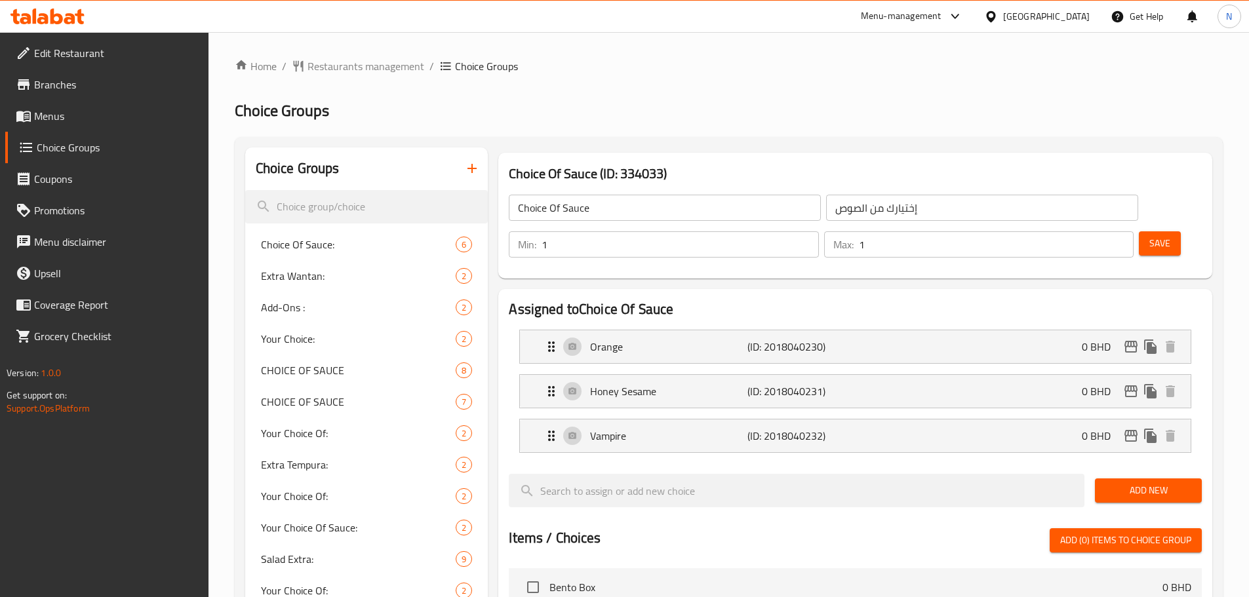
click at [1080, 16] on div "[GEOGRAPHIC_DATA]" at bounding box center [1046, 16] width 87 height 14
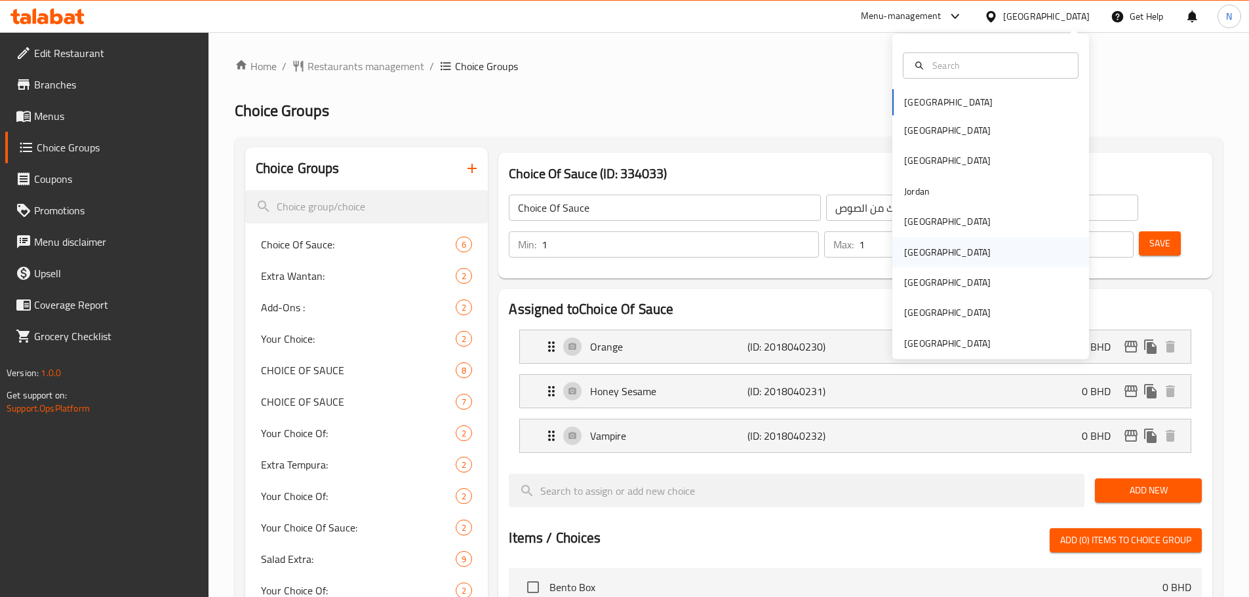
click at [911, 248] on div "[GEOGRAPHIC_DATA]" at bounding box center [947, 252] width 87 height 14
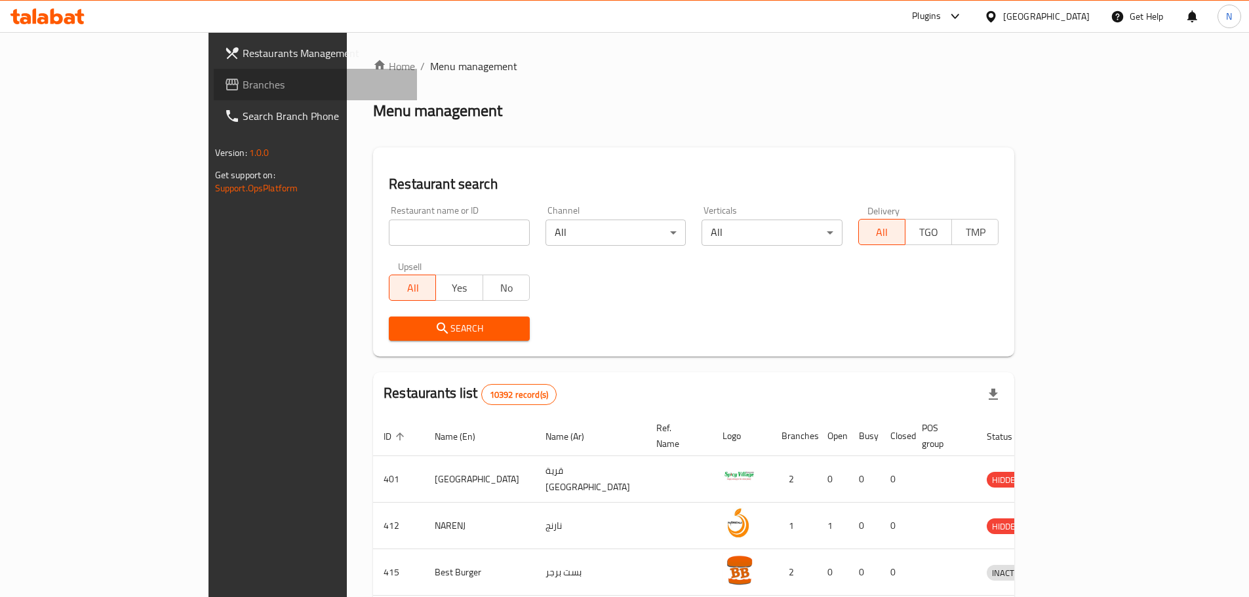
click at [243, 81] on span "Branches" at bounding box center [325, 85] width 164 height 16
